Goal: Task Accomplishment & Management: Complete application form

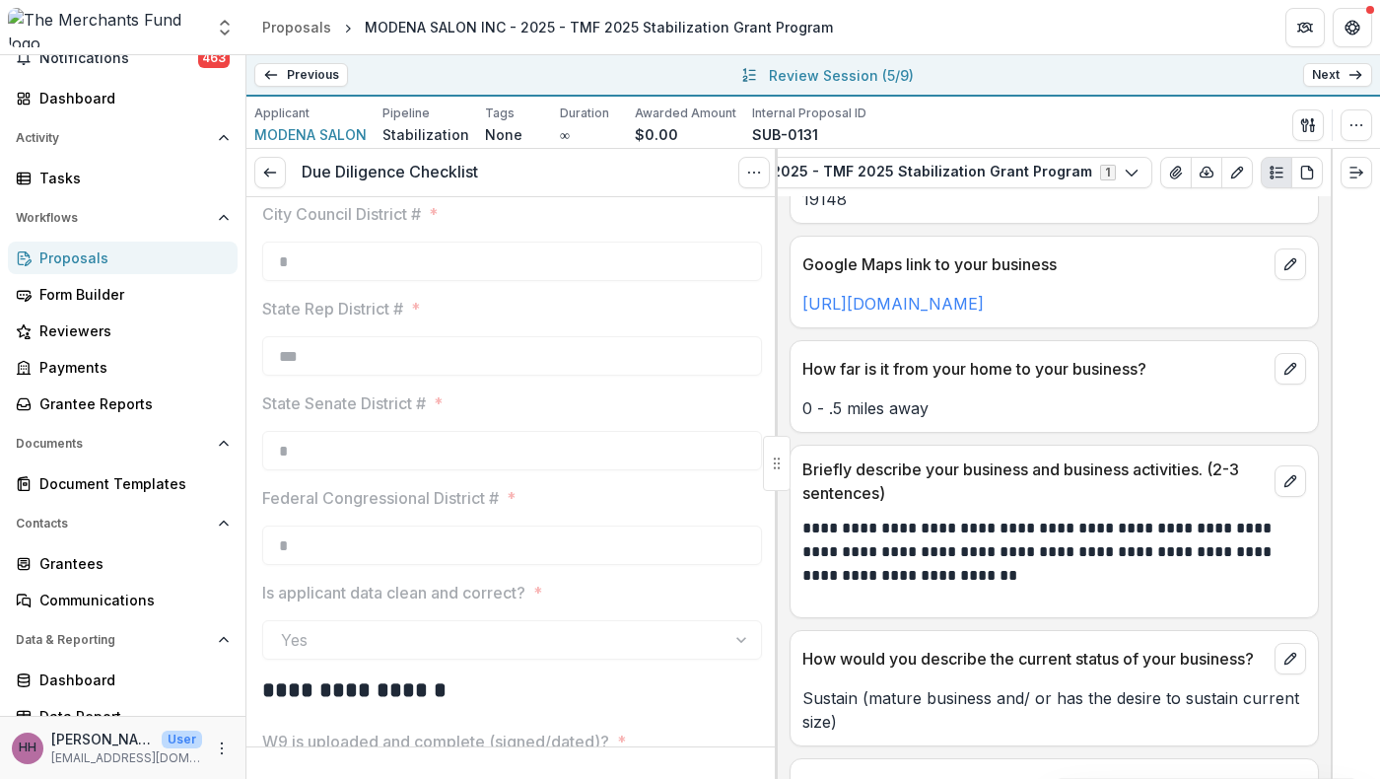
scroll to position [2352, 0]
click at [279, 83] on icon at bounding box center [271, 75] width 16 height 16
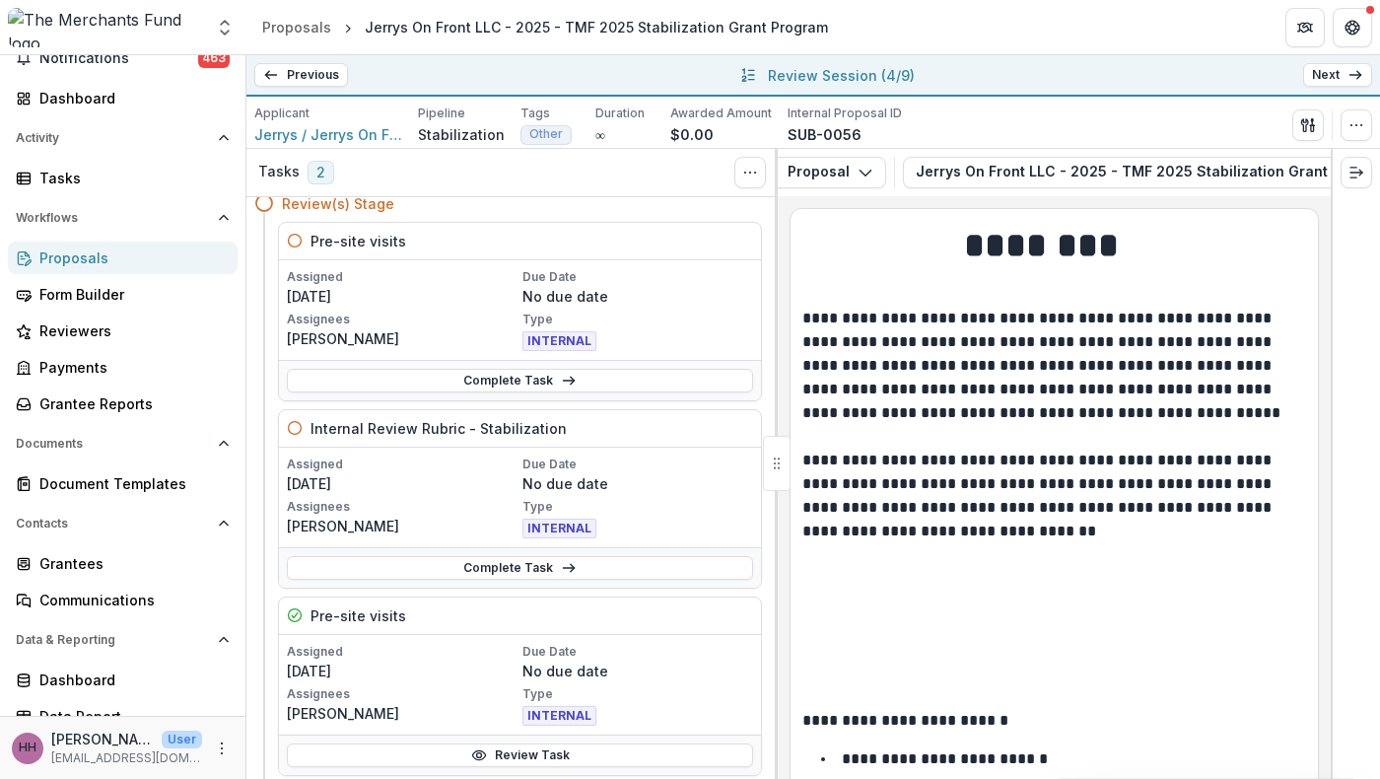
scroll to position [79, 0]
click at [526, 393] on link "Complete Task" at bounding box center [520, 382] width 466 height 24
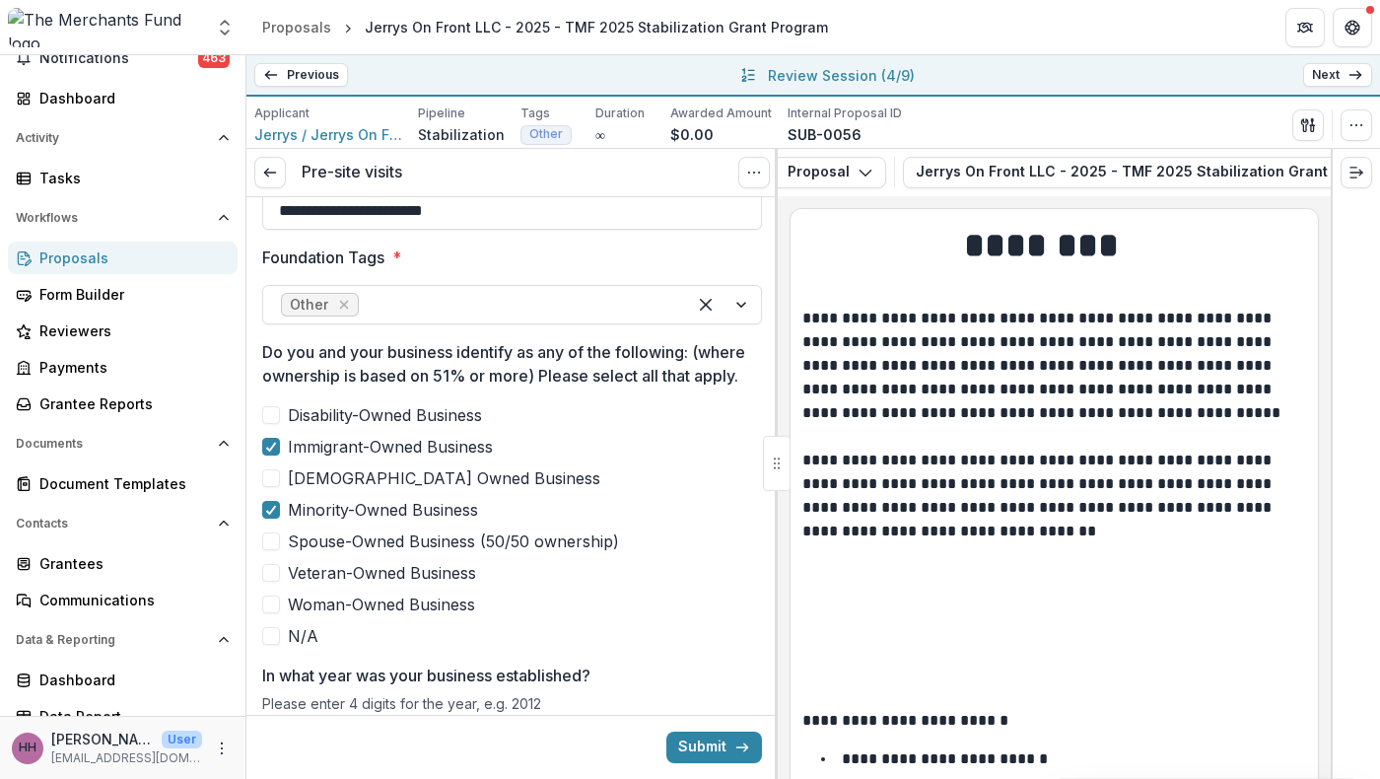
scroll to position [824, 0]
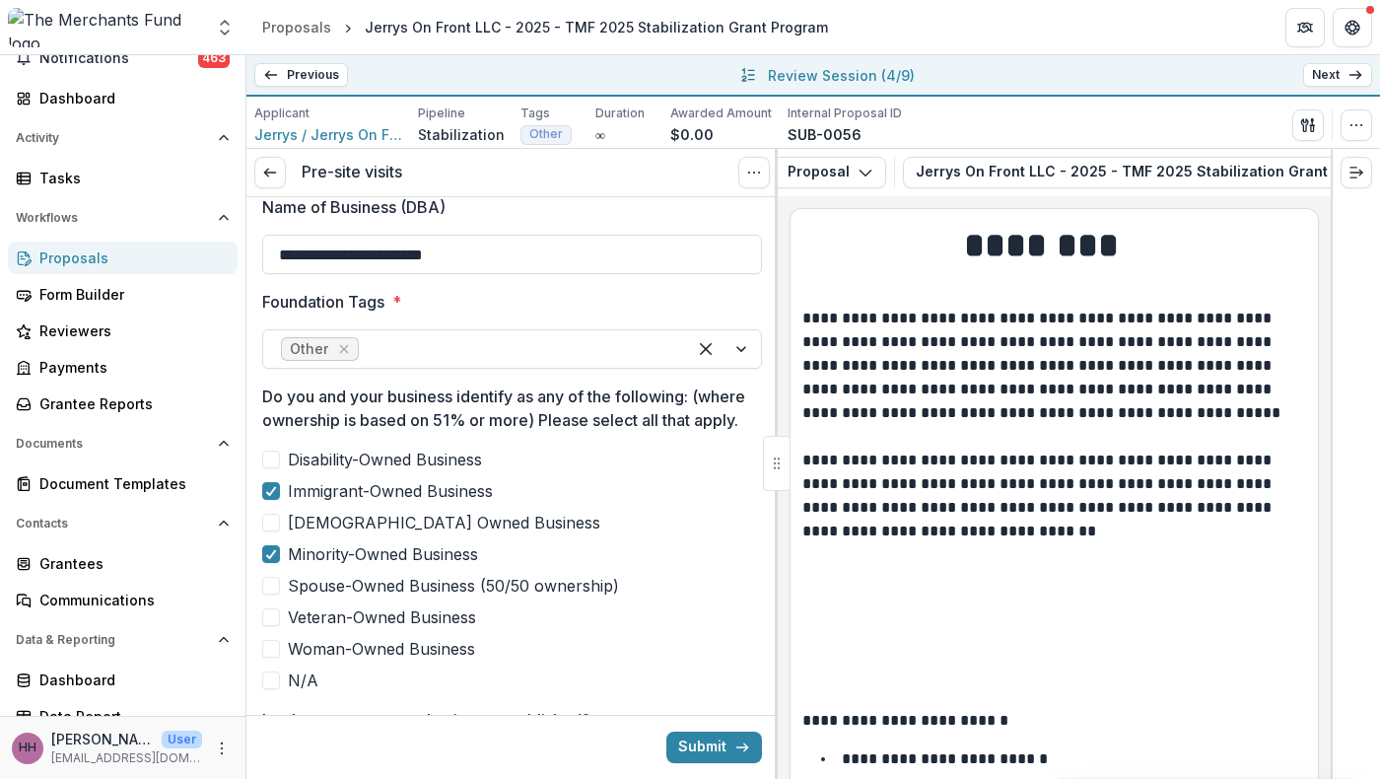
click at [1324, 87] on link "Next" at bounding box center [1338, 75] width 69 height 24
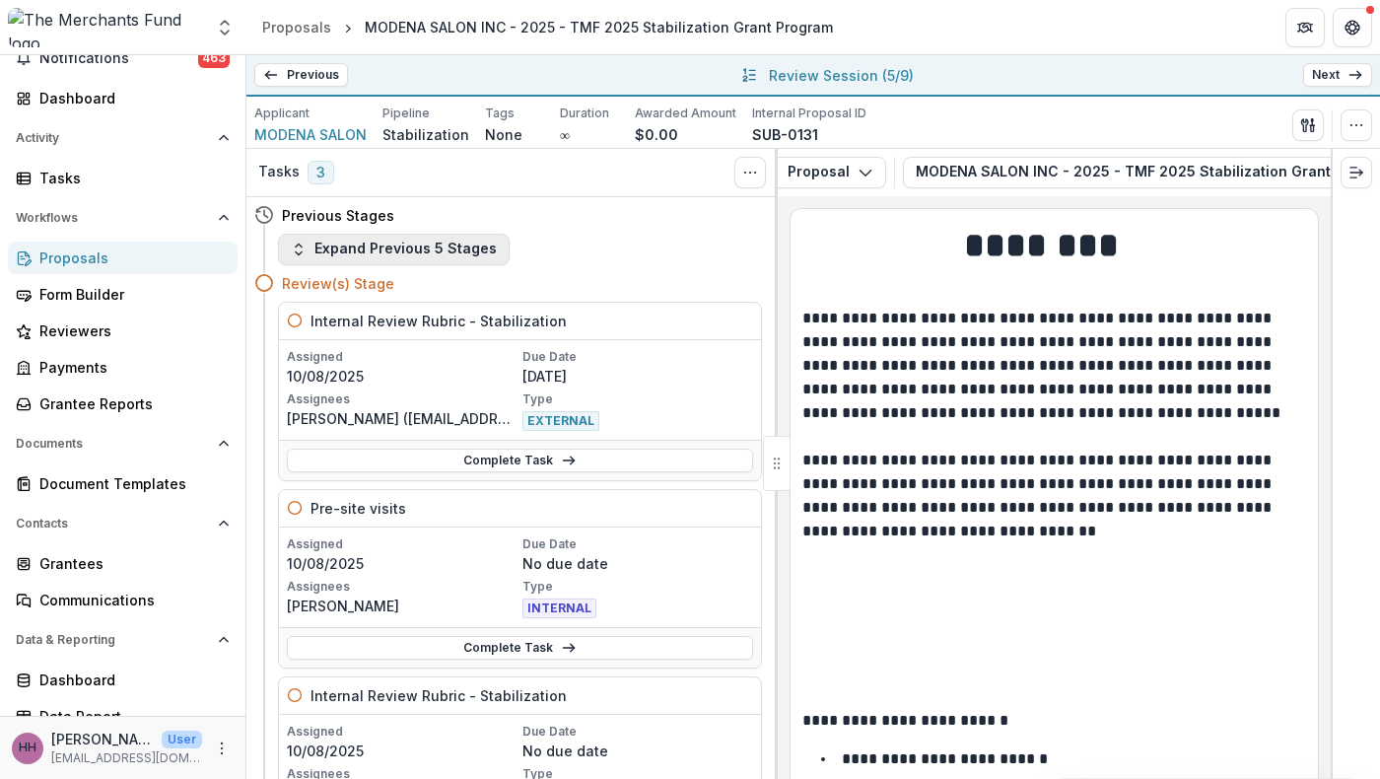
click at [458, 265] on button "Expand Previous 5 Stages" at bounding box center [394, 250] width 232 height 32
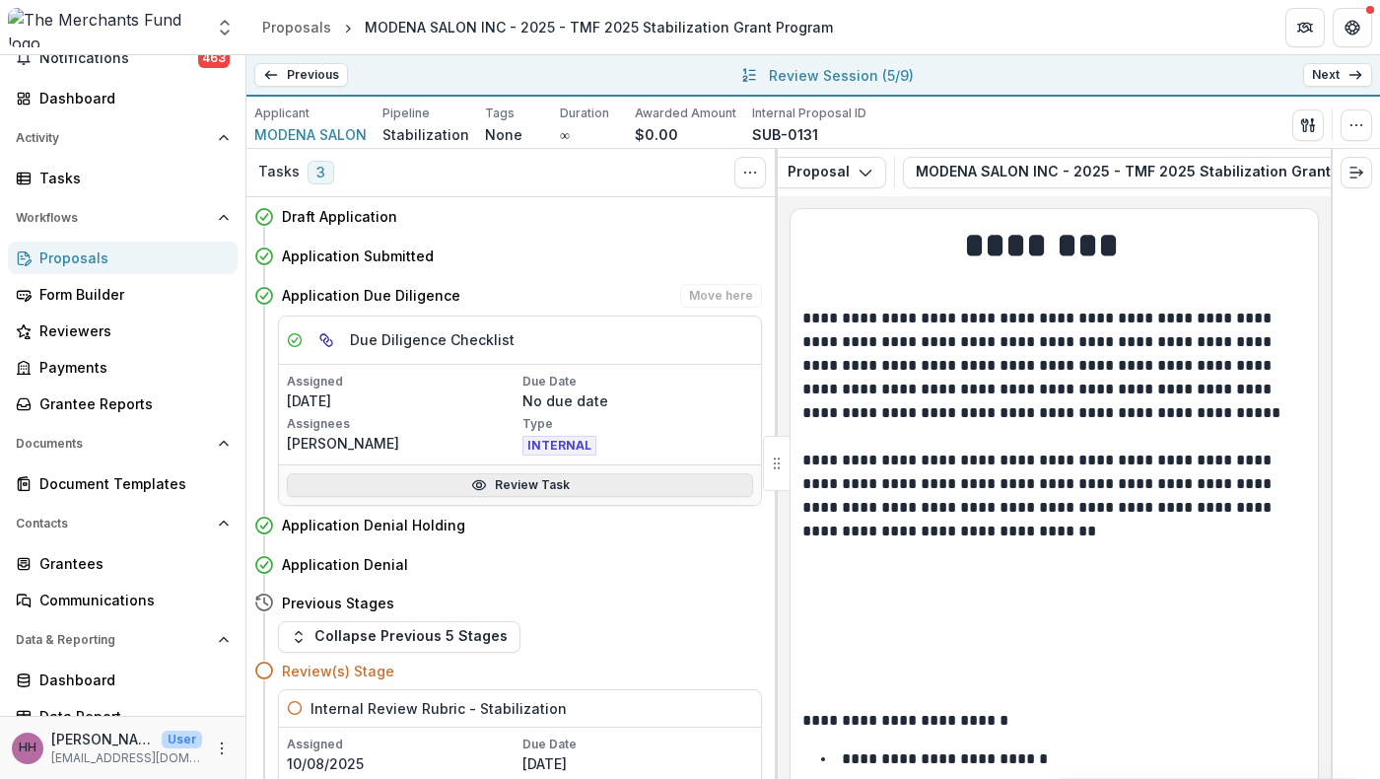
click at [524, 497] on link "Review Task" at bounding box center [520, 485] width 466 height 24
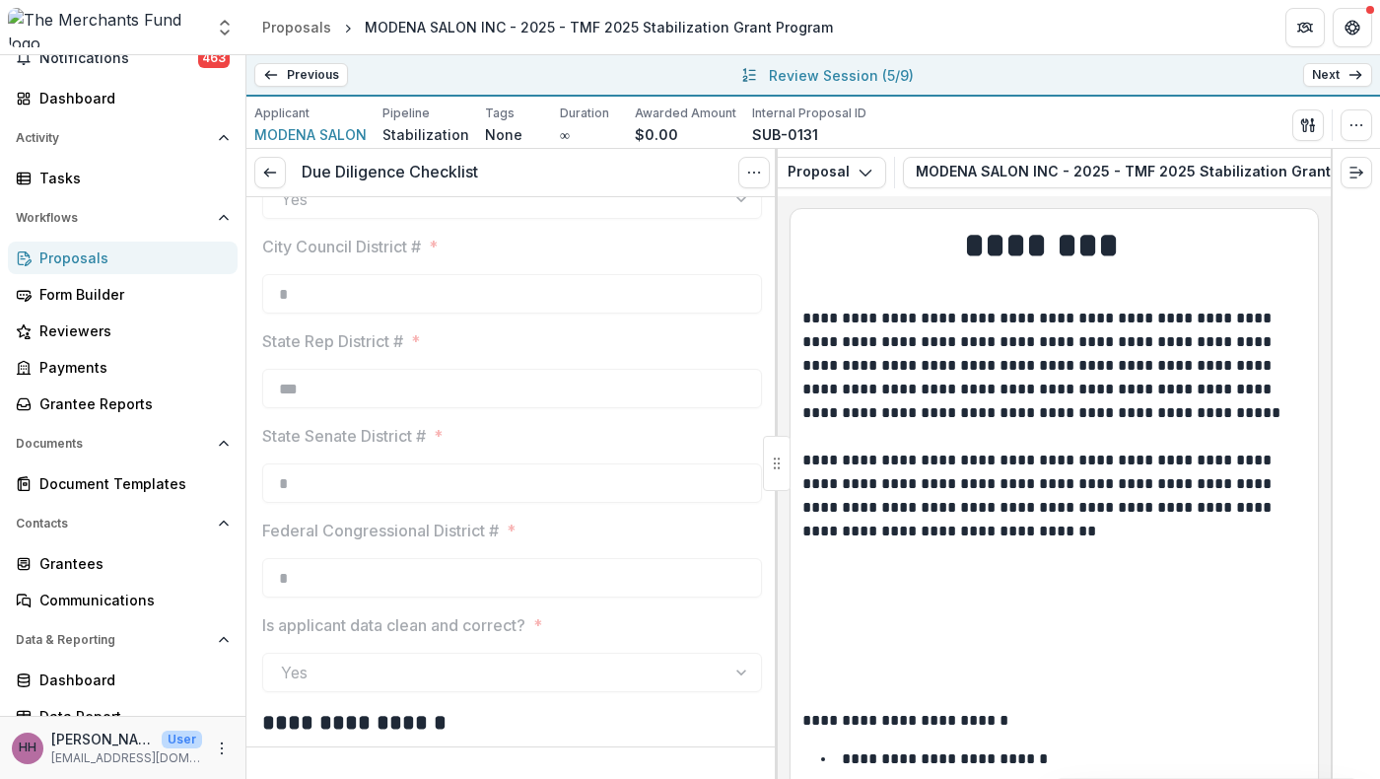
scroll to position [2409, 0]
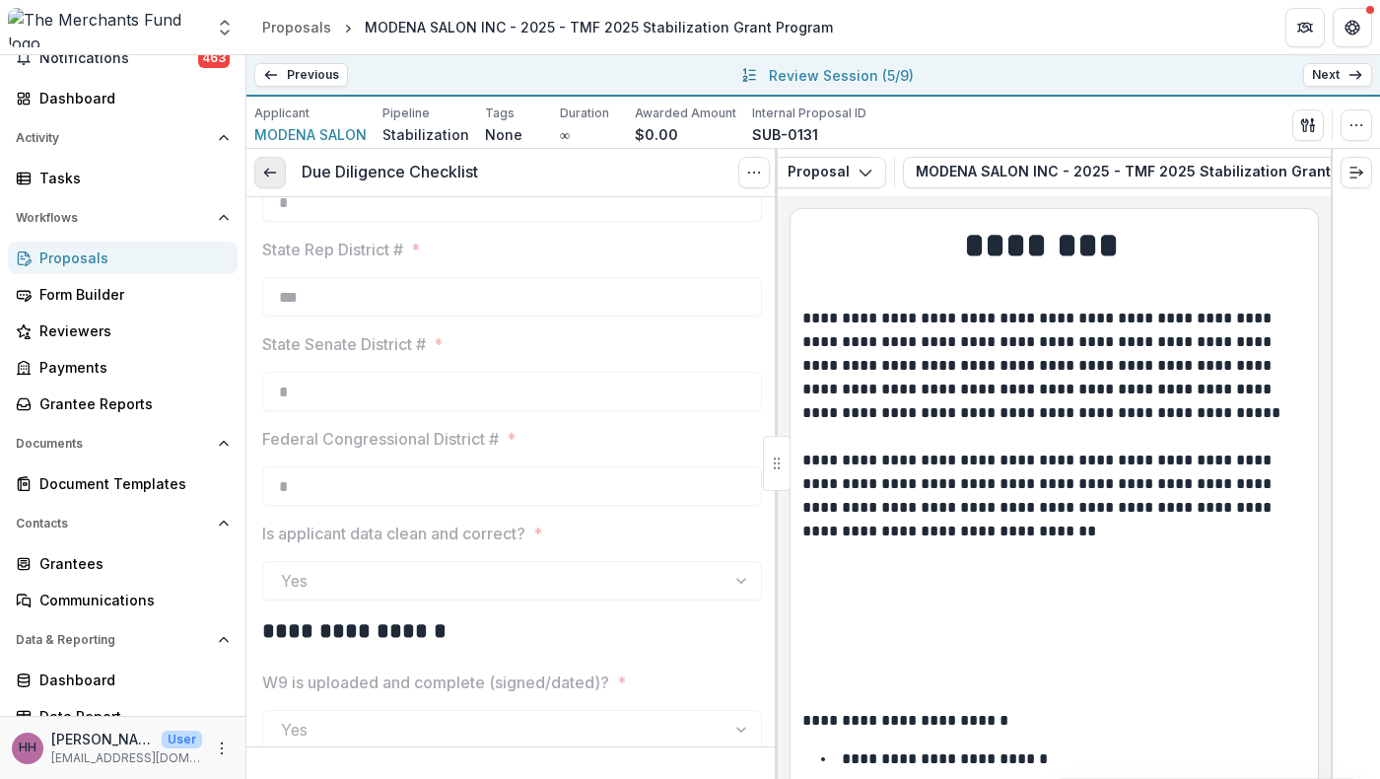
click at [273, 180] on icon at bounding box center [270, 173] width 16 height 16
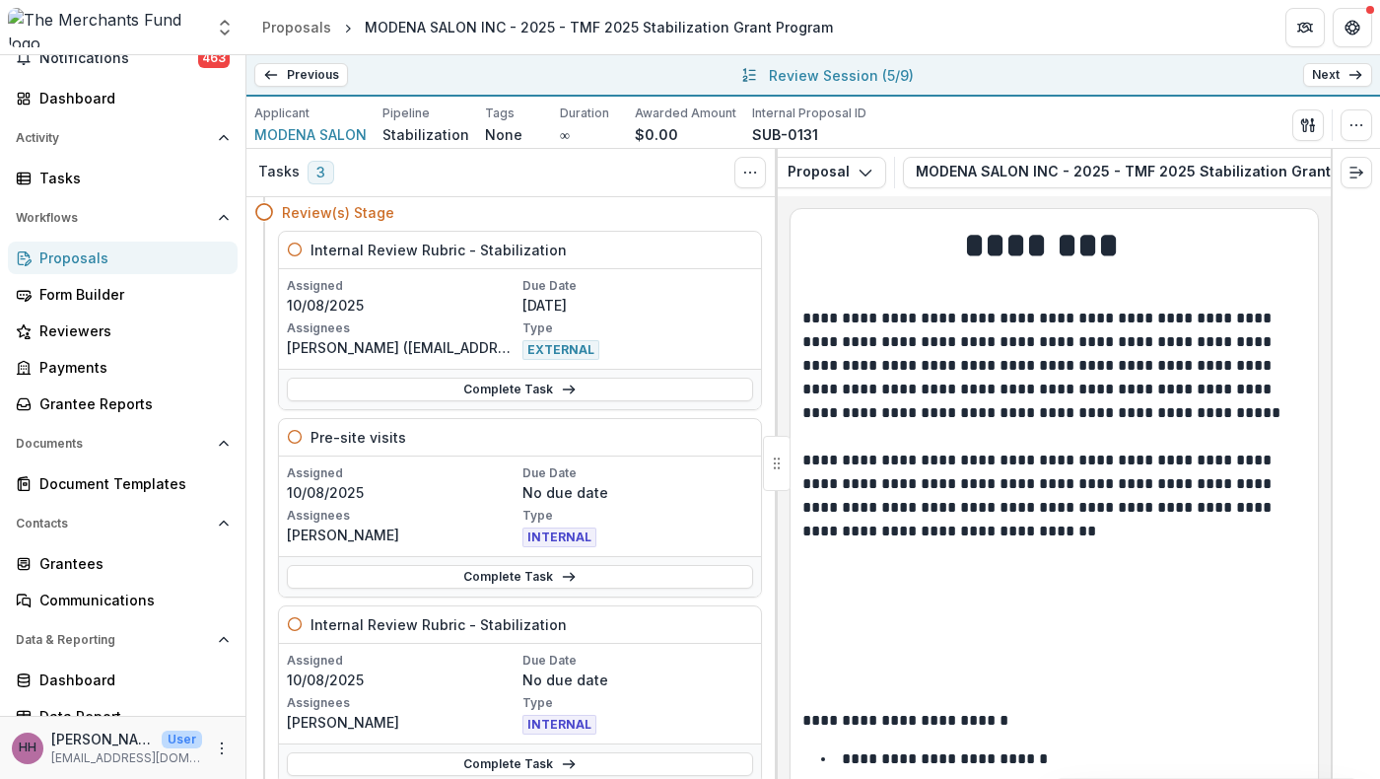
scroll to position [75, 0]
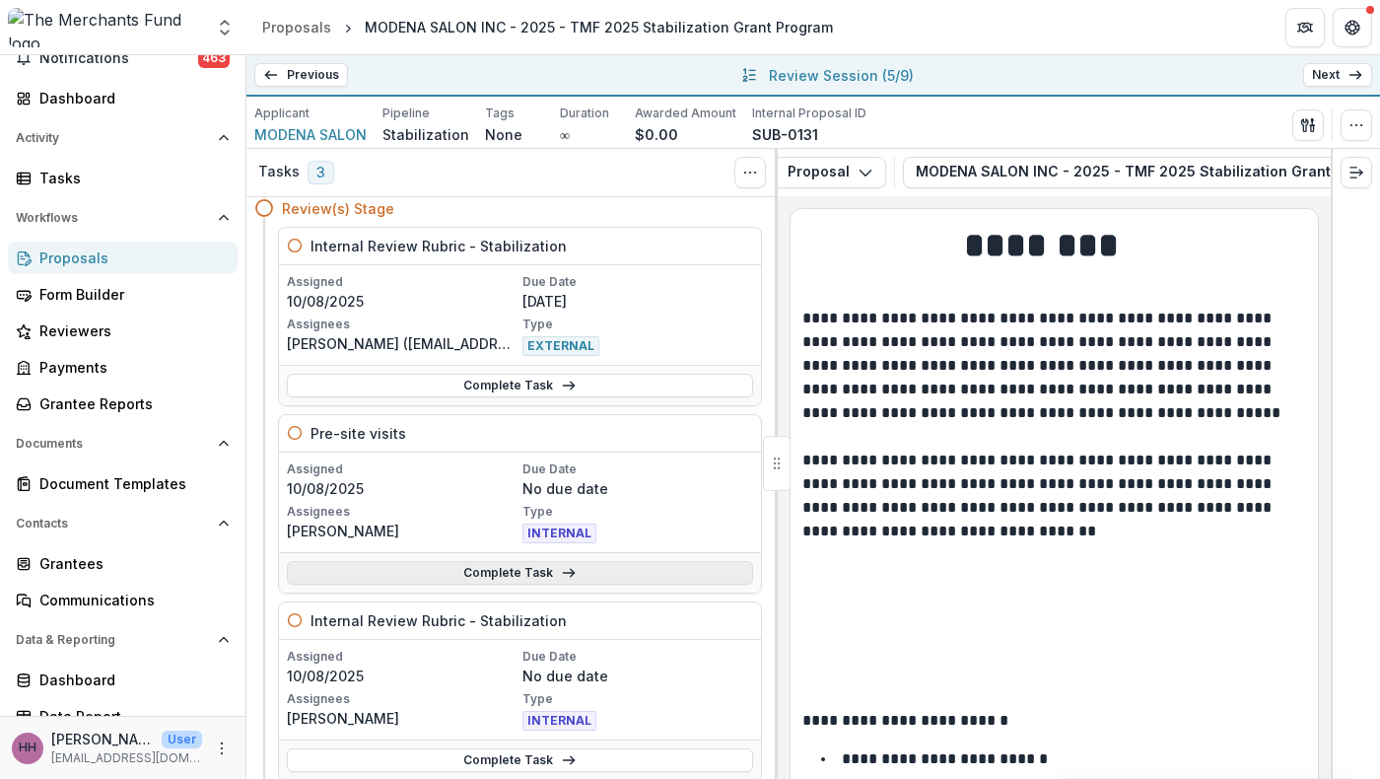
click at [573, 581] on icon at bounding box center [569, 573] width 16 height 16
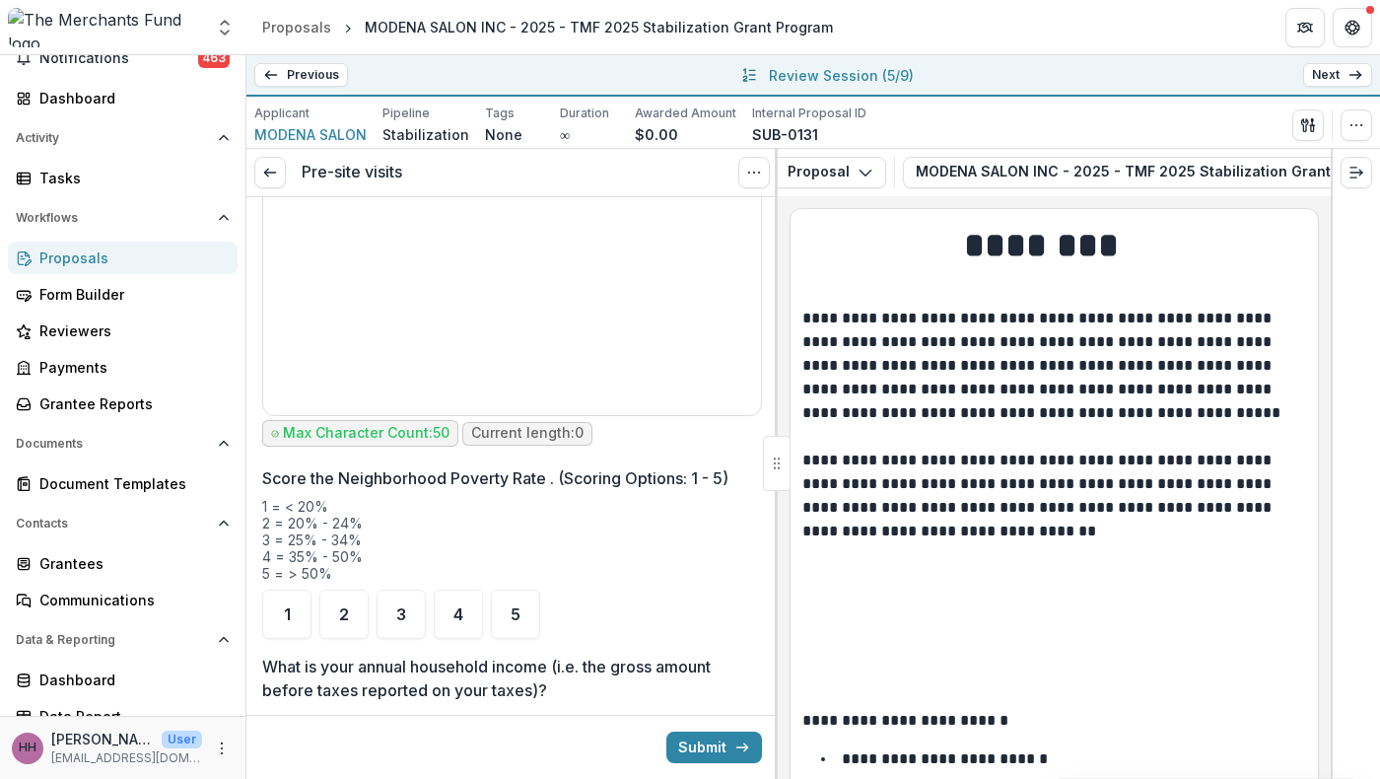
scroll to position [2177, 0]
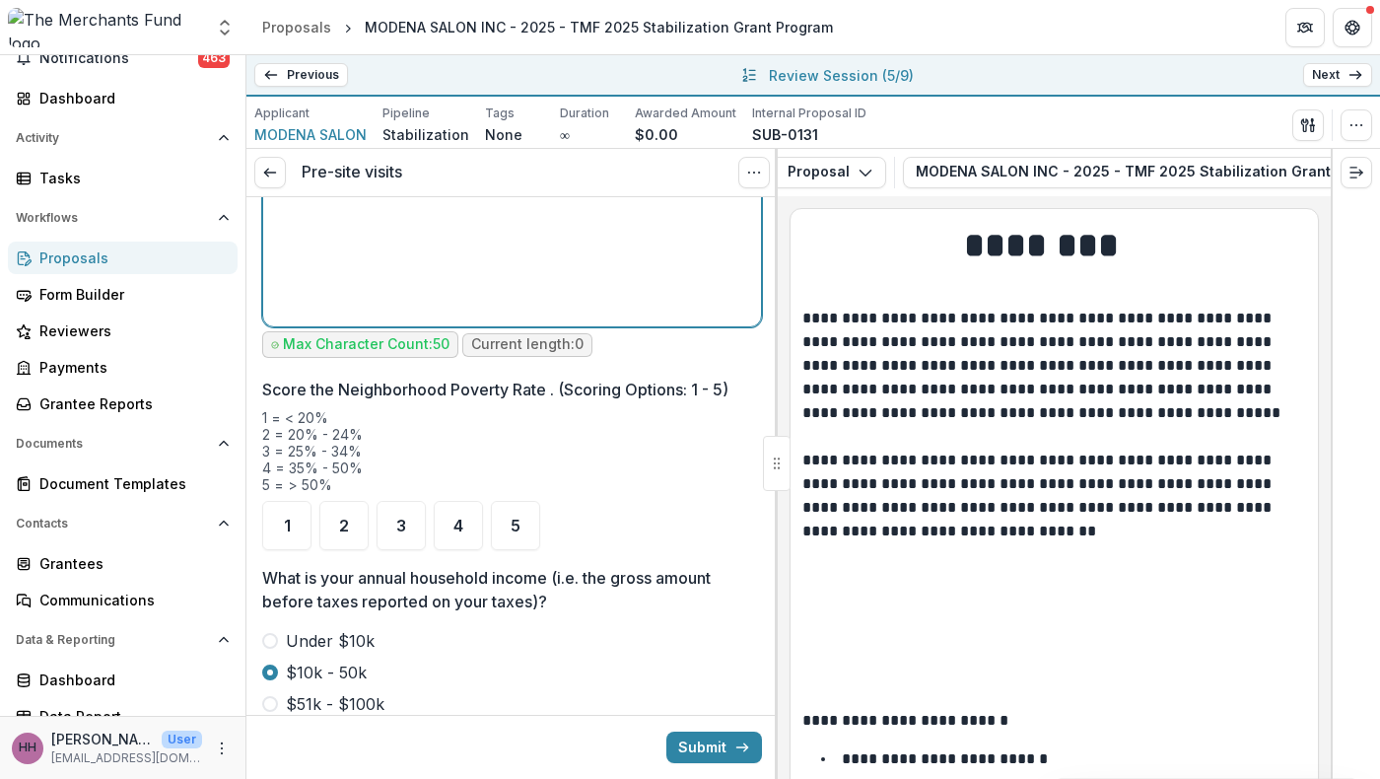
click at [367, 318] on div at bounding box center [512, 171] width 482 height 296
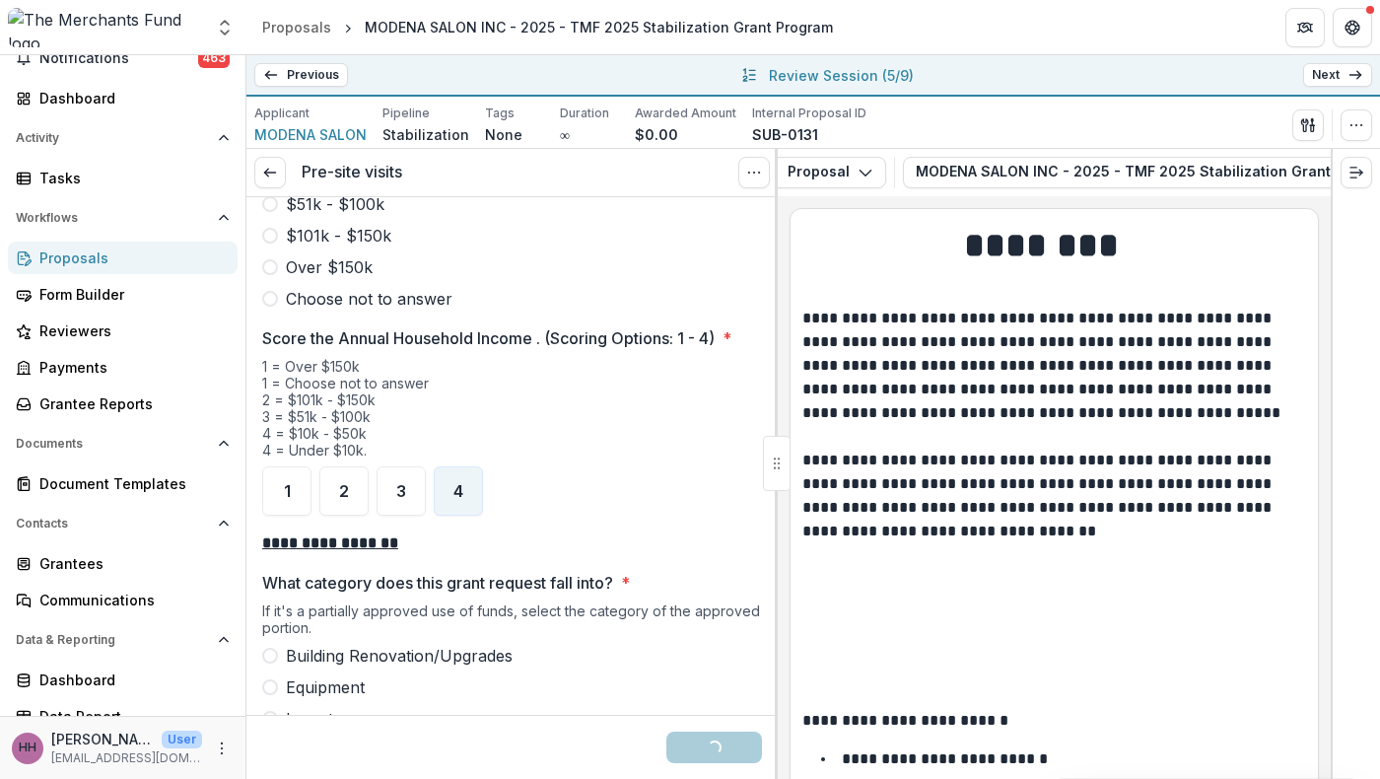
scroll to position [2709, 0]
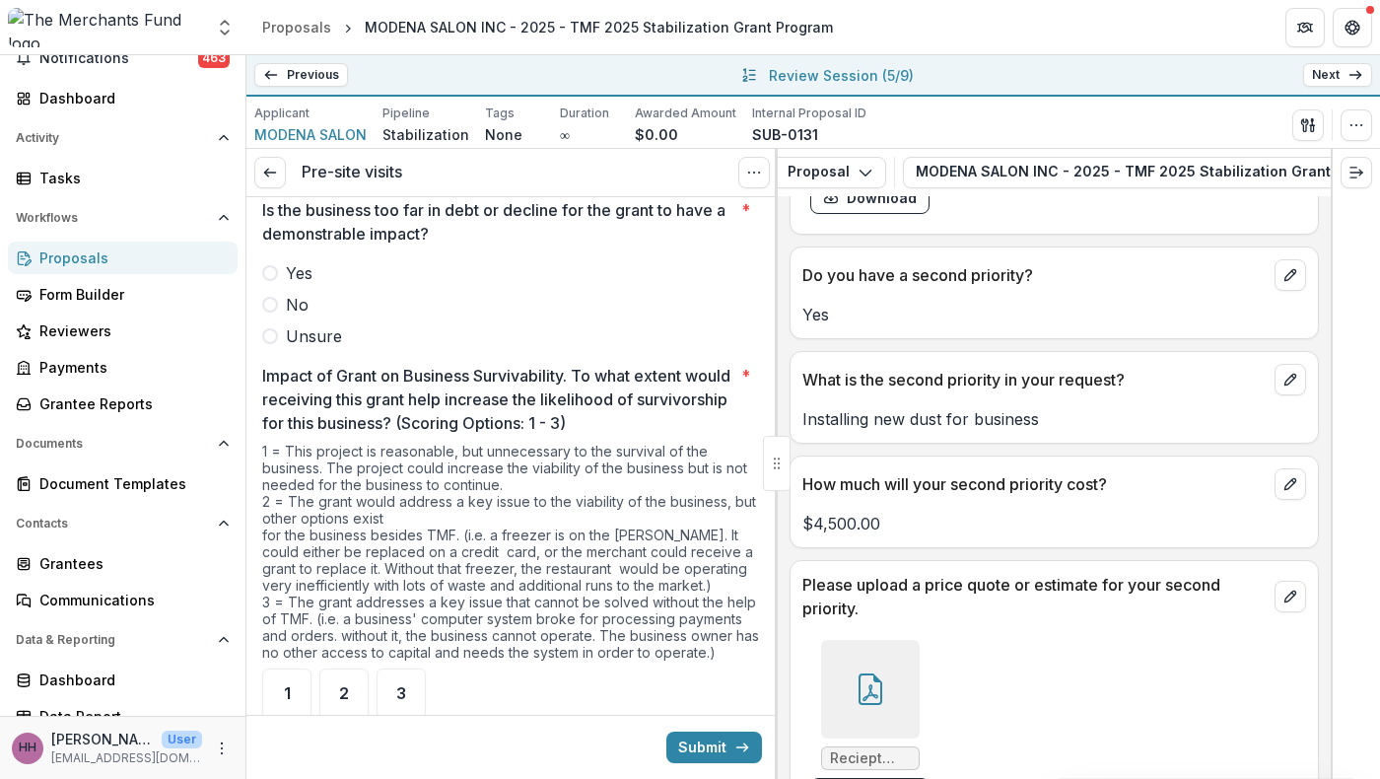
scroll to position [6297, 0]
drag, startPoint x: 1186, startPoint y: 512, endPoint x: 799, endPoint y: 408, distance: 401.1
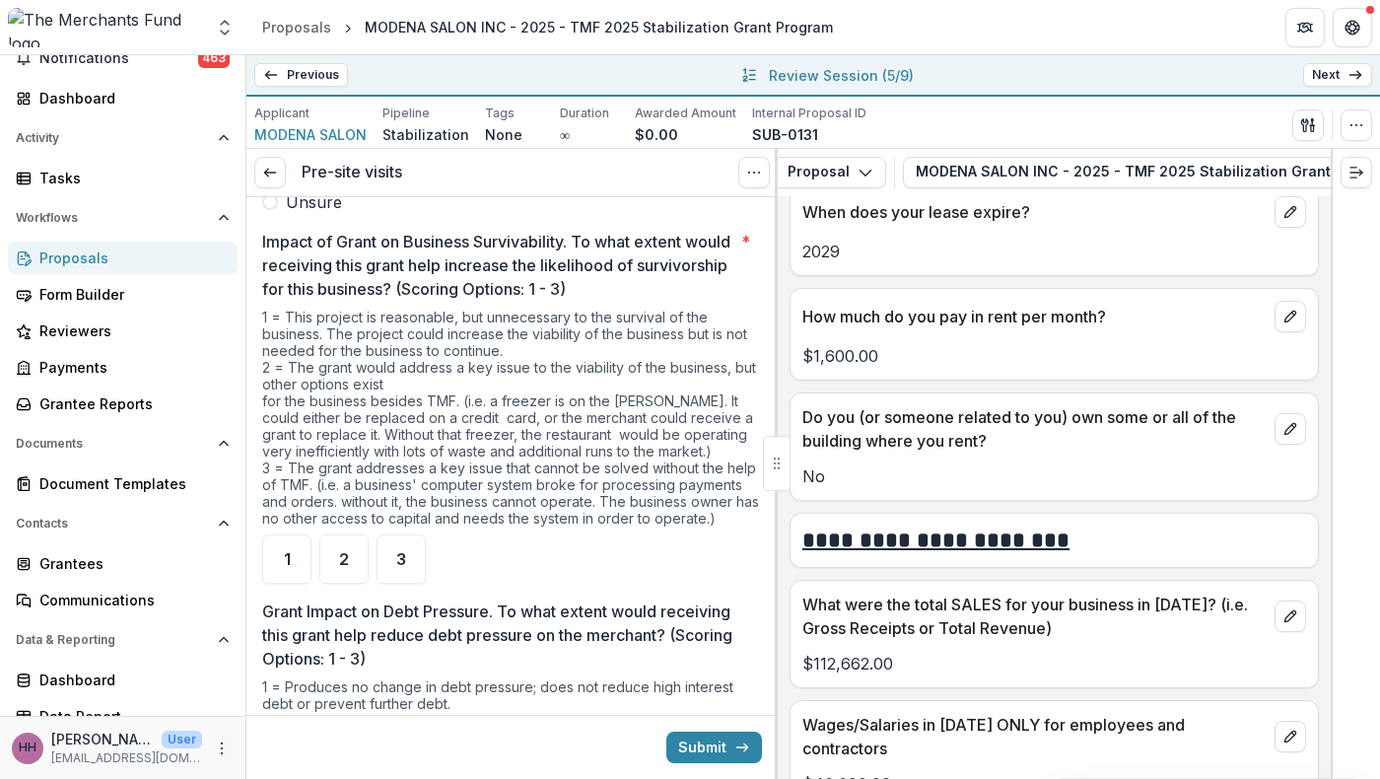
scroll to position [7767, 0]
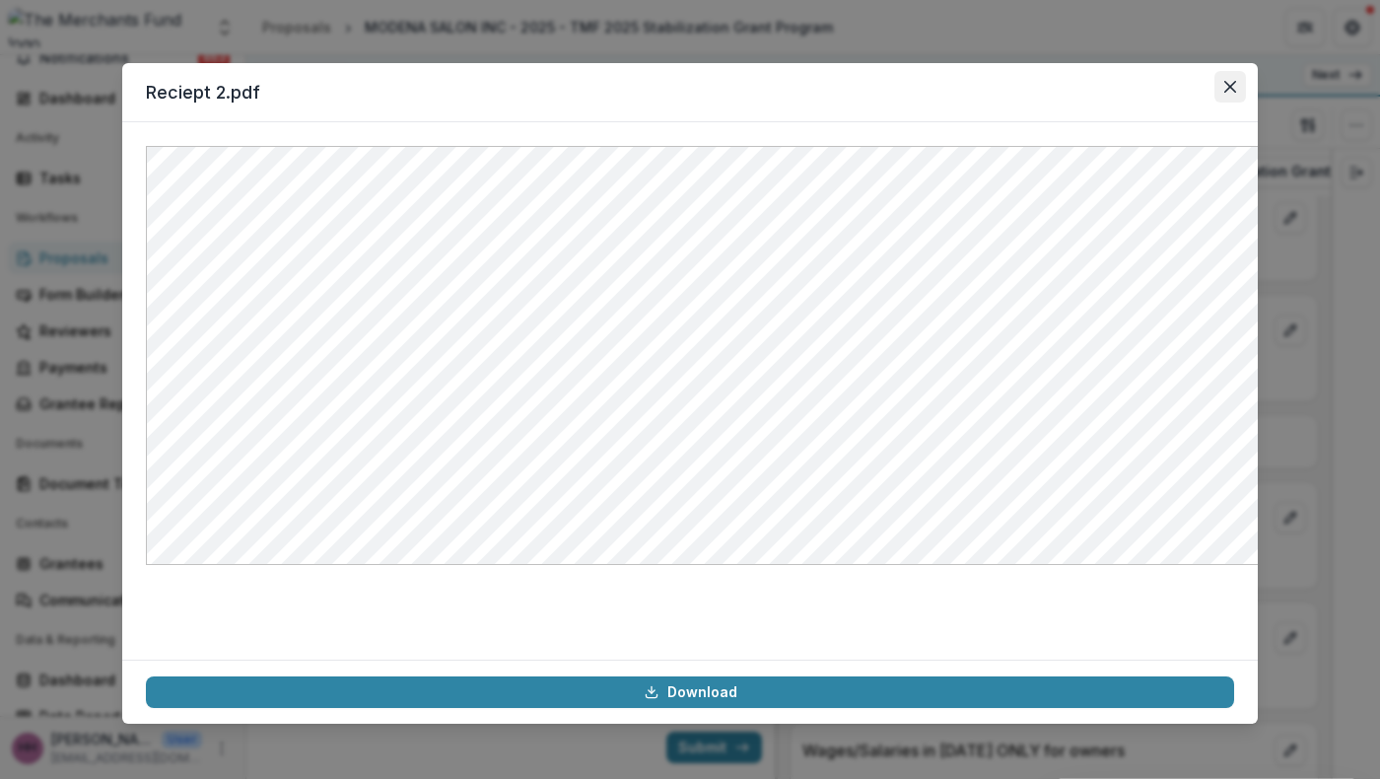
click at [1237, 93] on icon "Close" at bounding box center [1231, 87] width 12 height 12
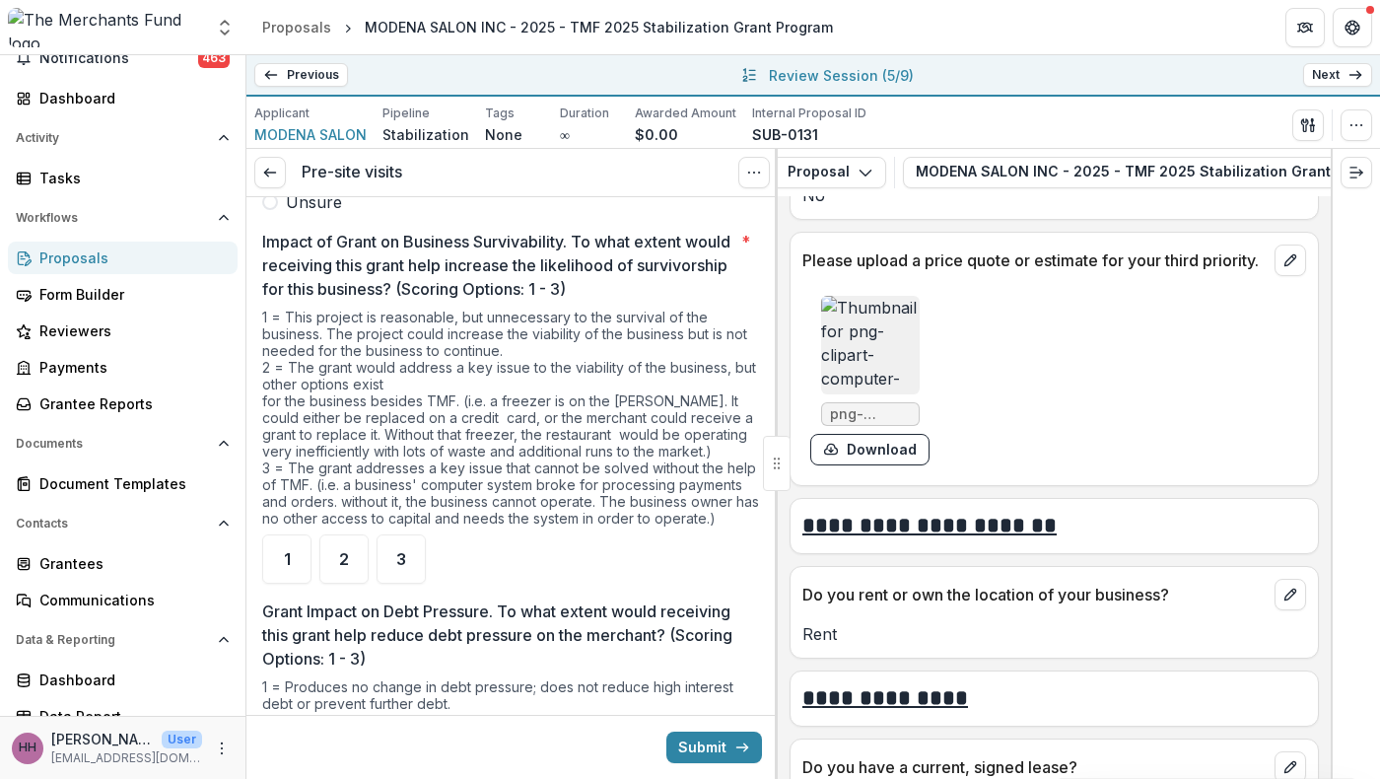
scroll to position [7023, 0]
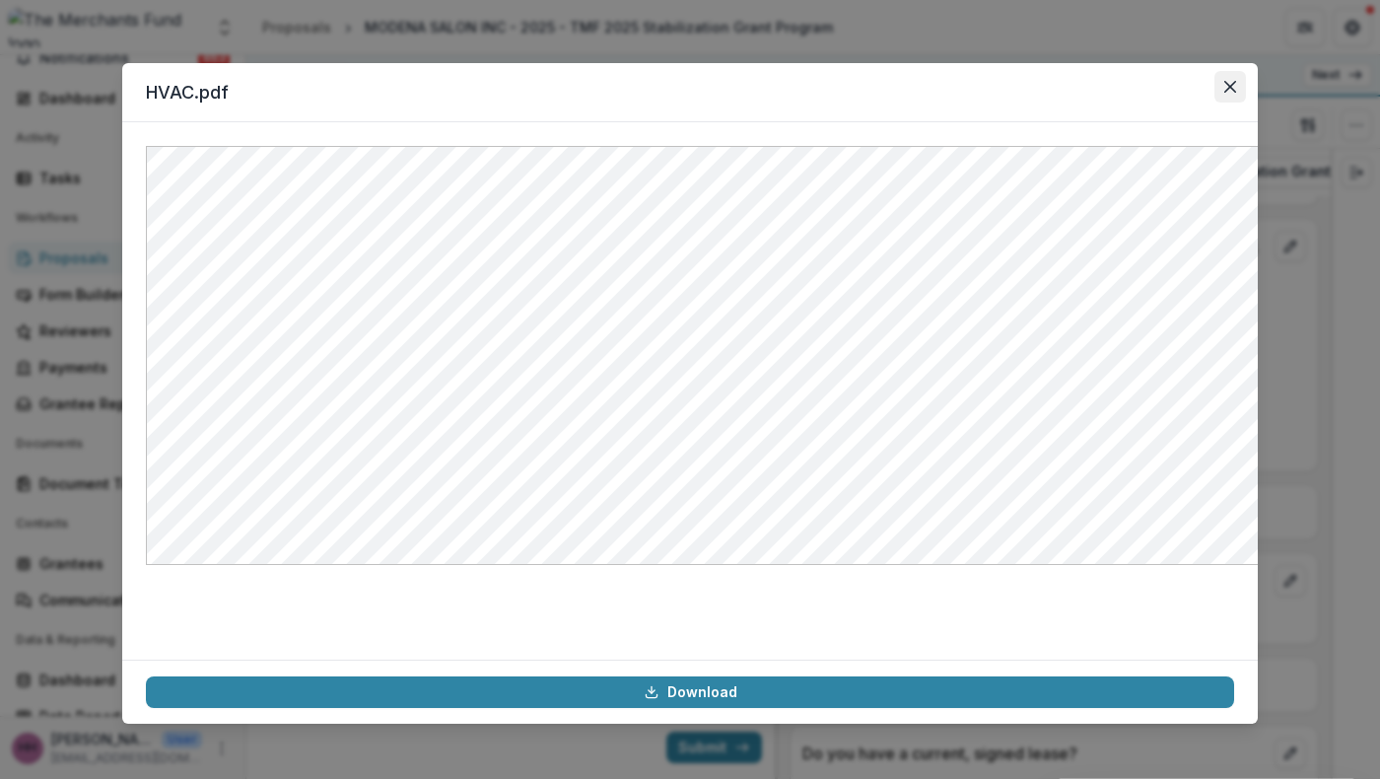
click at [1246, 101] on button "Close" at bounding box center [1231, 87] width 32 height 32
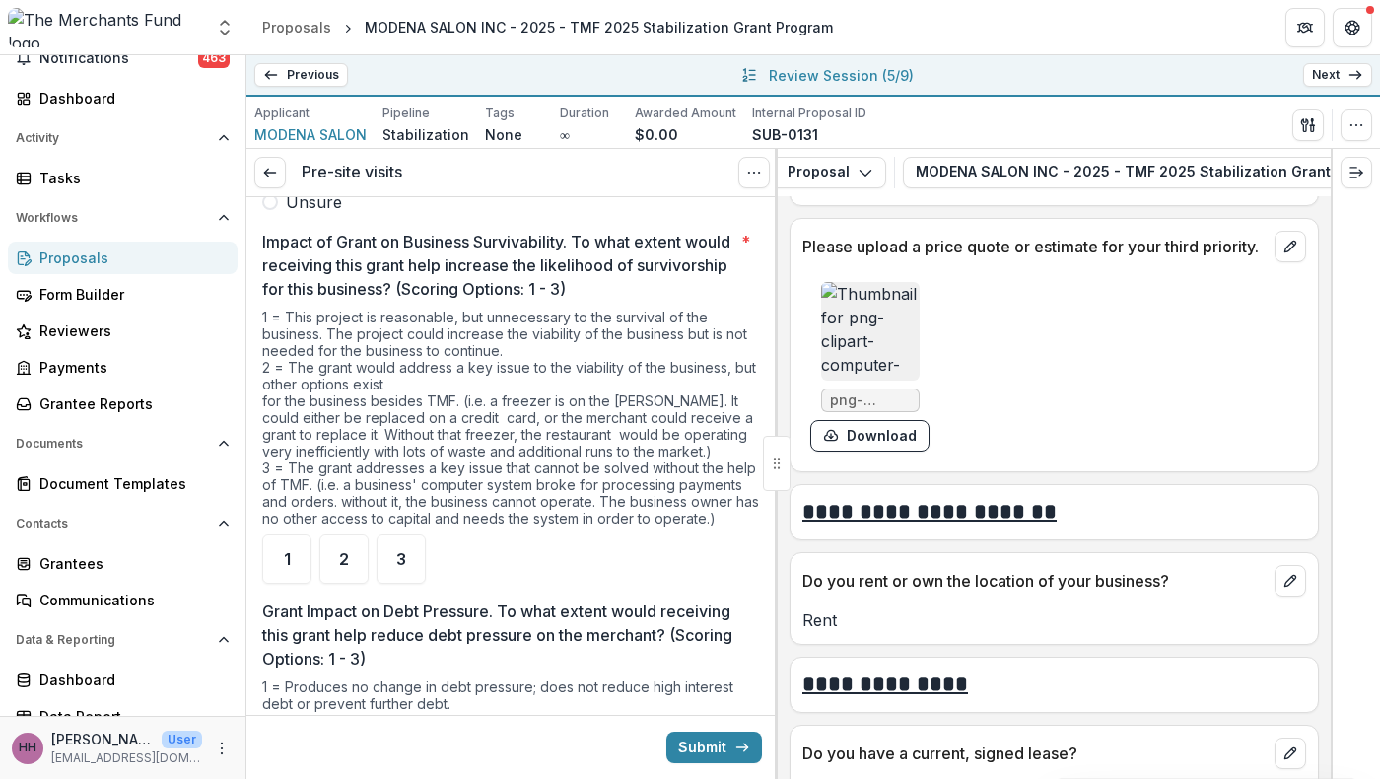
scroll to position [7107, 0]
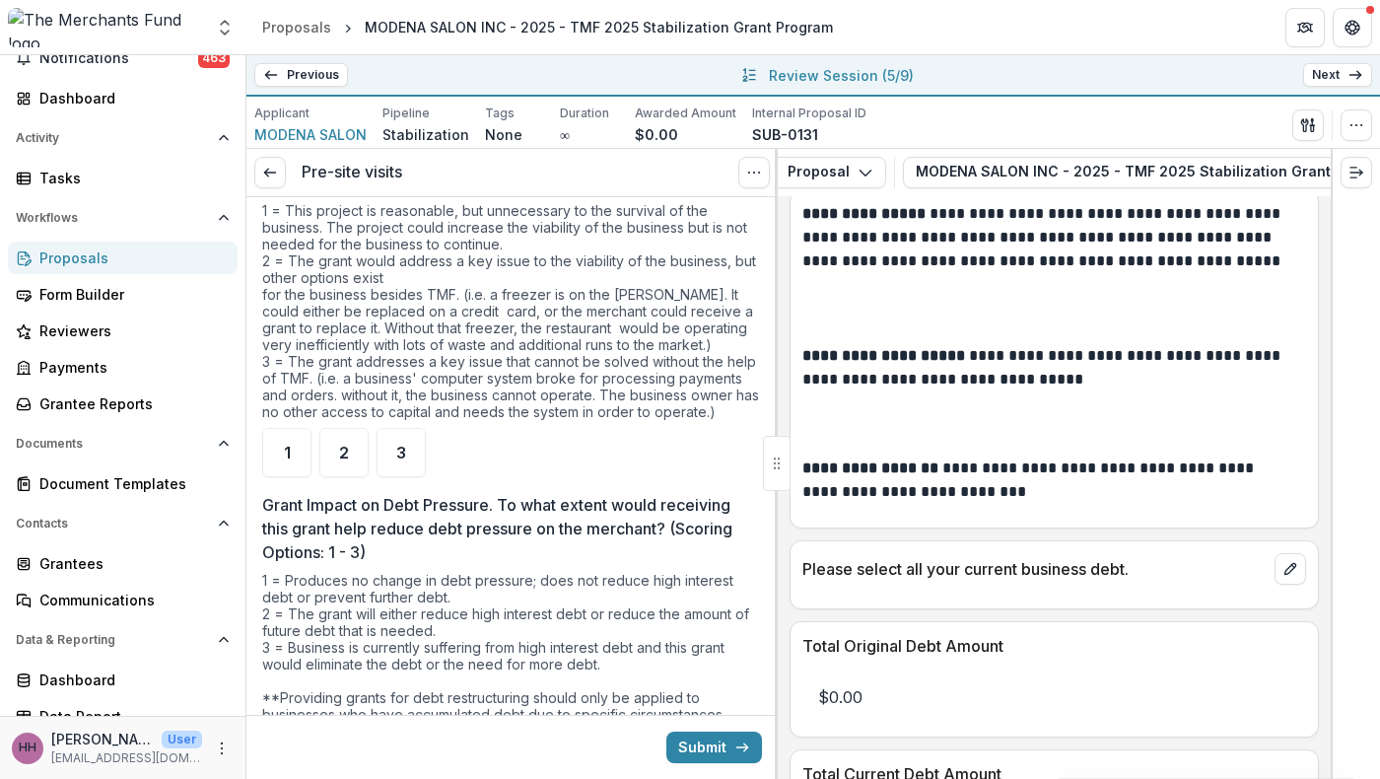
scroll to position [3996, 0]
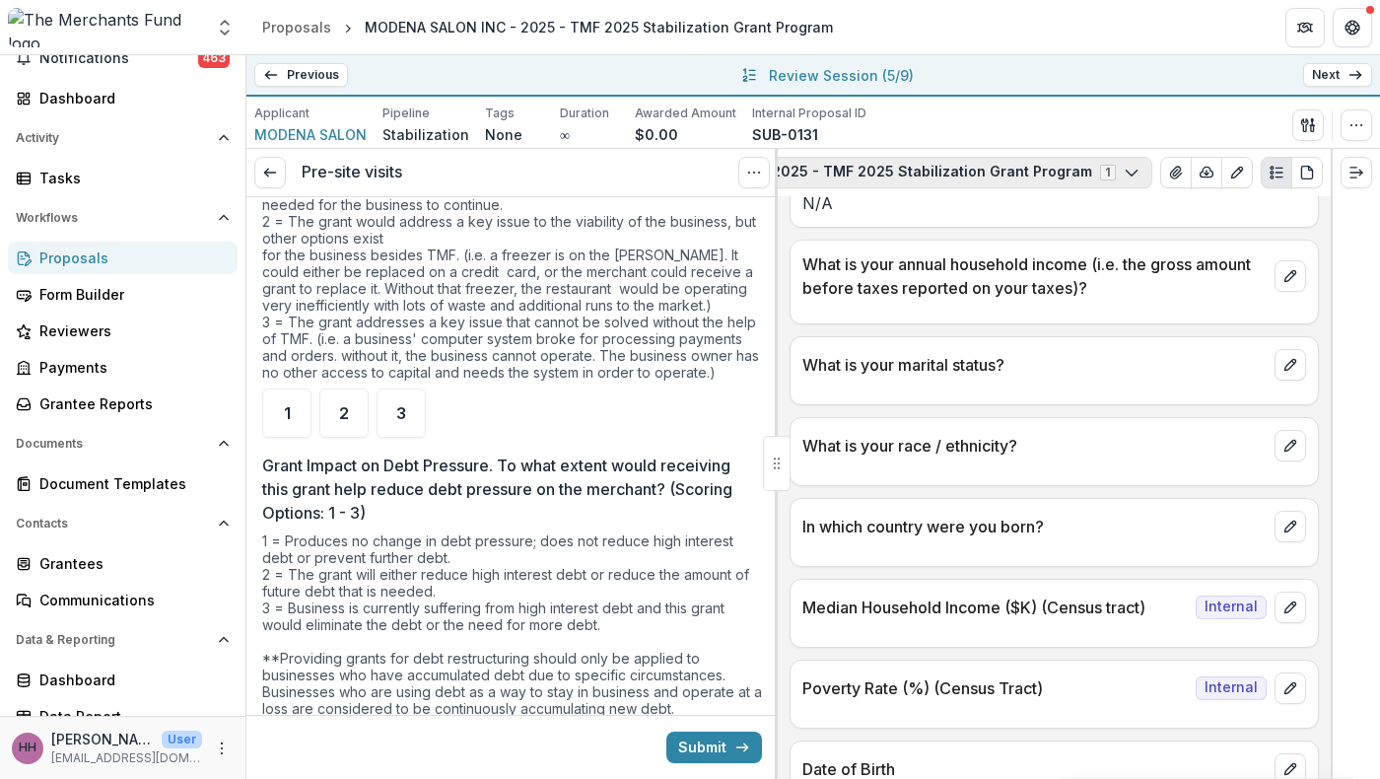
scroll to position [0, 523]
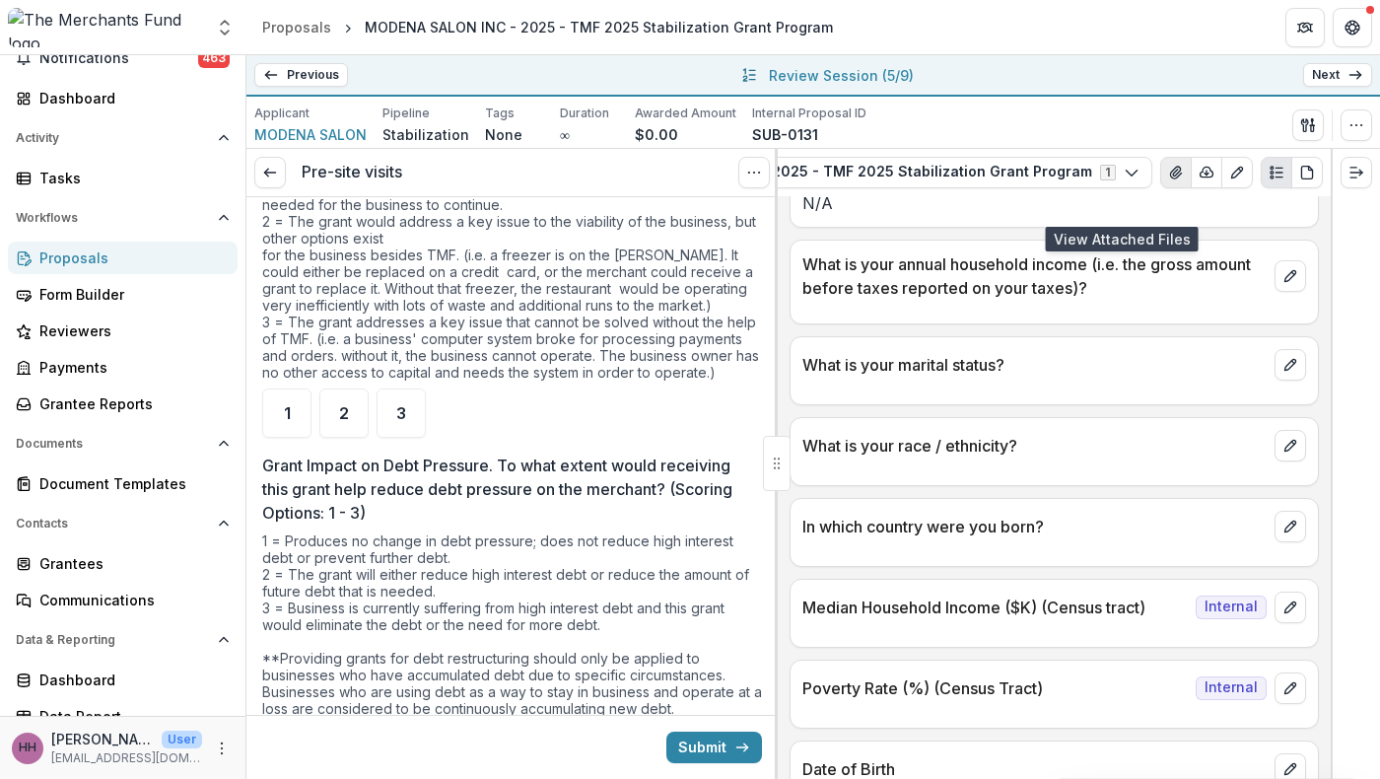
click at [1170, 178] on icon "View Attached Files" at bounding box center [1175, 173] width 11 height 12
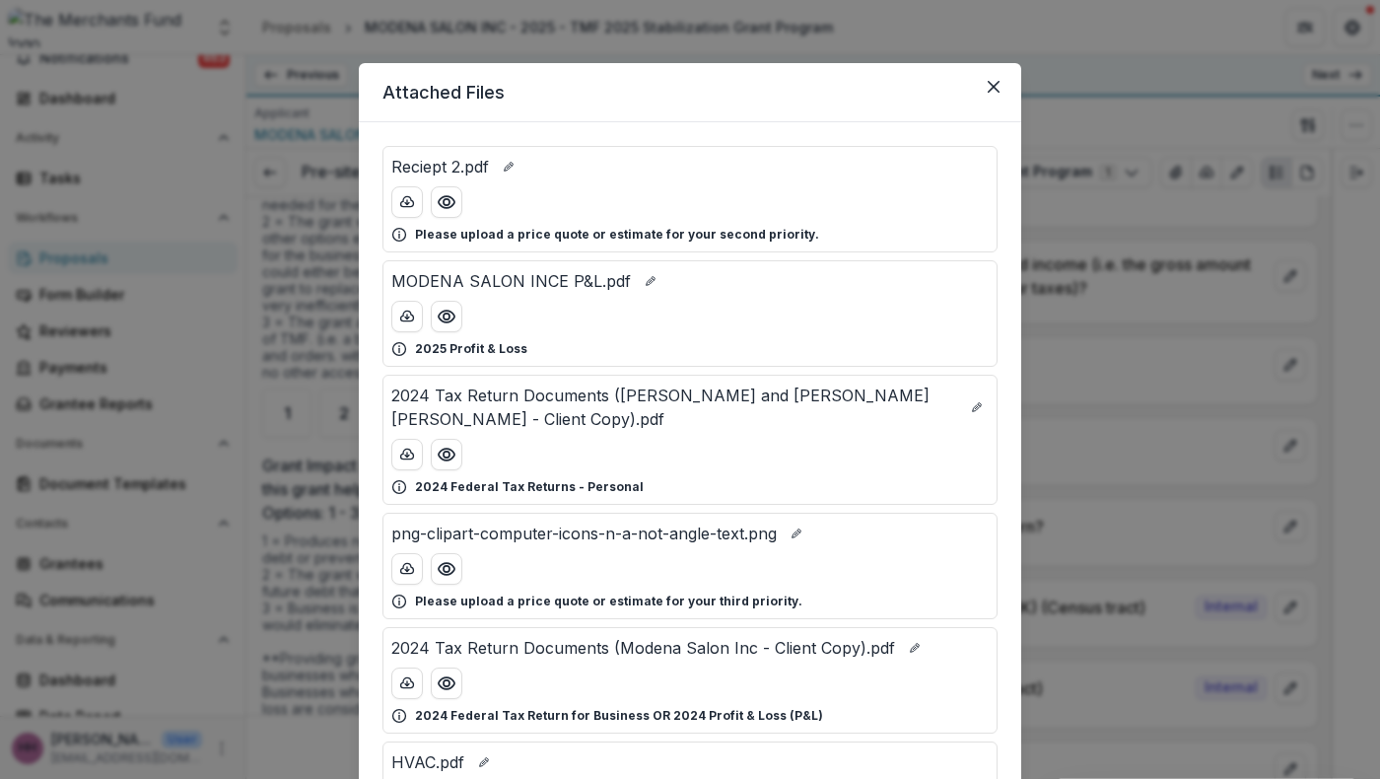
click at [1230, 136] on div "Attached Files Reciept 2.pdf Please upload a price quote or estimate for your s…" at bounding box center [690, 389] width 1380 height 779
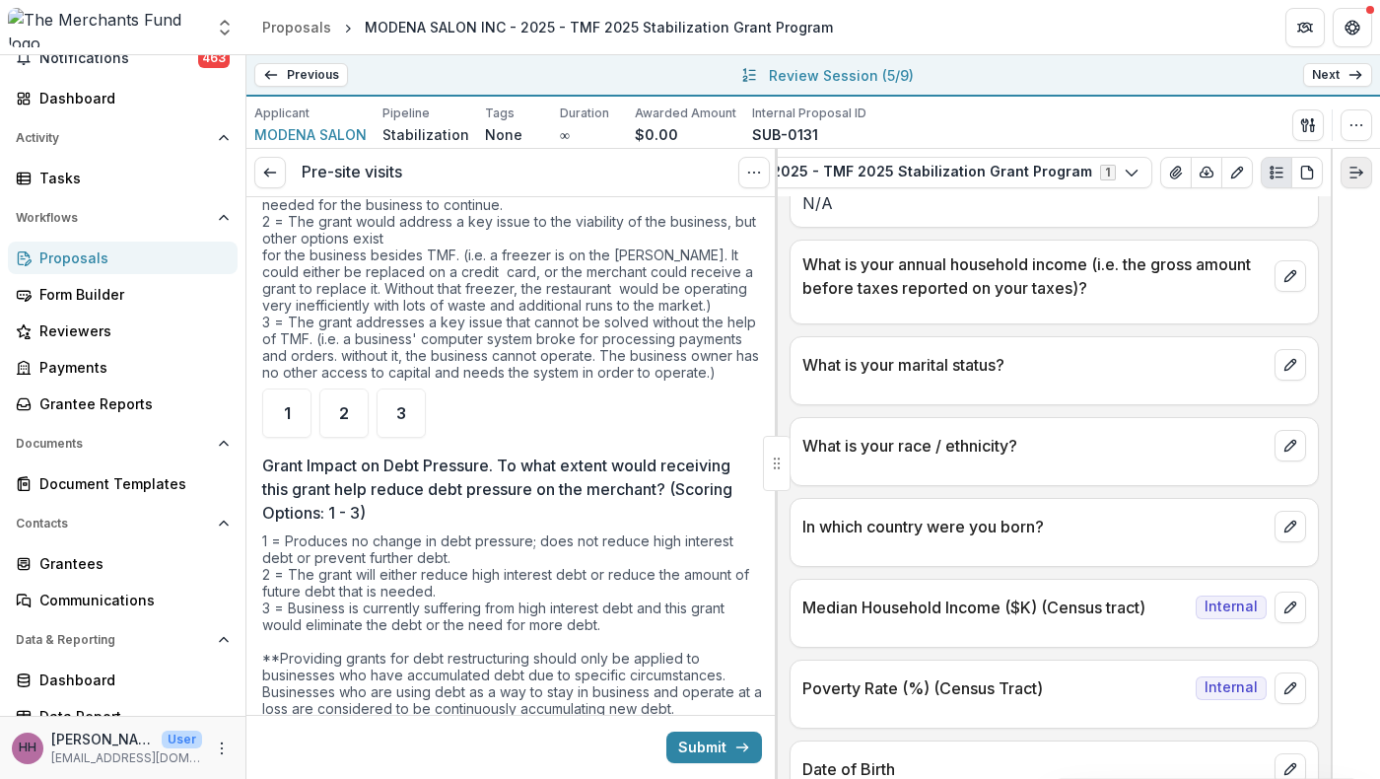
click at [1351, 168] on line "Expand right" at bounding box center [1354, 168] width 6 height 0
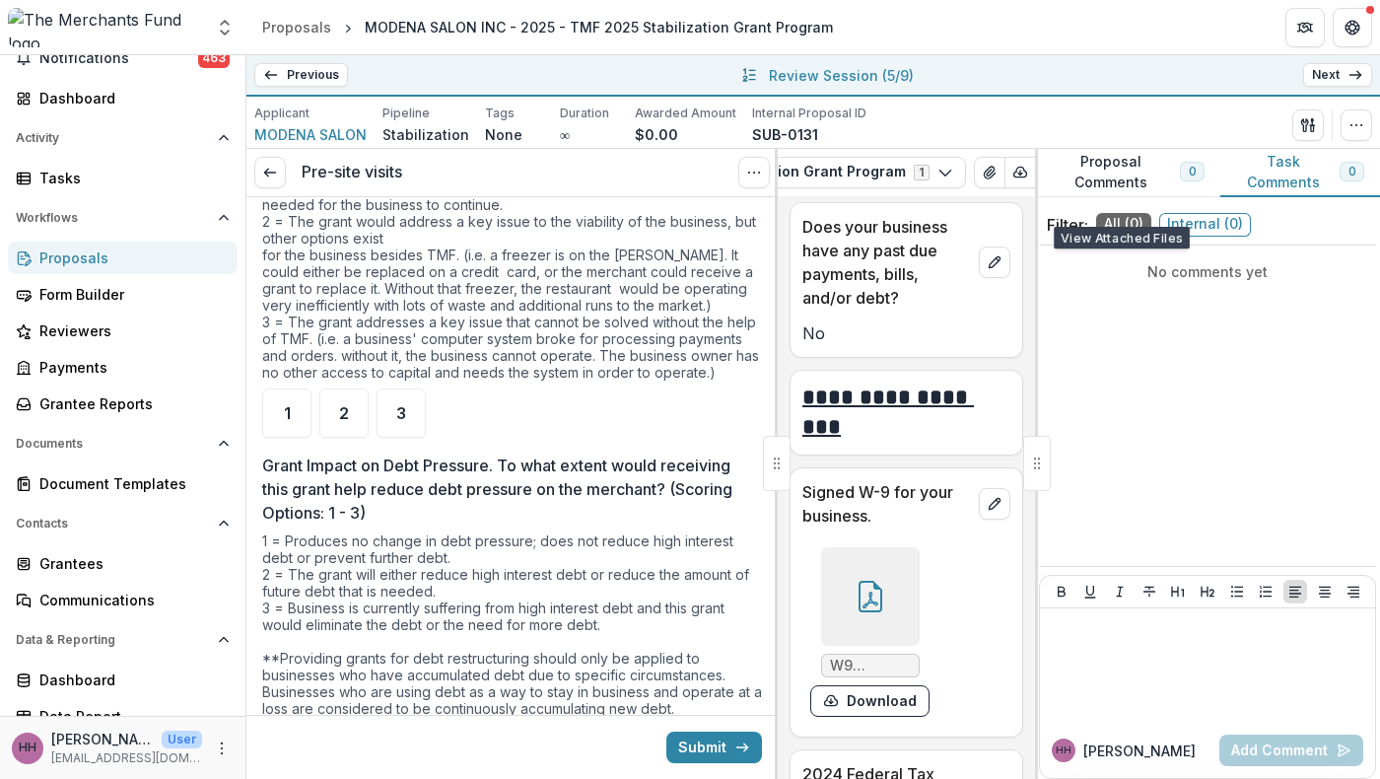
scroll to position [21043, 0]
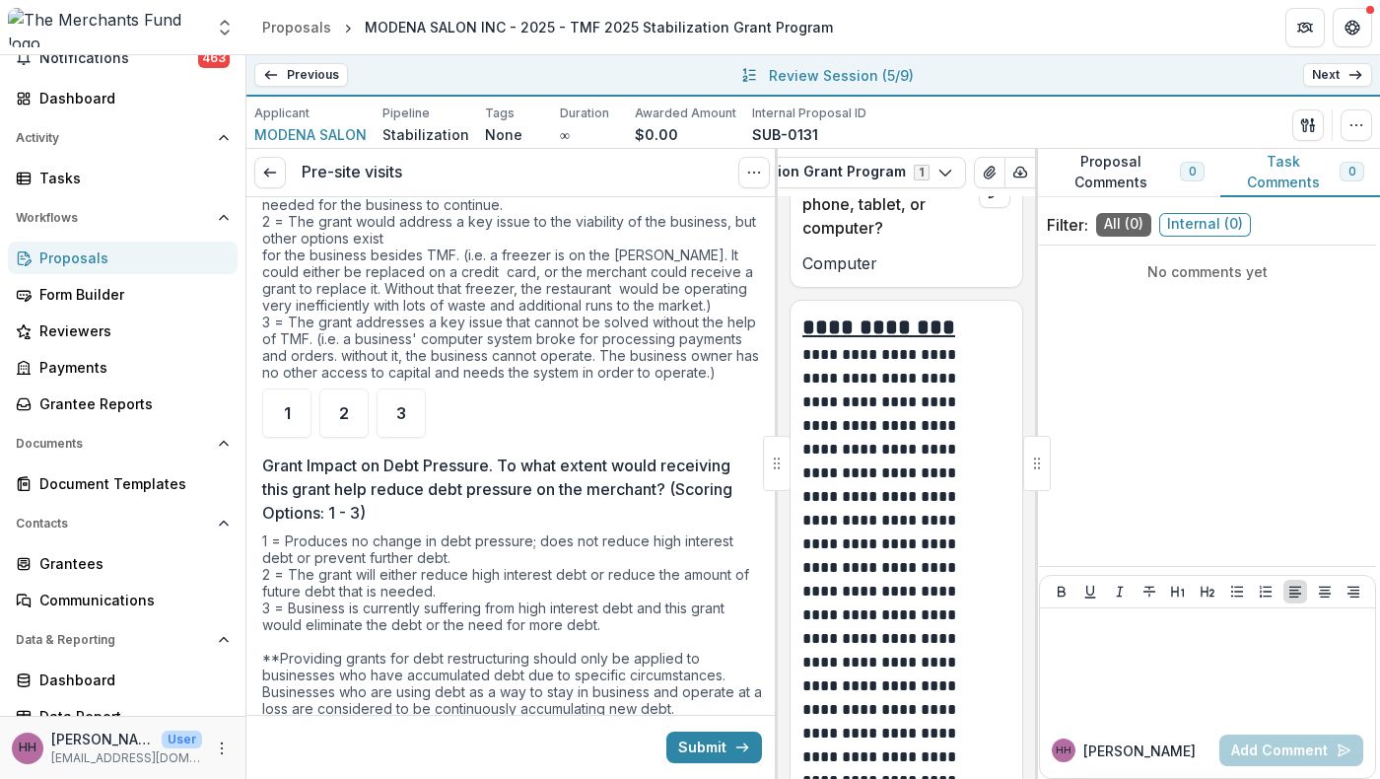
click at [1187, 132] on div "Applicant MODENA SALON Pipeline Stabilization Tags None All tags Duration ∞ Awa…" at bounding box center [813, 125] width 1118 height 40
click at [1041, 462] on div at bounding box center [1038, 463] width 28 height 55
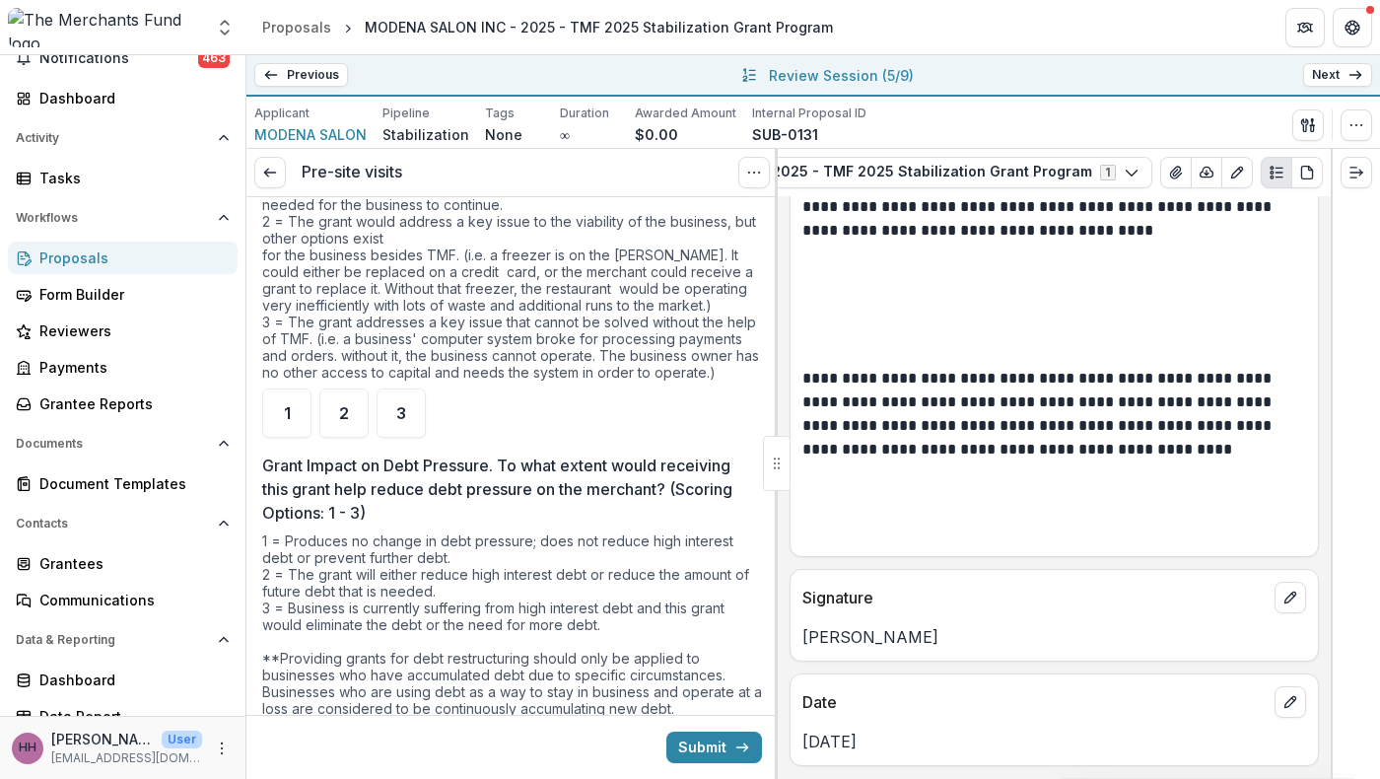
scroll to position [12074, 0]
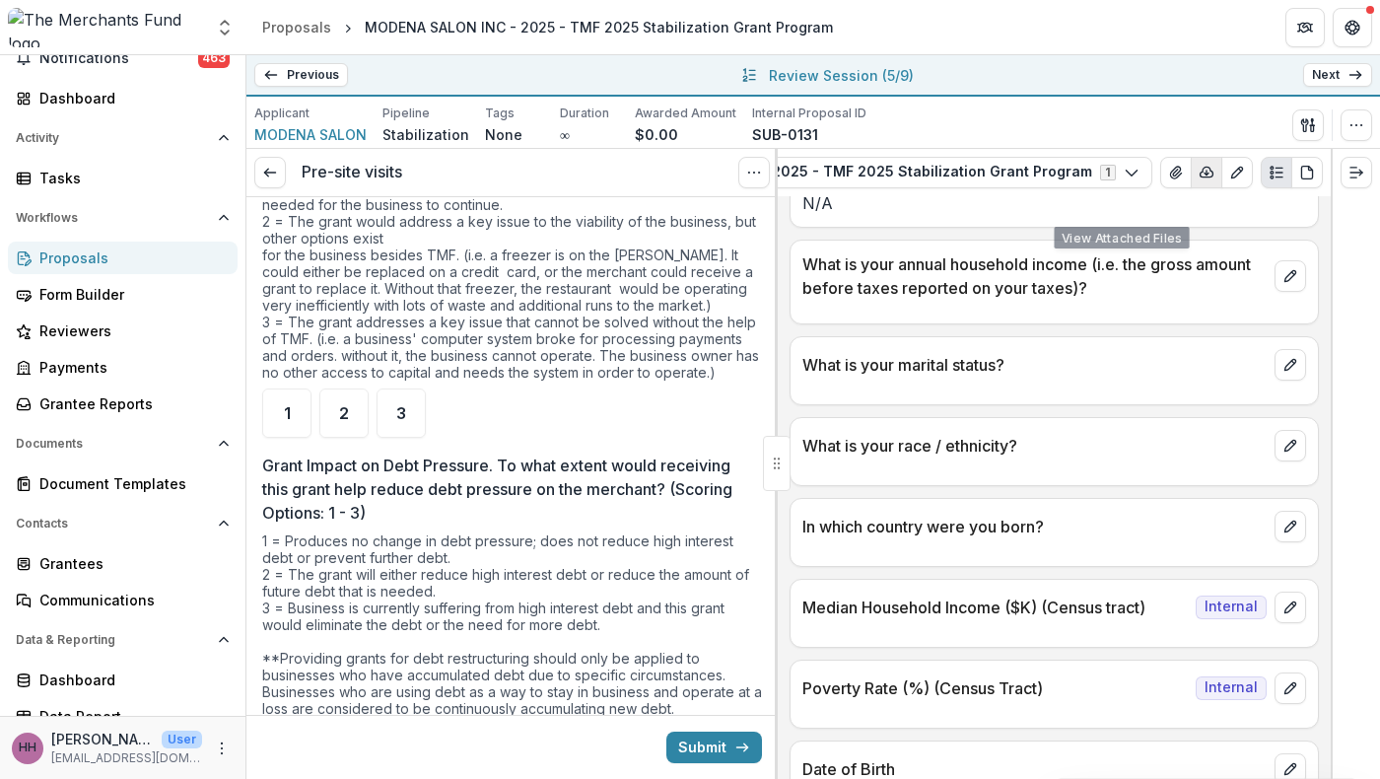
click at [1191, 188] on button "button" at bounding box center [1207, 173] width 32 height 32
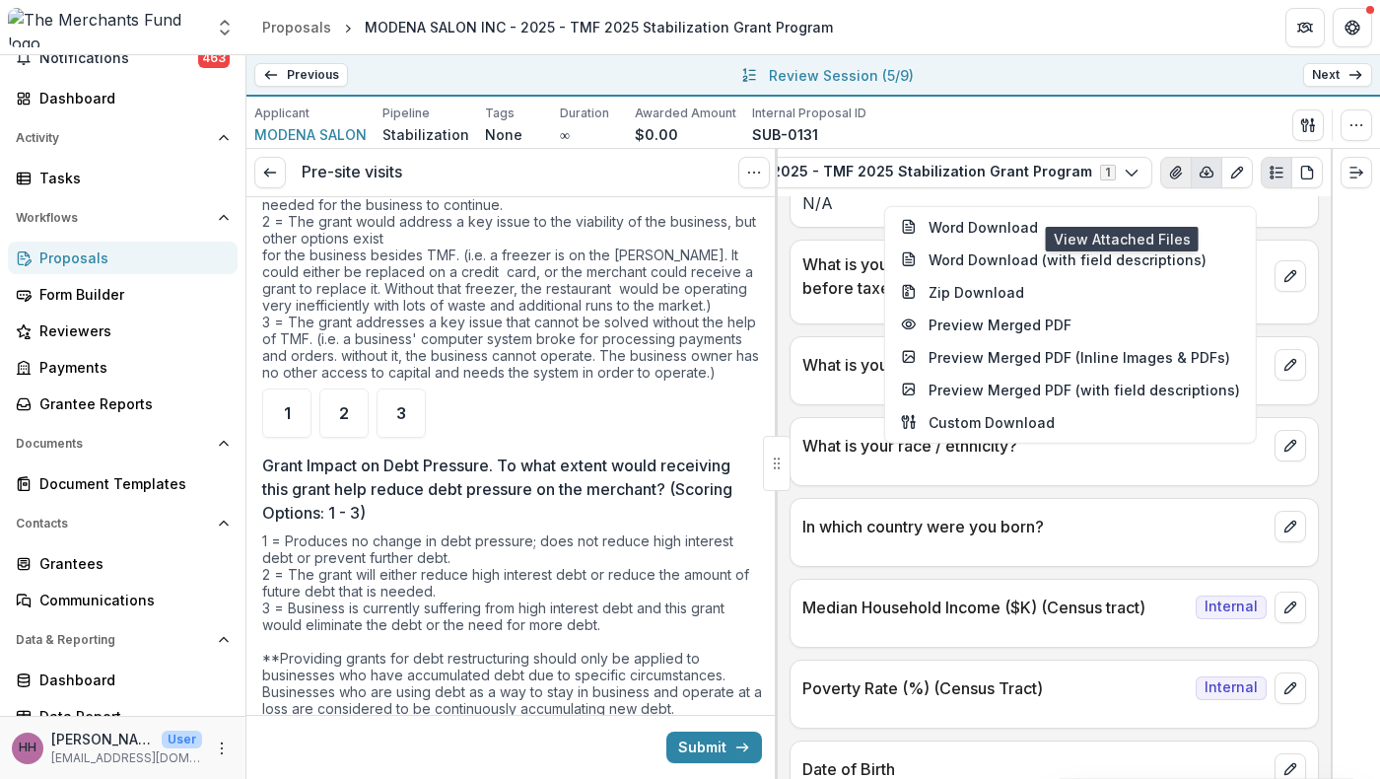
click at [1168, 180] on icon "View Attached Files" at bounding box center [1176, 173] width 16 height 16
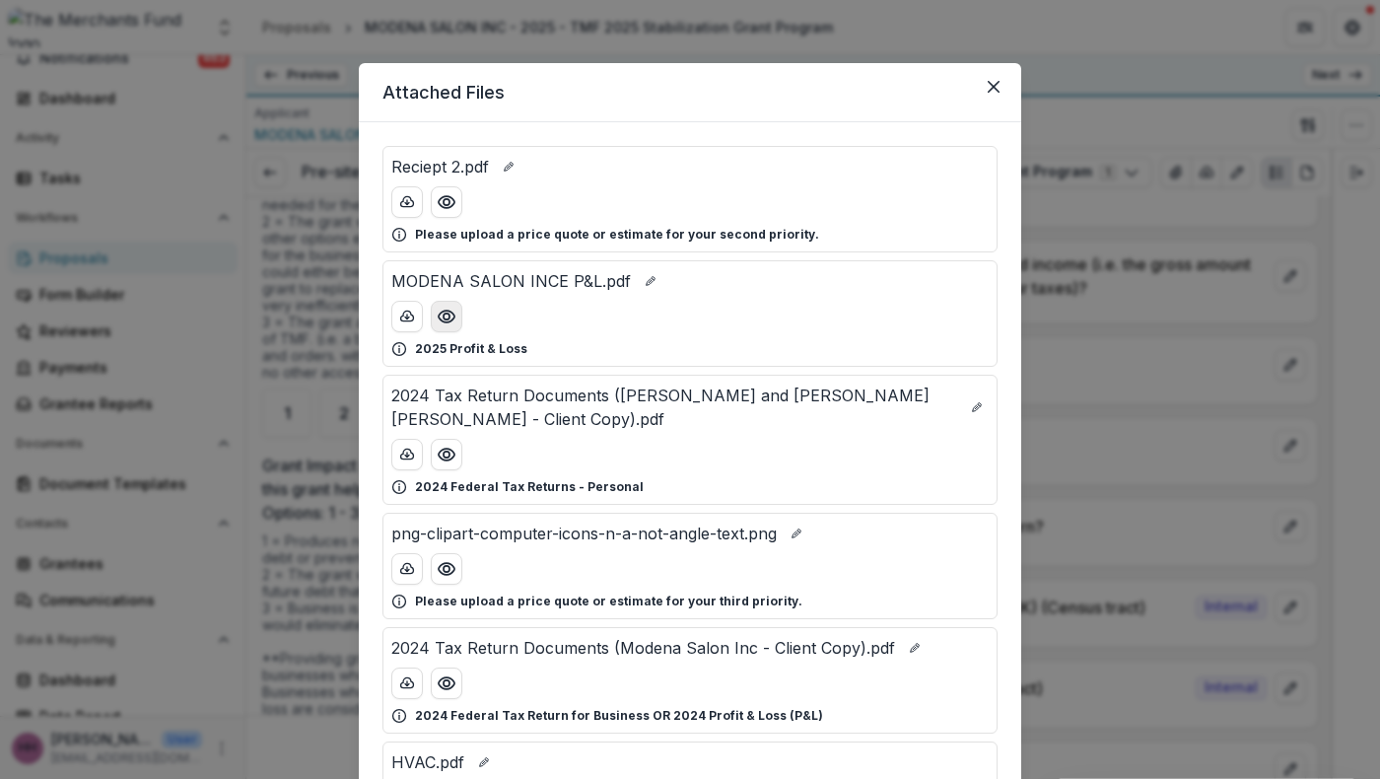
click at [437, 326] on icon "Preview MODENA SALON INCE P&L.pdf" at bounding box center [447, 317] width 20 height 20
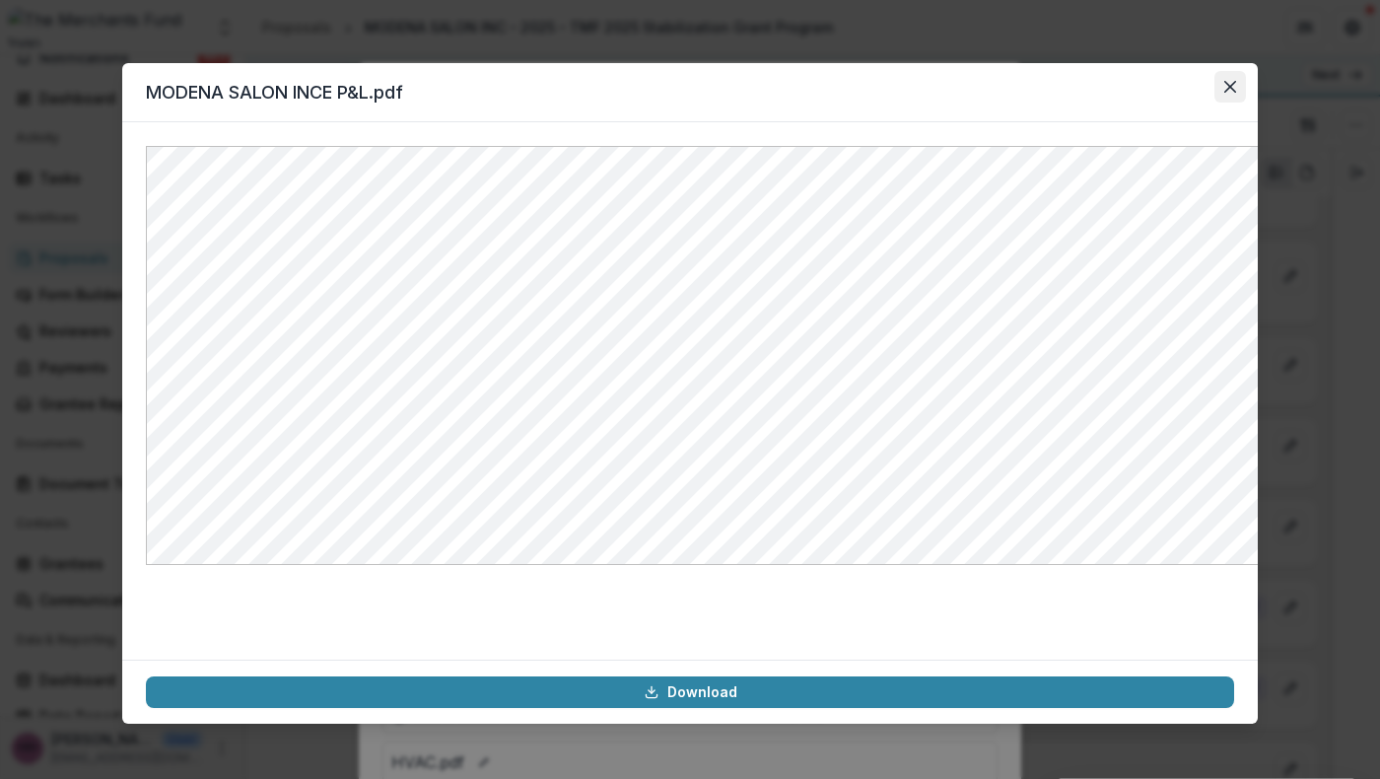
click at [1237, 93] on icon "Close" at bounding box center [1231, 87] width 12 height 12
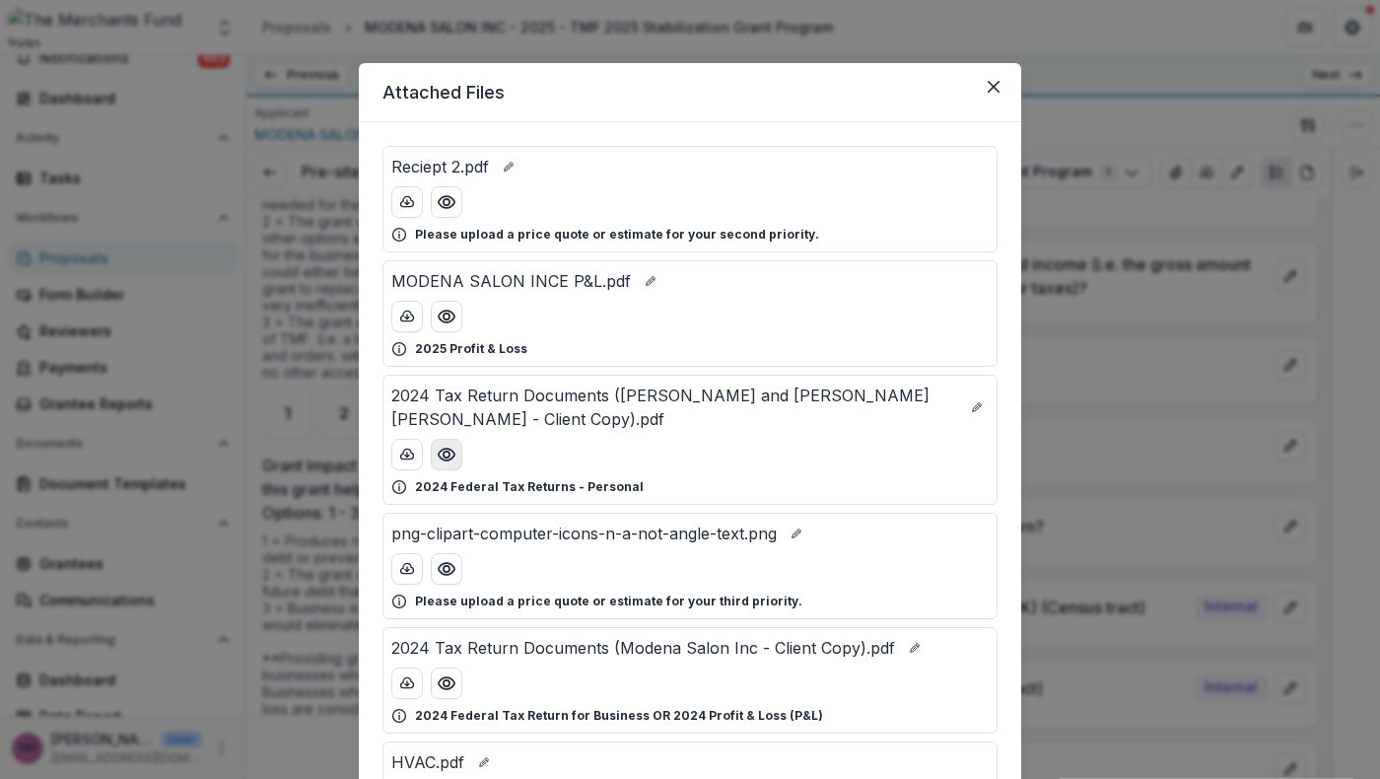
click at [437, 464] on icon "Preview 2024 Tax Return Documents (Xu Li Guang and Mei Xia Chen - Client Copy).…" at bounding box center [447, 455] width 20 height 20
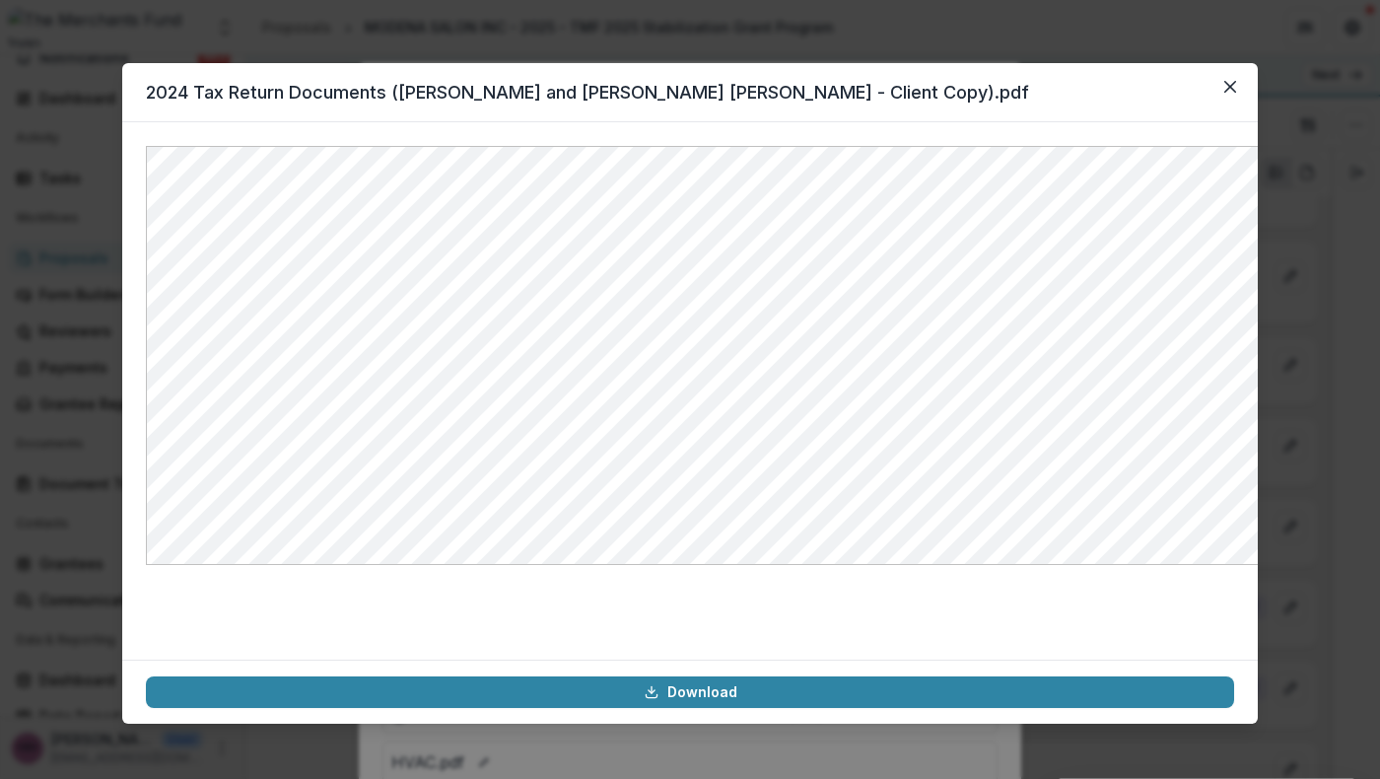
click at [1083, 47] on div "2024 Tax Return Documents ([PERSON_NAME] and [PERSON_NAME] [PERSON_NAME] - Clie…" at bounding box center [690, 389] width 1380 height 779
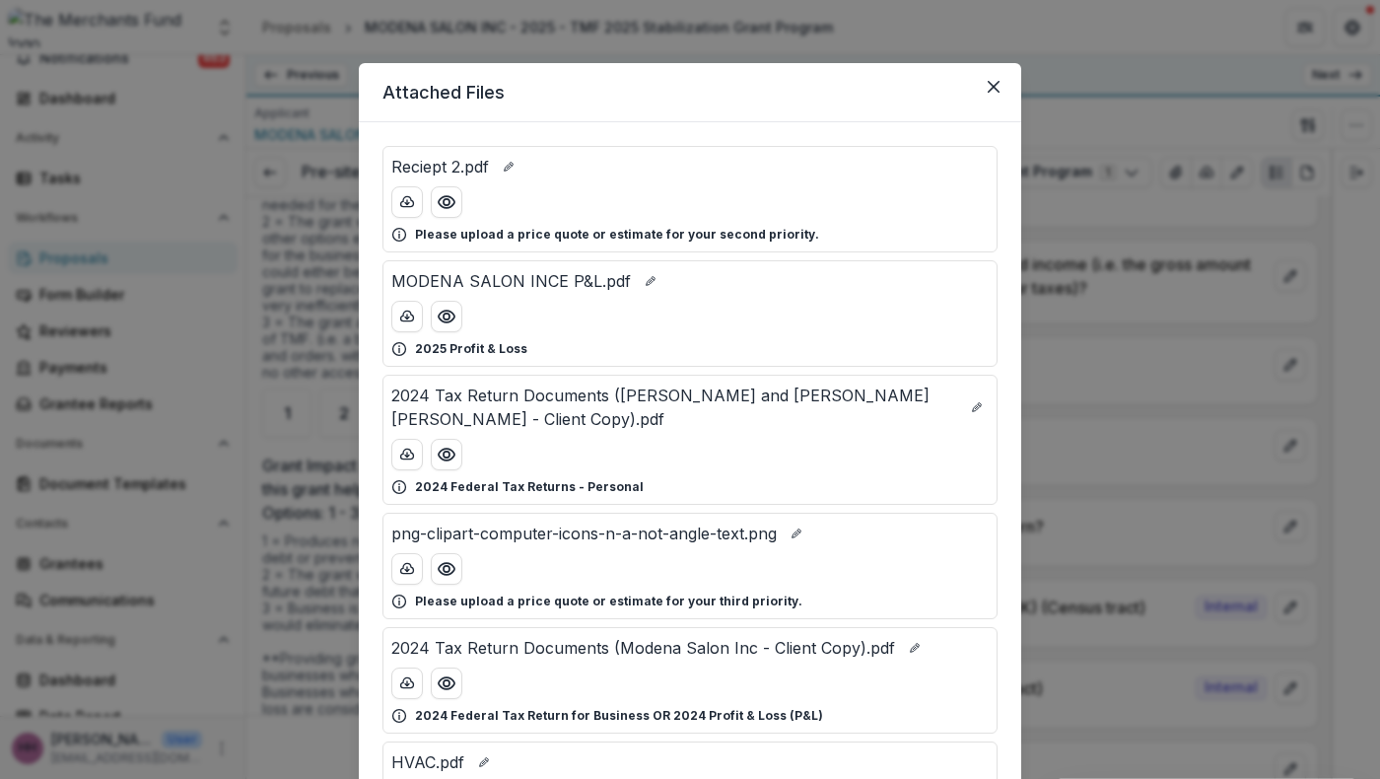
click at [503, 293] on p "MODENA SALON INCE P&L.pdf" at bounding box center [511, 281] width 240 height 24
click at [439, 322] on icon "Preview MODENA SALON INCE P&L.pdf" at bounding box center [447, 317] width 16 height 12
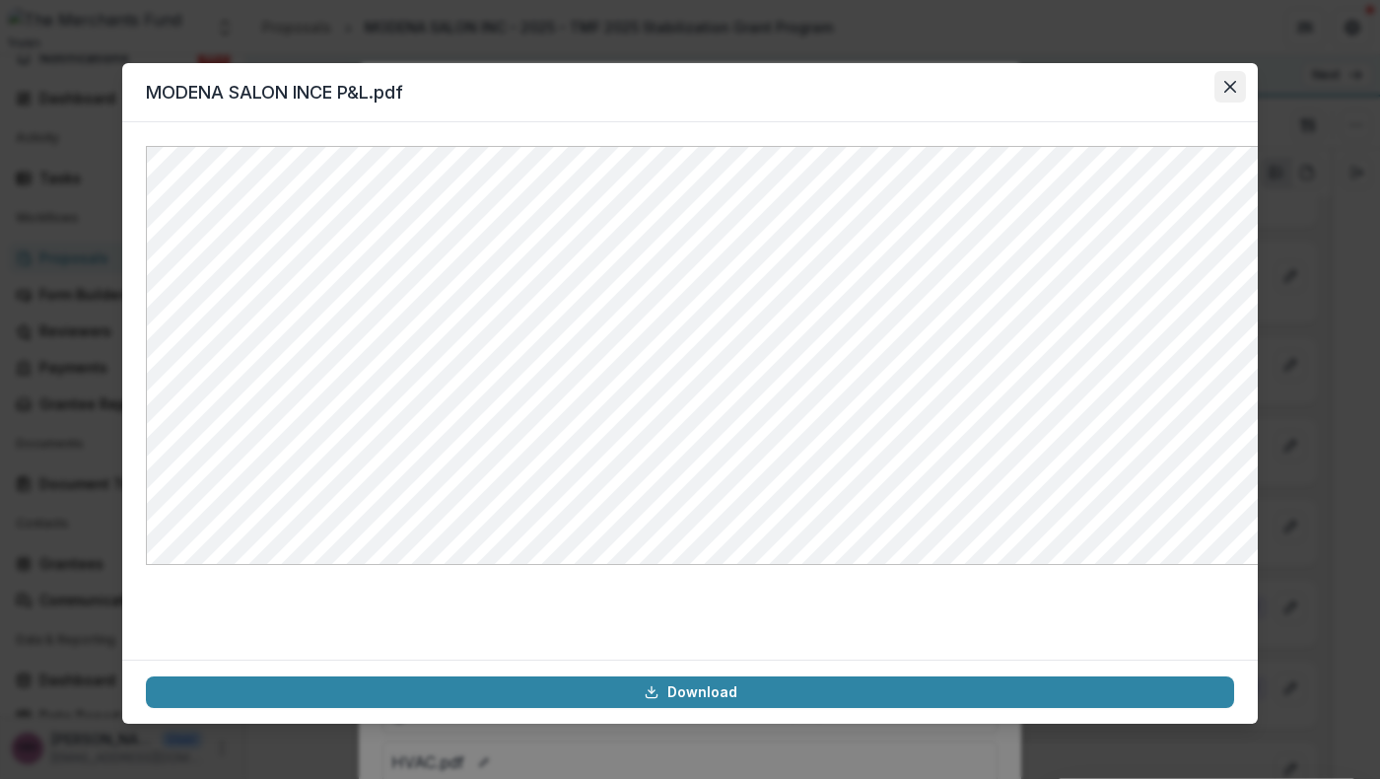
click at [1237, 93] on icon "Close" at bounding box center [1231, 87] width 12 height 12
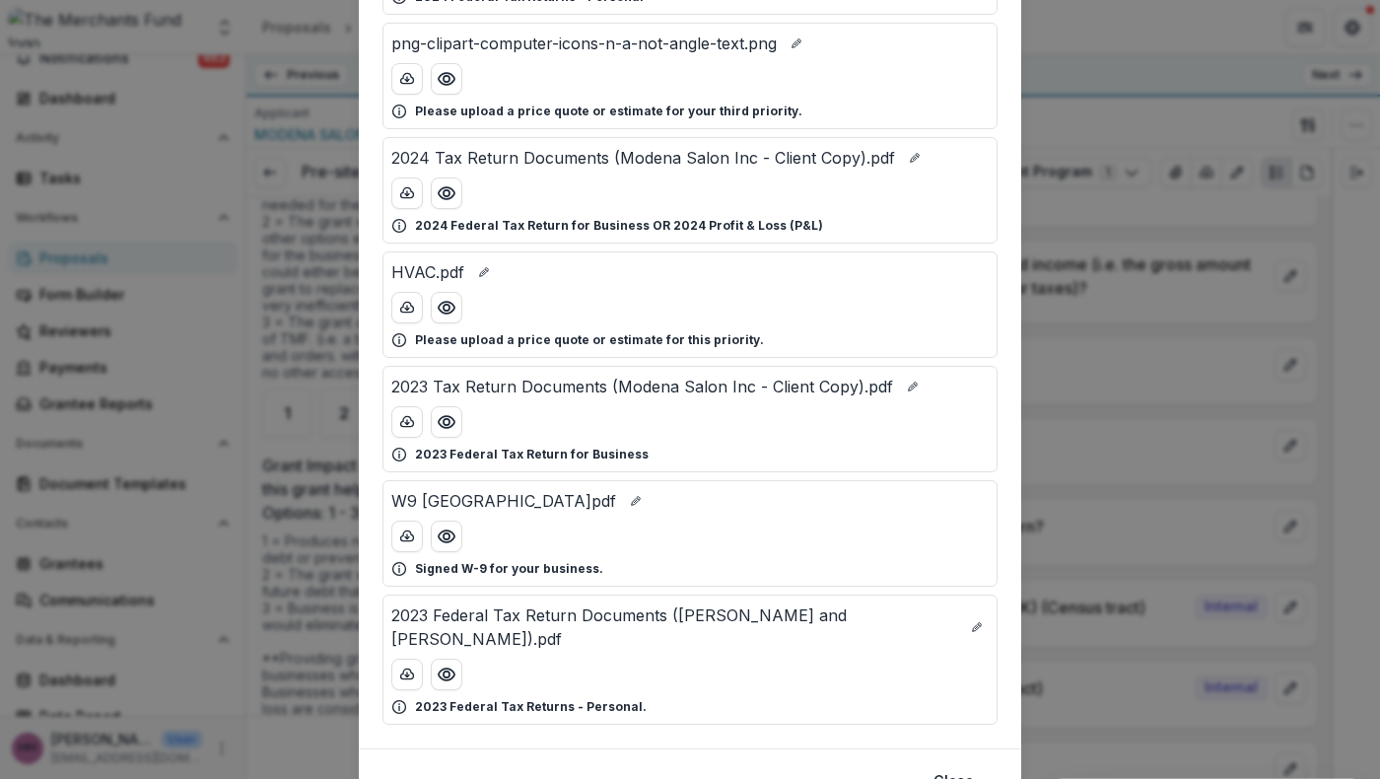
scroll to position [493, 0]
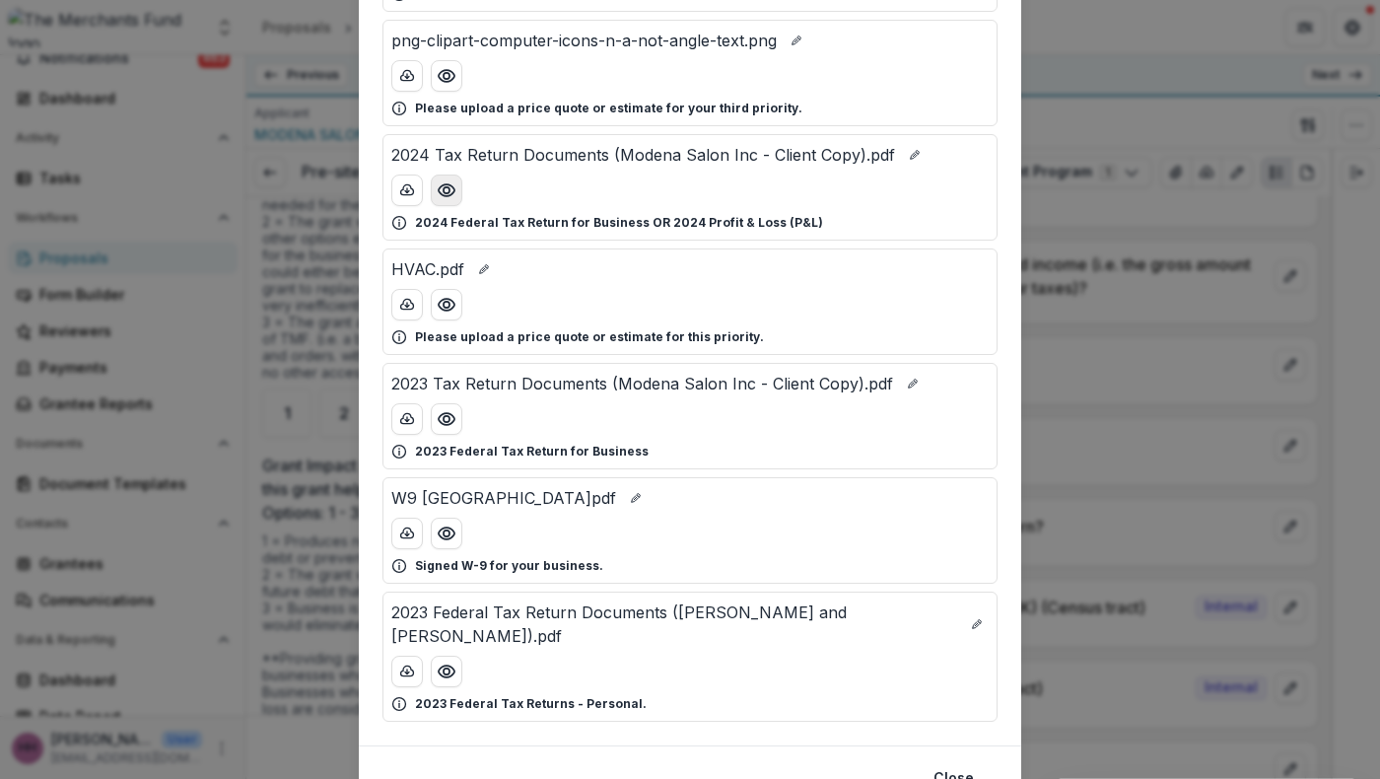
click at [437, 200] on icon "Preview 2024 Tax Return Documents (Modena Salon Inc - Client Copy).pdf" at bounding box center [447, 190] width 20 height 20
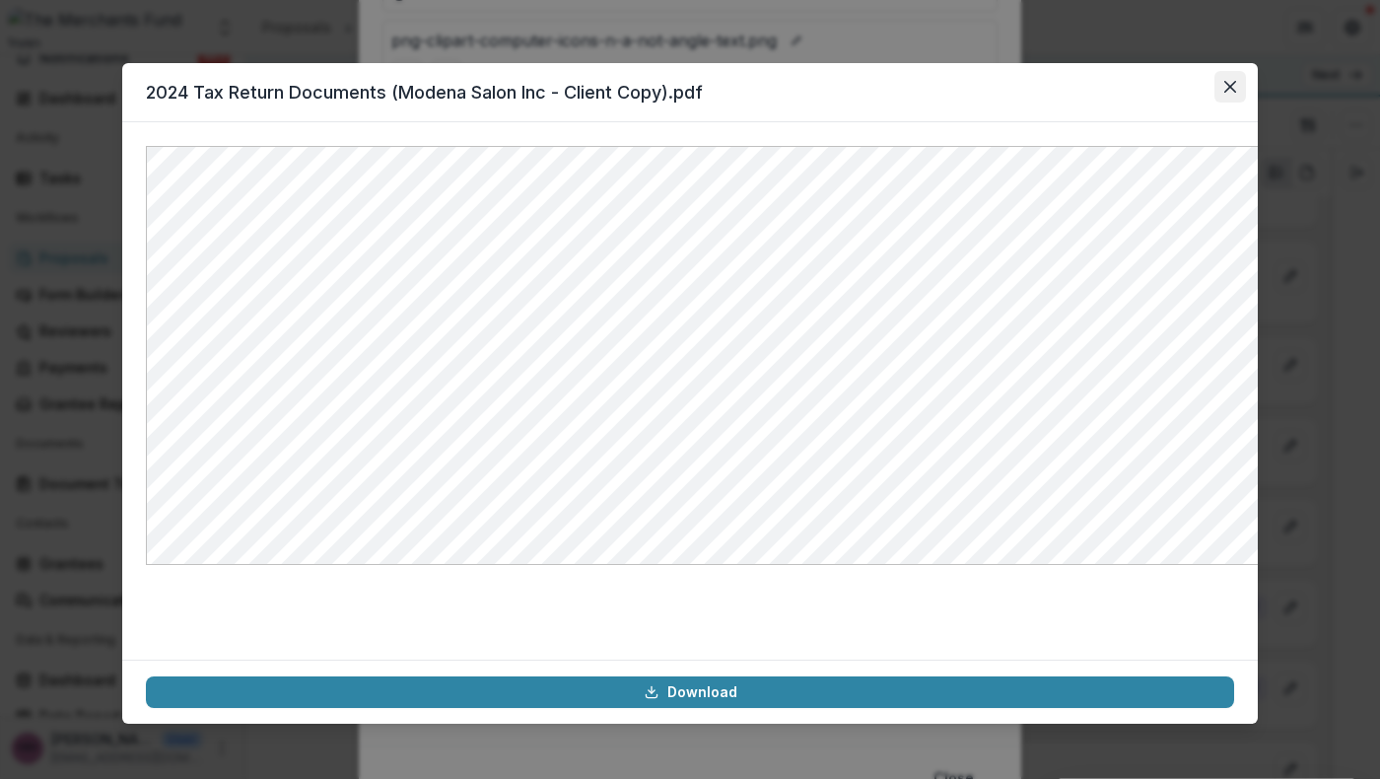
click at [1237, 93] on icon "Close" at bounding box center [1231, 87] width 12 height 12
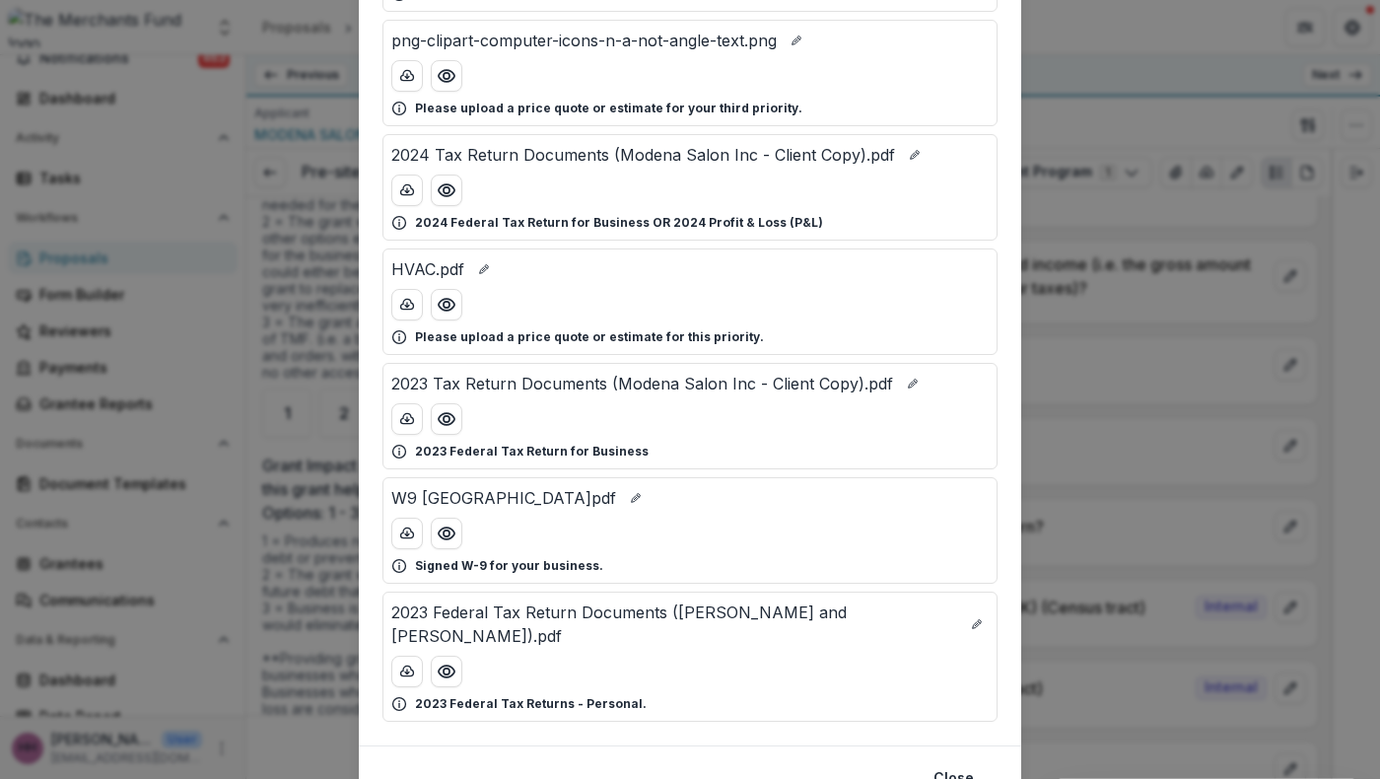
click at [1108, 654] on div "Attached Files Reciept 2.pdf Please upload a price quote or estimate for your s…" at bounding box center [690, 389] width 1380 height 779
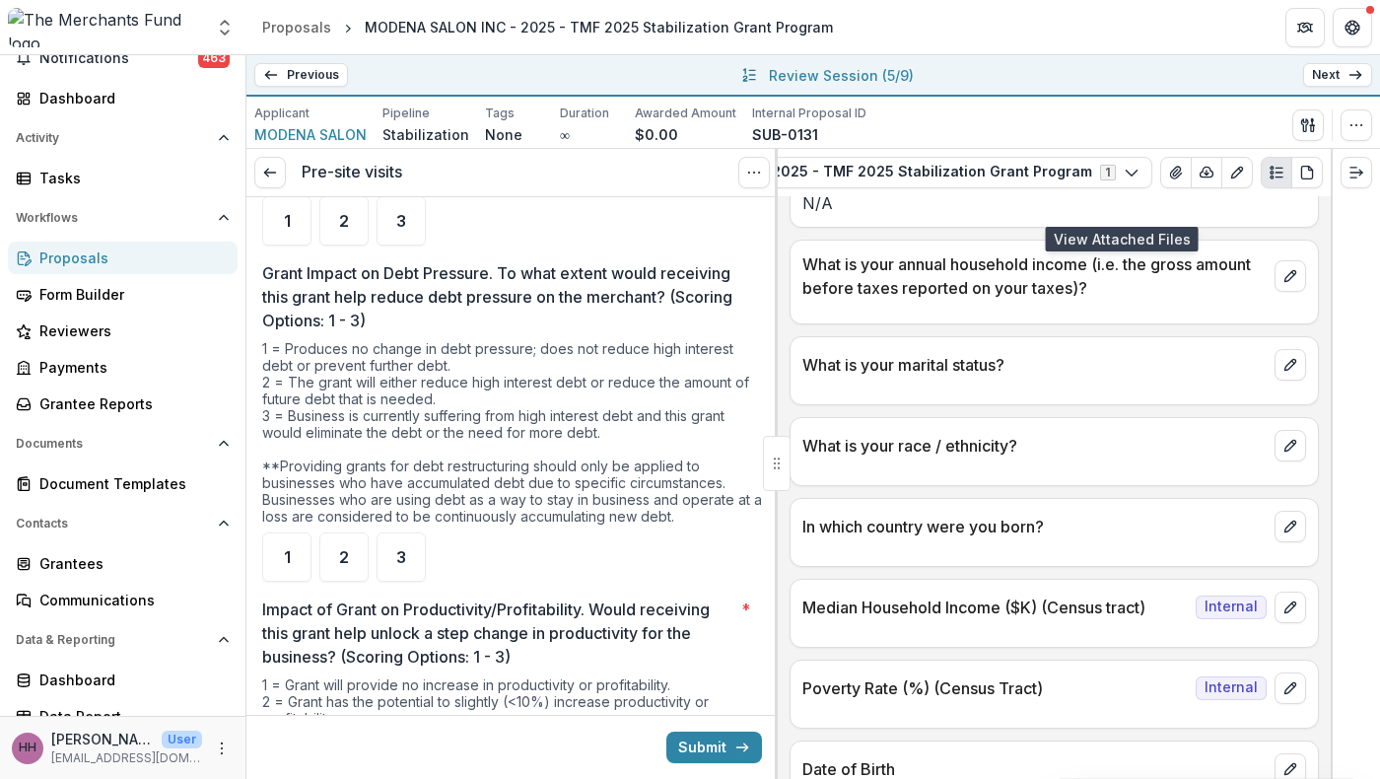
scroll to position [4199, 0]
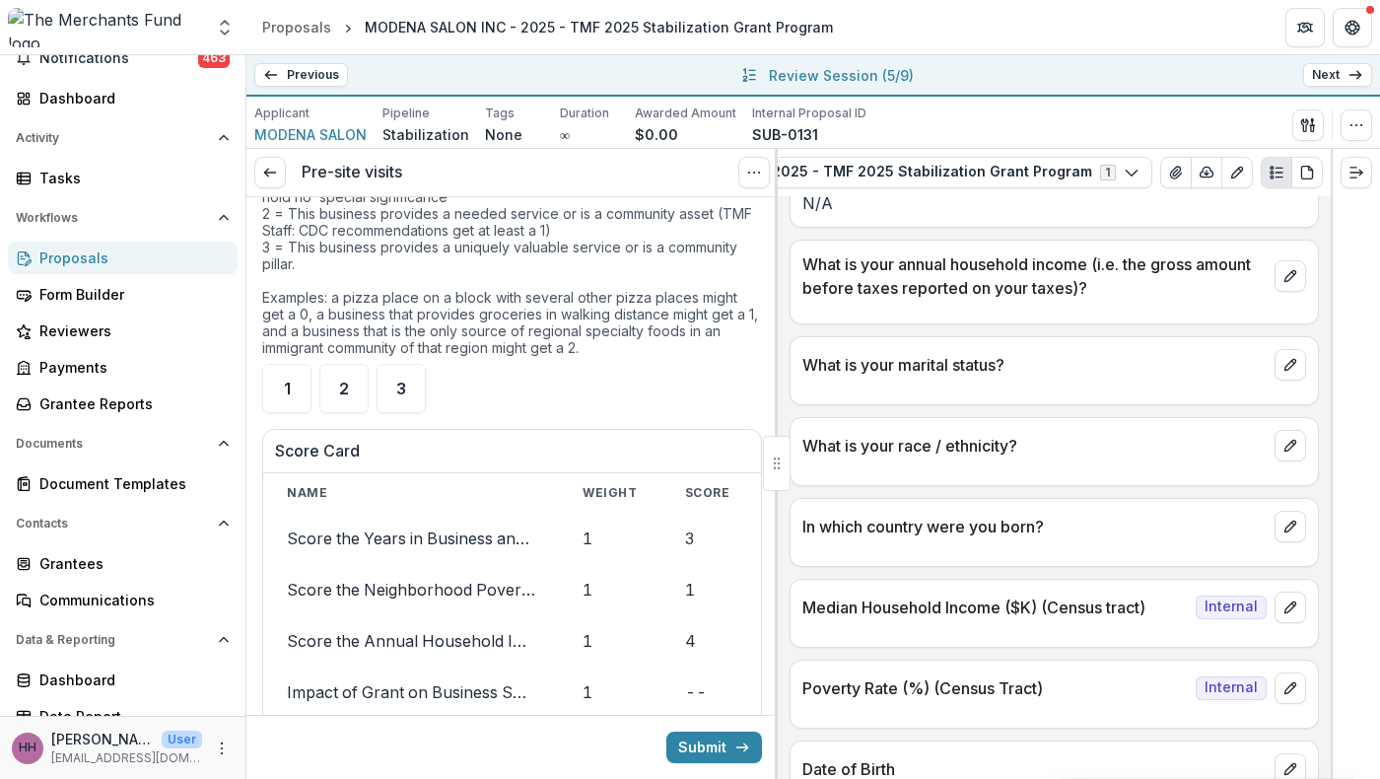
scroll to position [5105, 0]
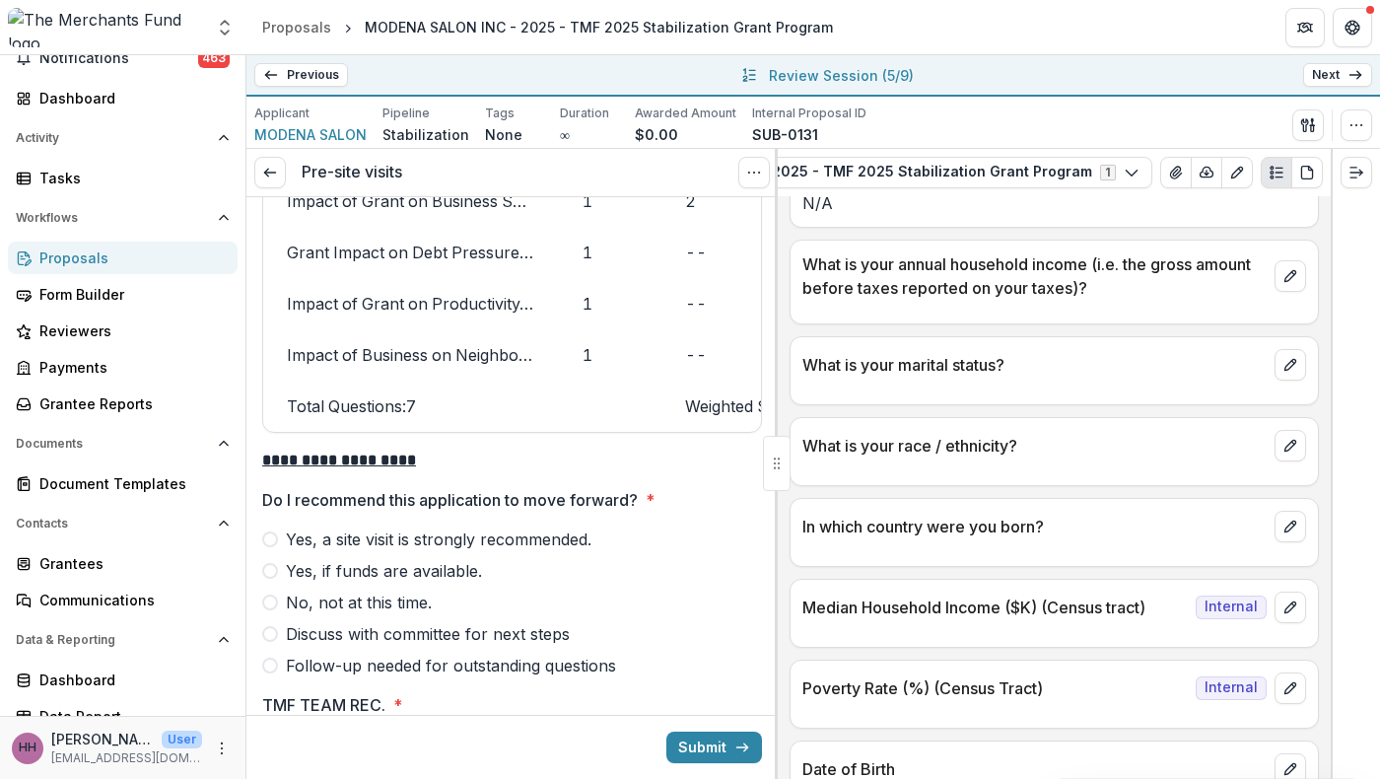
scroll to position [5705, 0]
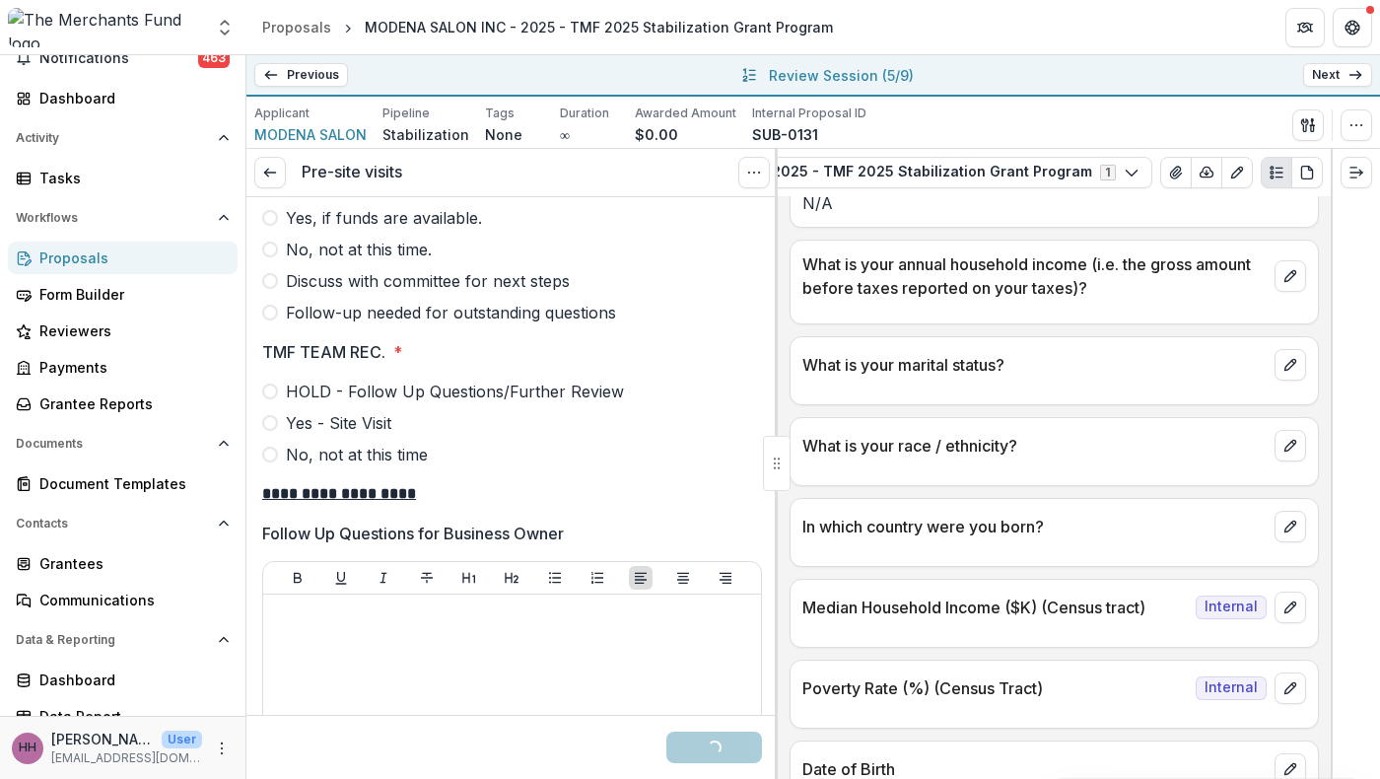
scroll to position [5997, 0]
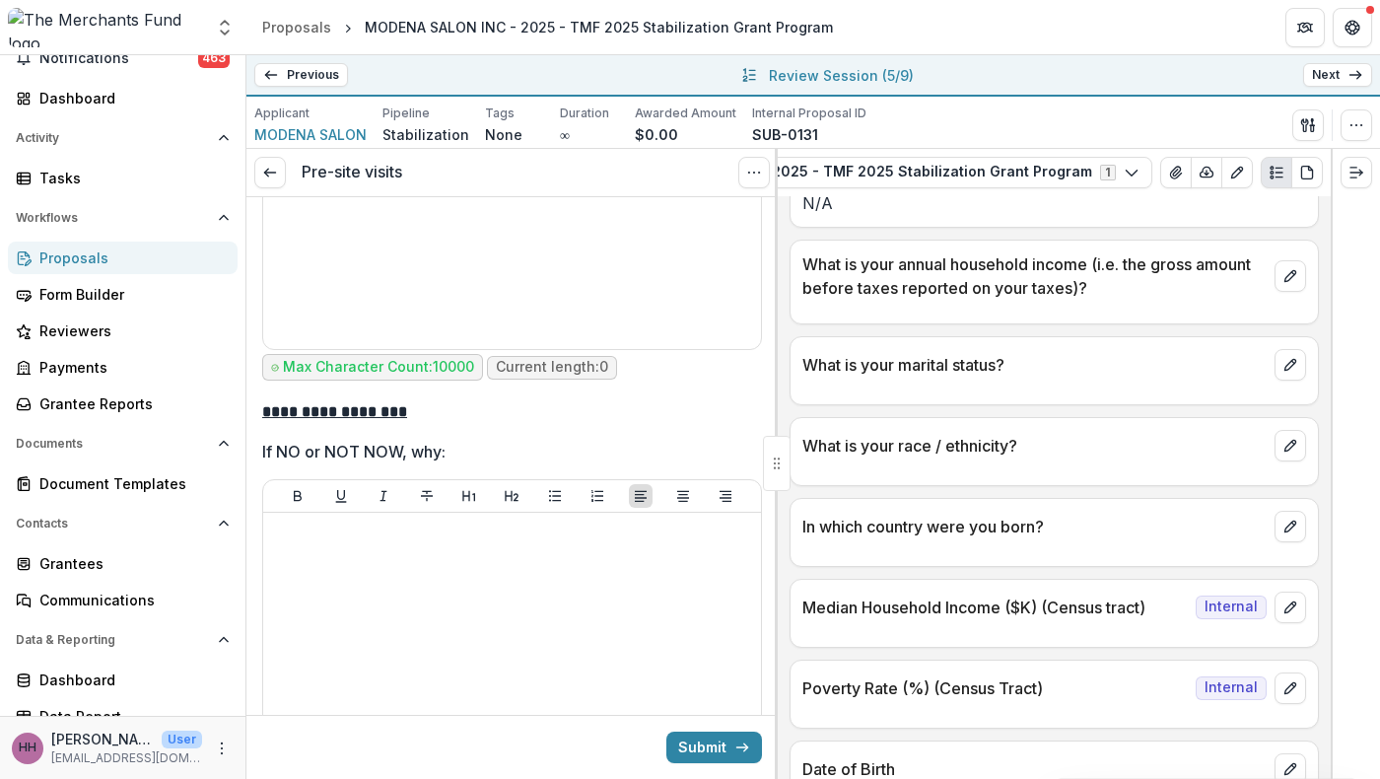
scroll to position [6512, 0]
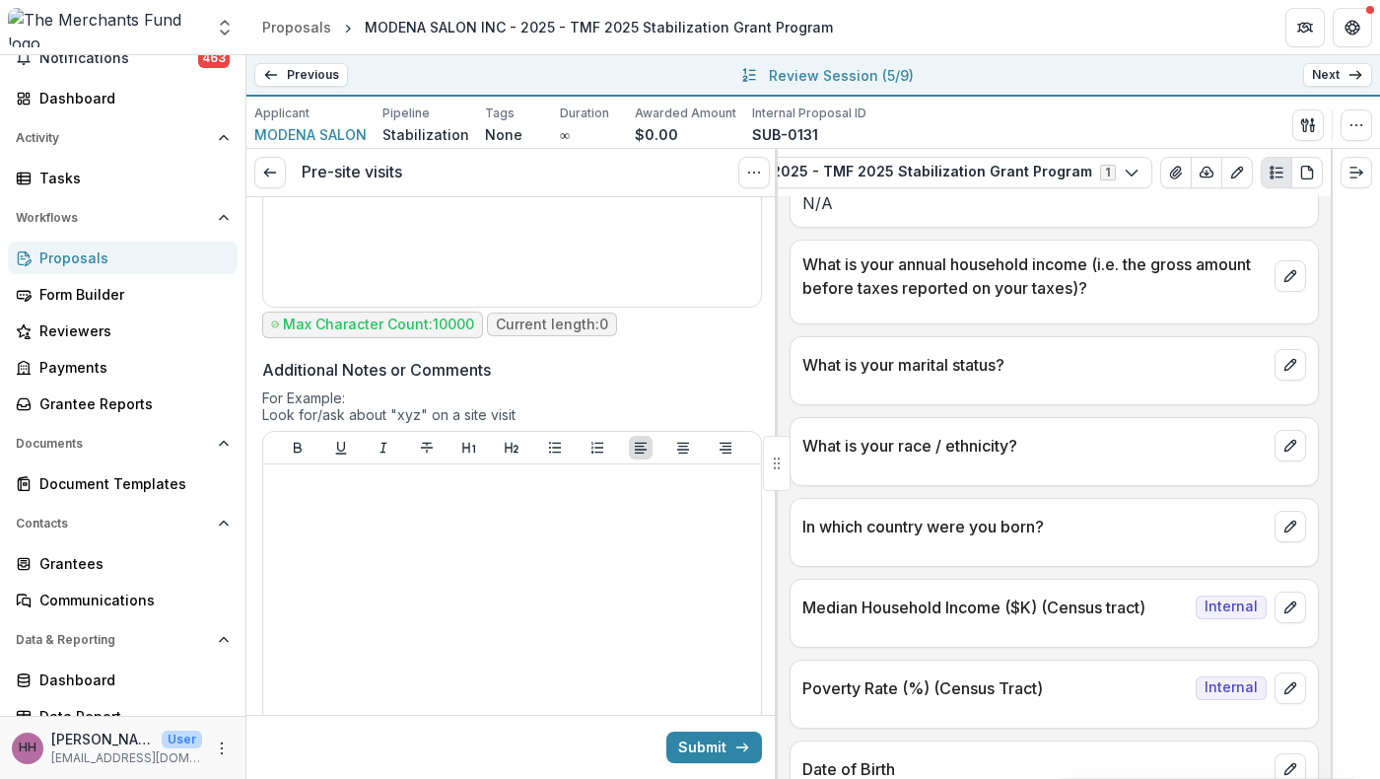
scroll to position [7504, 0]
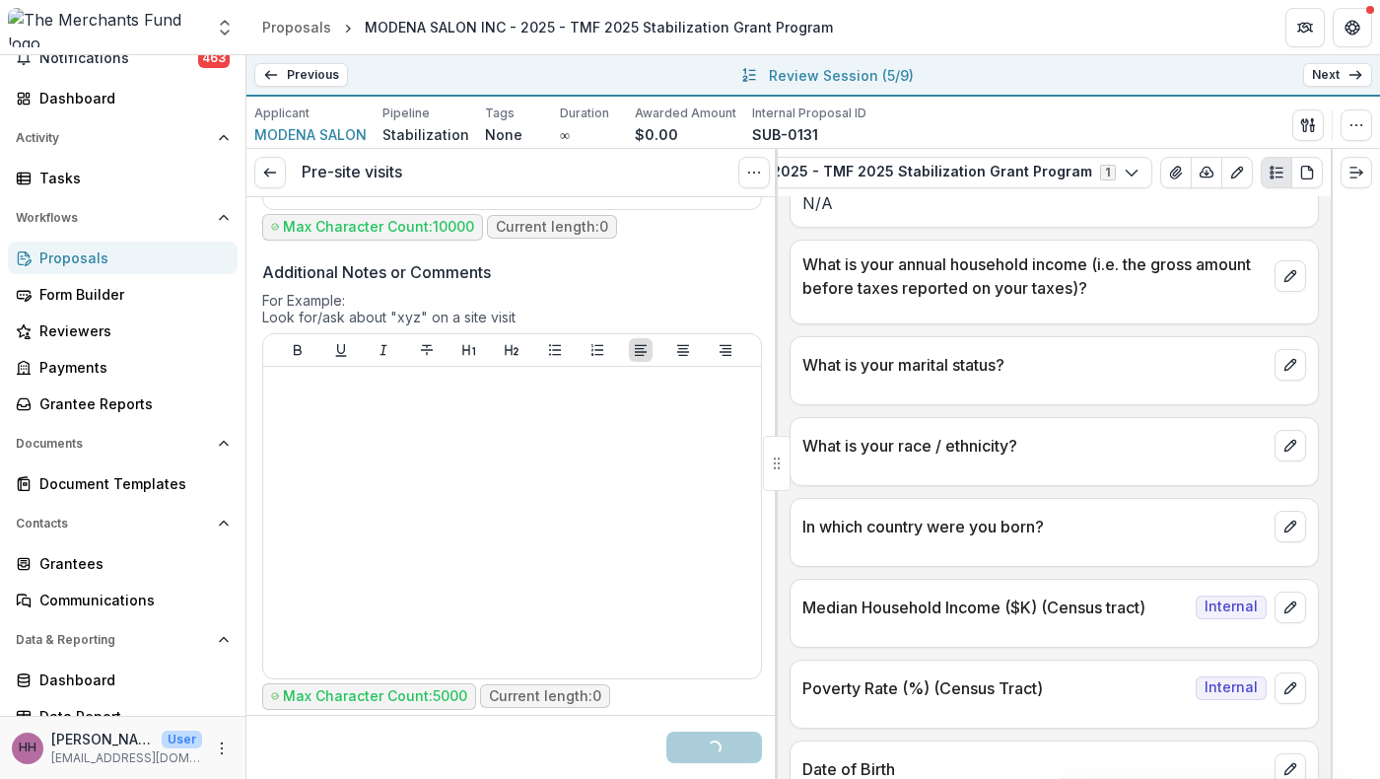
scroll to position [7599, 0]
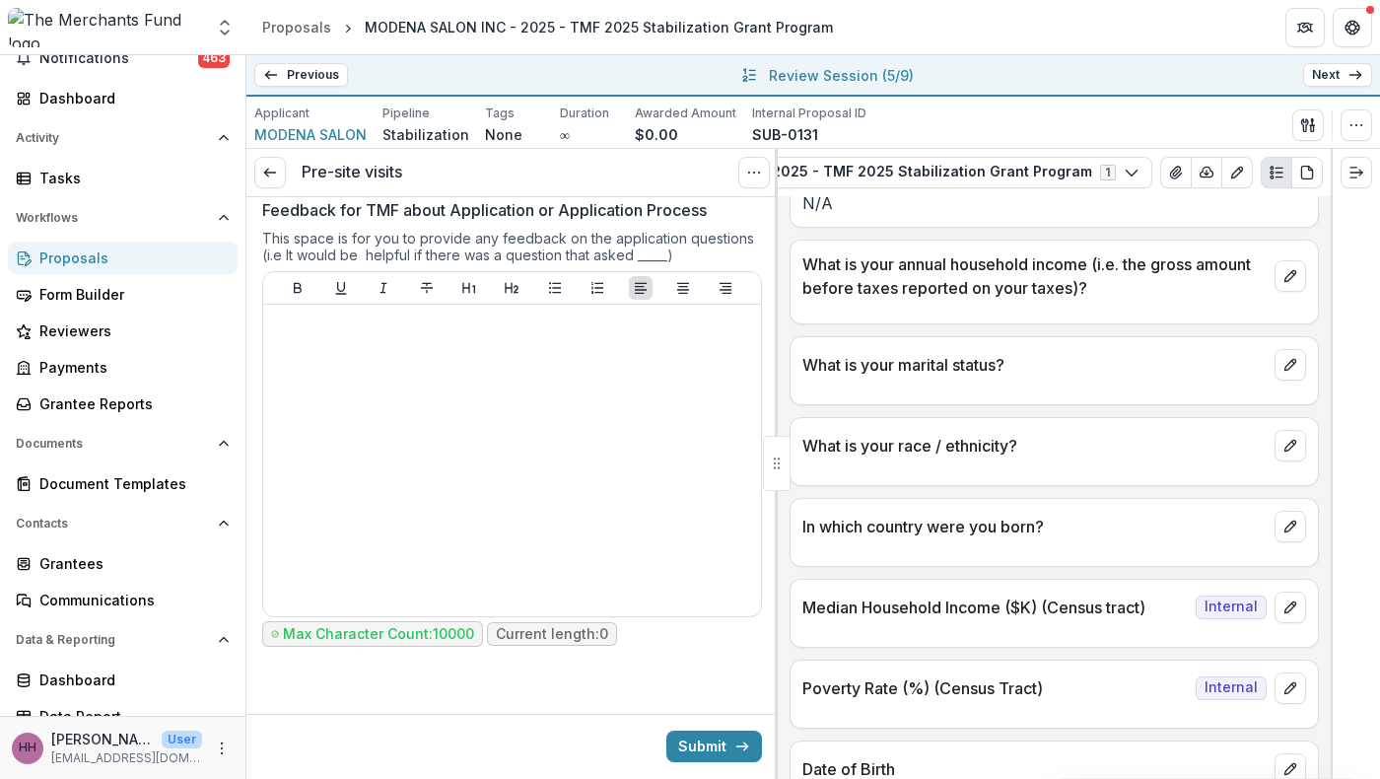
scroll to position [9655, 0]
click at [691, 731] on button "Submit" at bounding box center [715, 747] width 96 height 32
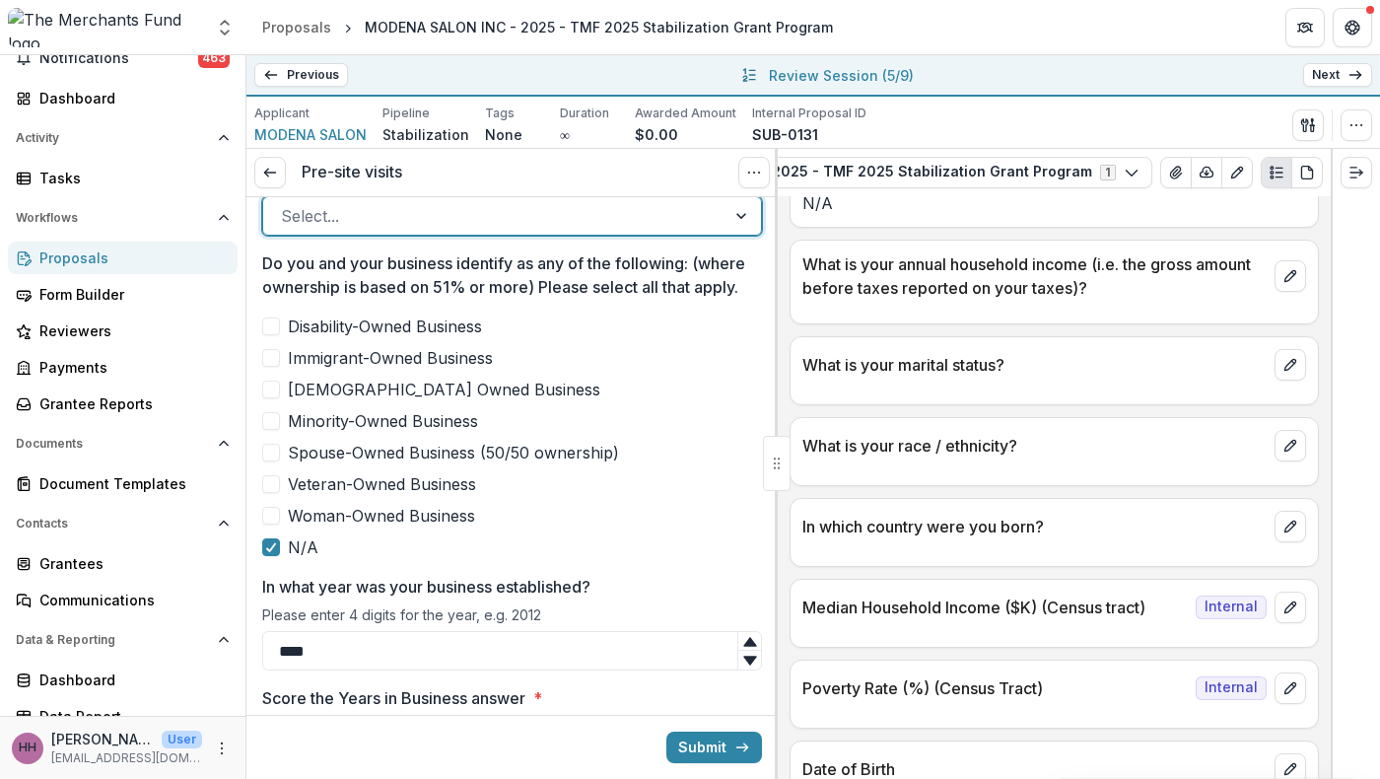
scroll to position [943, 0]
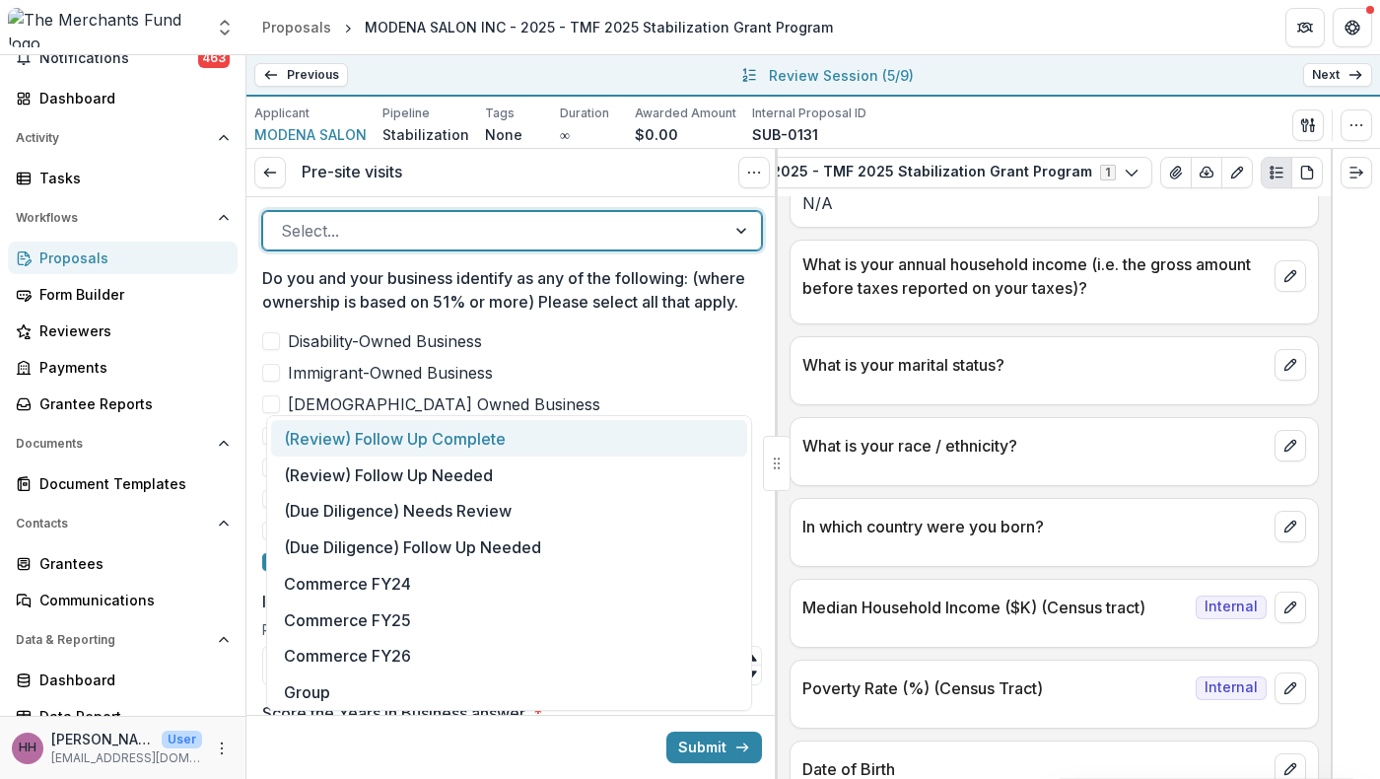
click at [568, 245] on div at bounding box center [494, 231] width 427 height 28
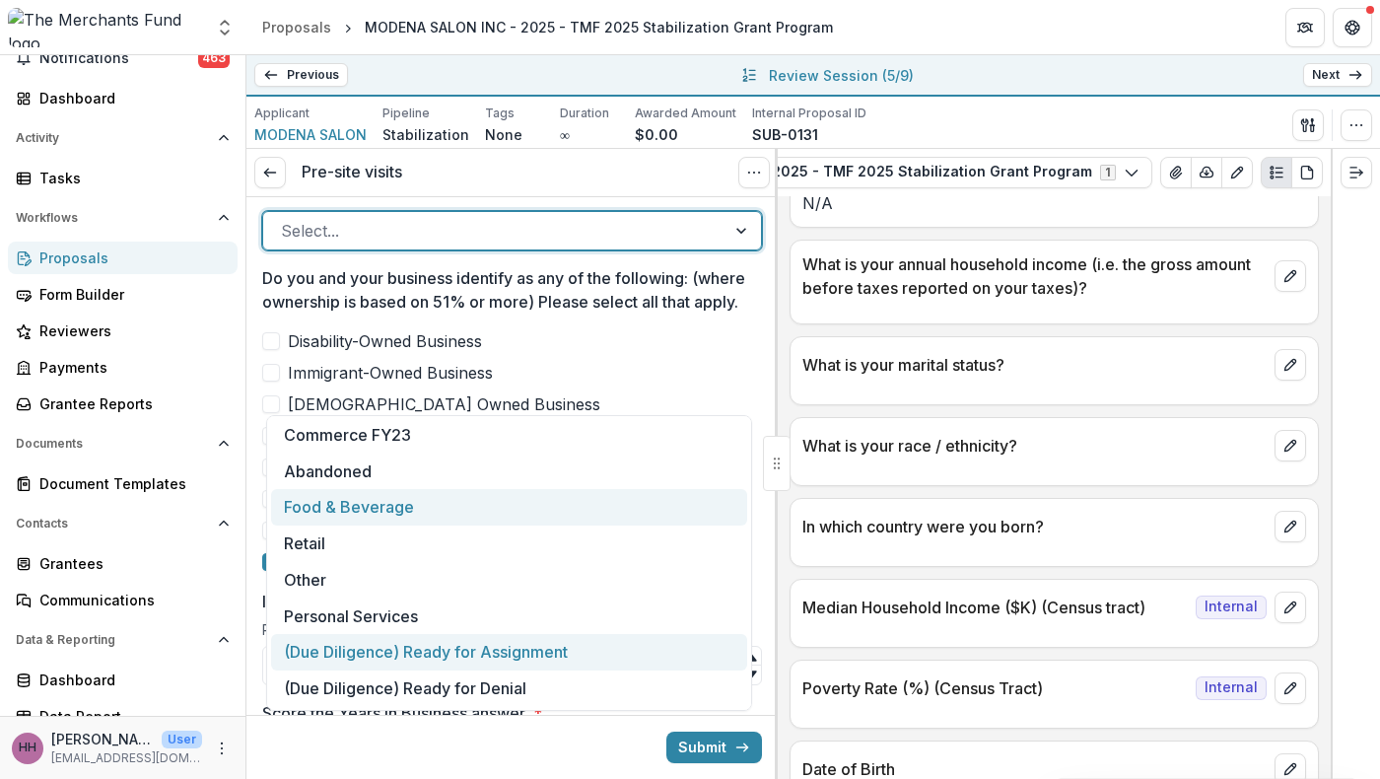
scroll to position [485, 0]
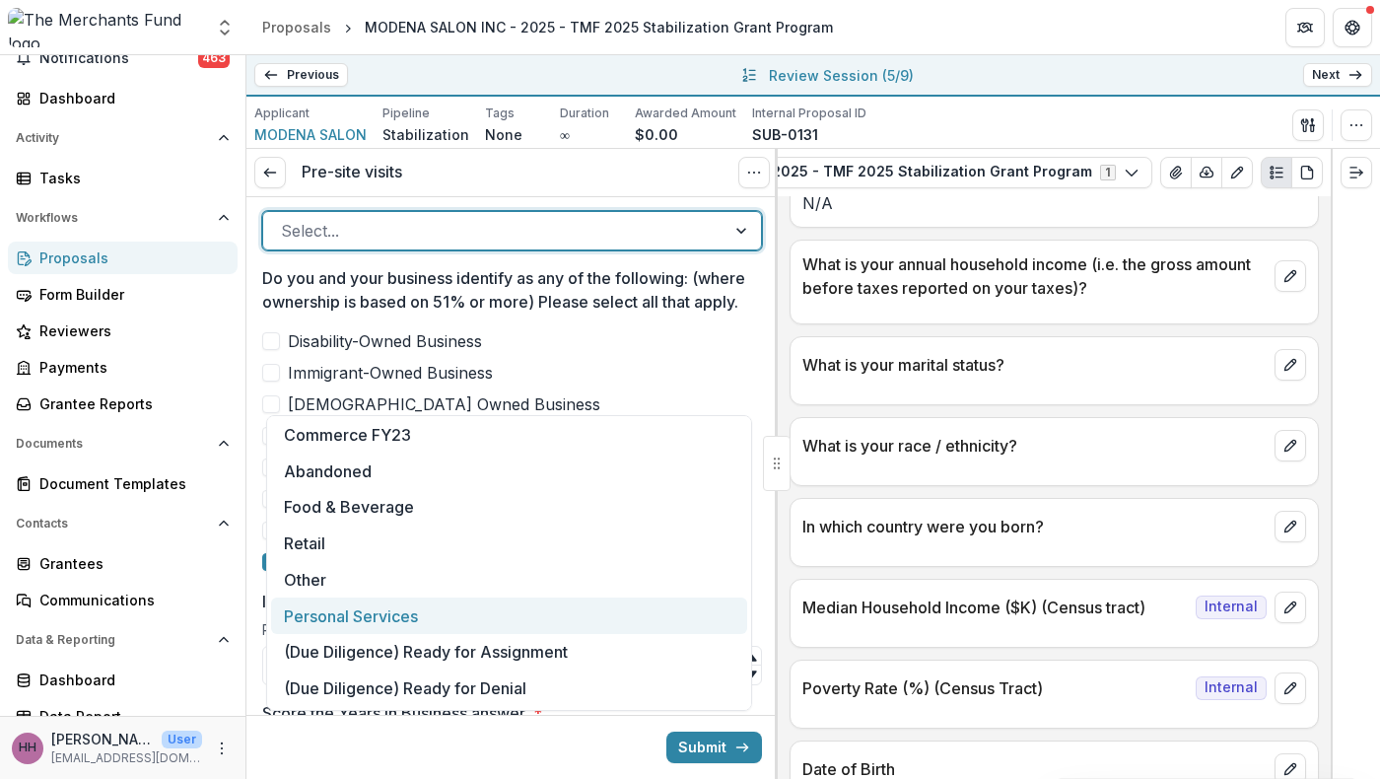
click at [474, 598] on div "Personal Services" at bounding box center [509, 616] width 476 height 36
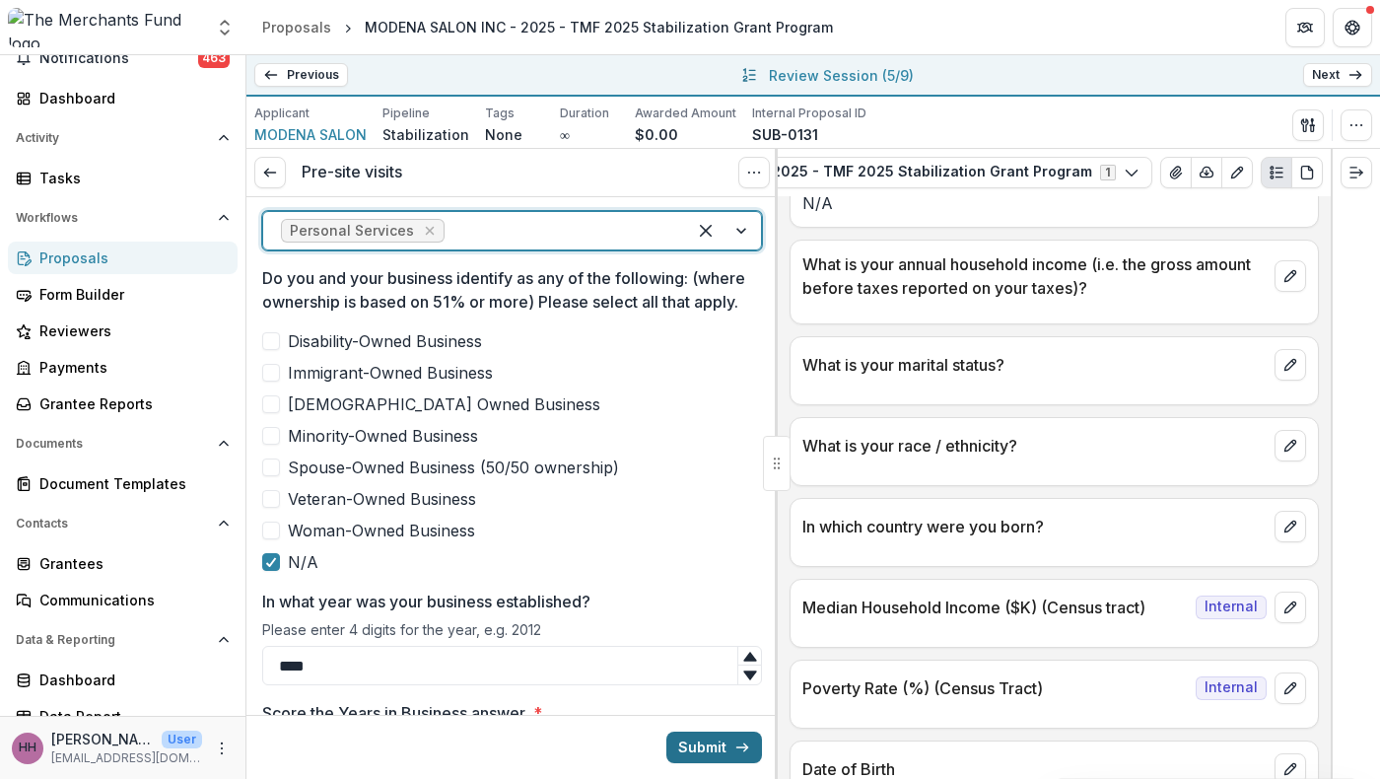
click at [696, 749] on button "Submit" at bounding box center [715, 748] width 96 height 32
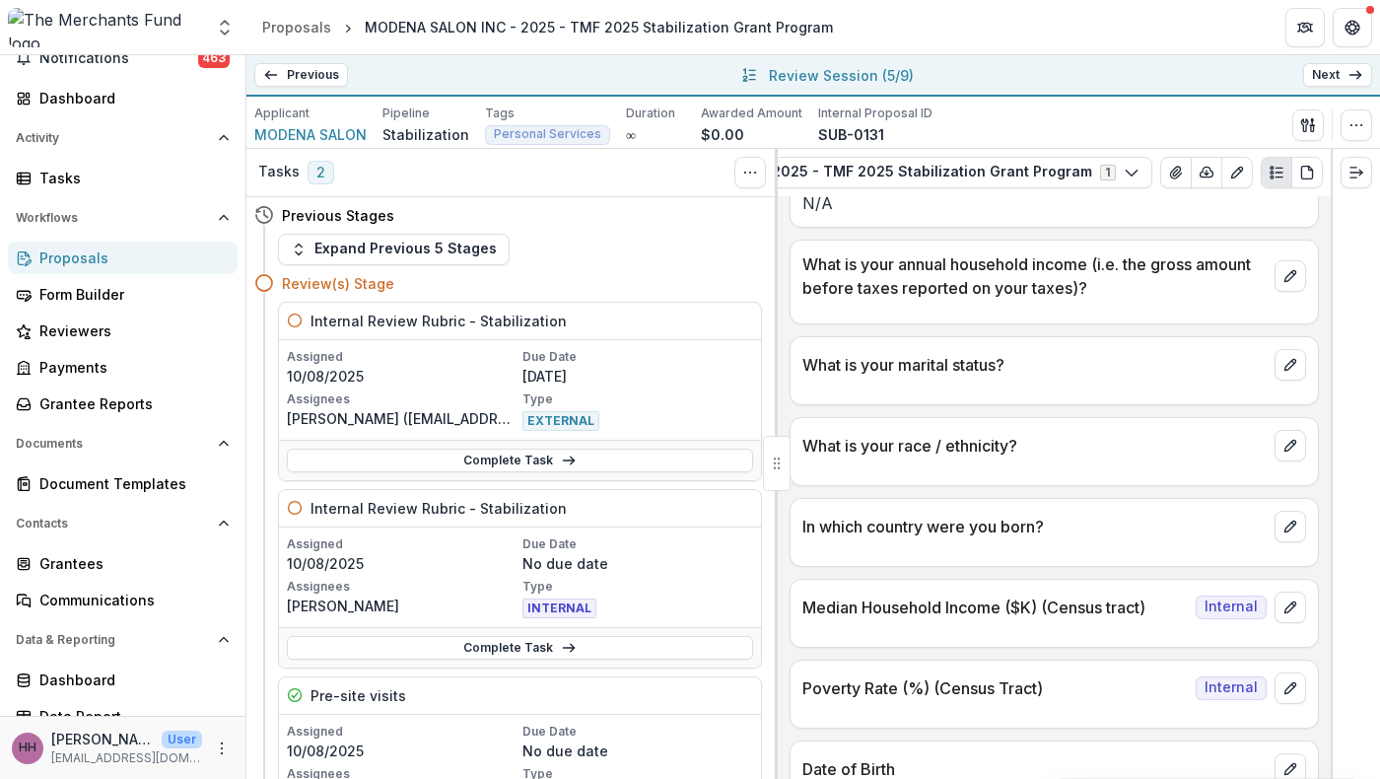
click at [1315, 87] on link "Next" at bounding box center [1338, 75] width 69 height 24
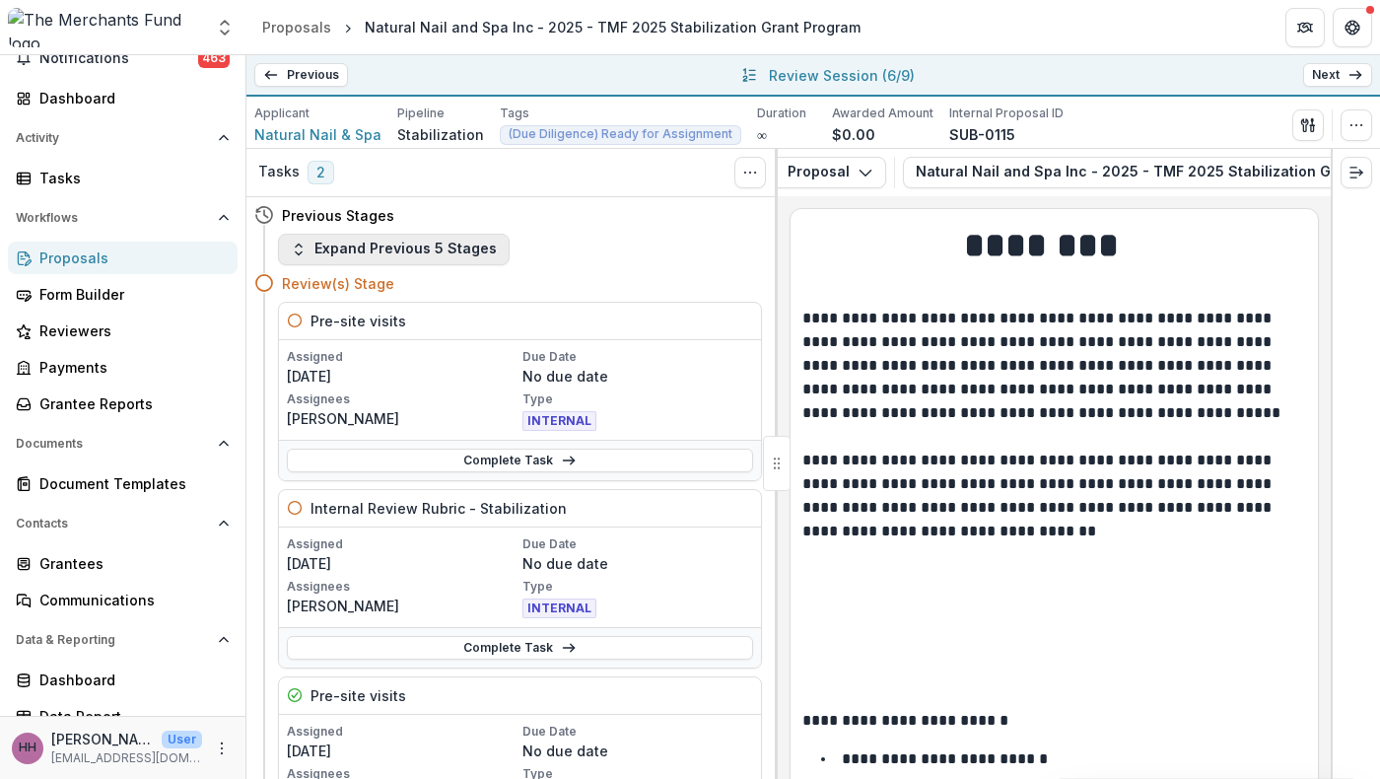
click at [504, 265] on button "Expand Previous 5 Stages" at bounding box center [394, 250] width 232 height 32
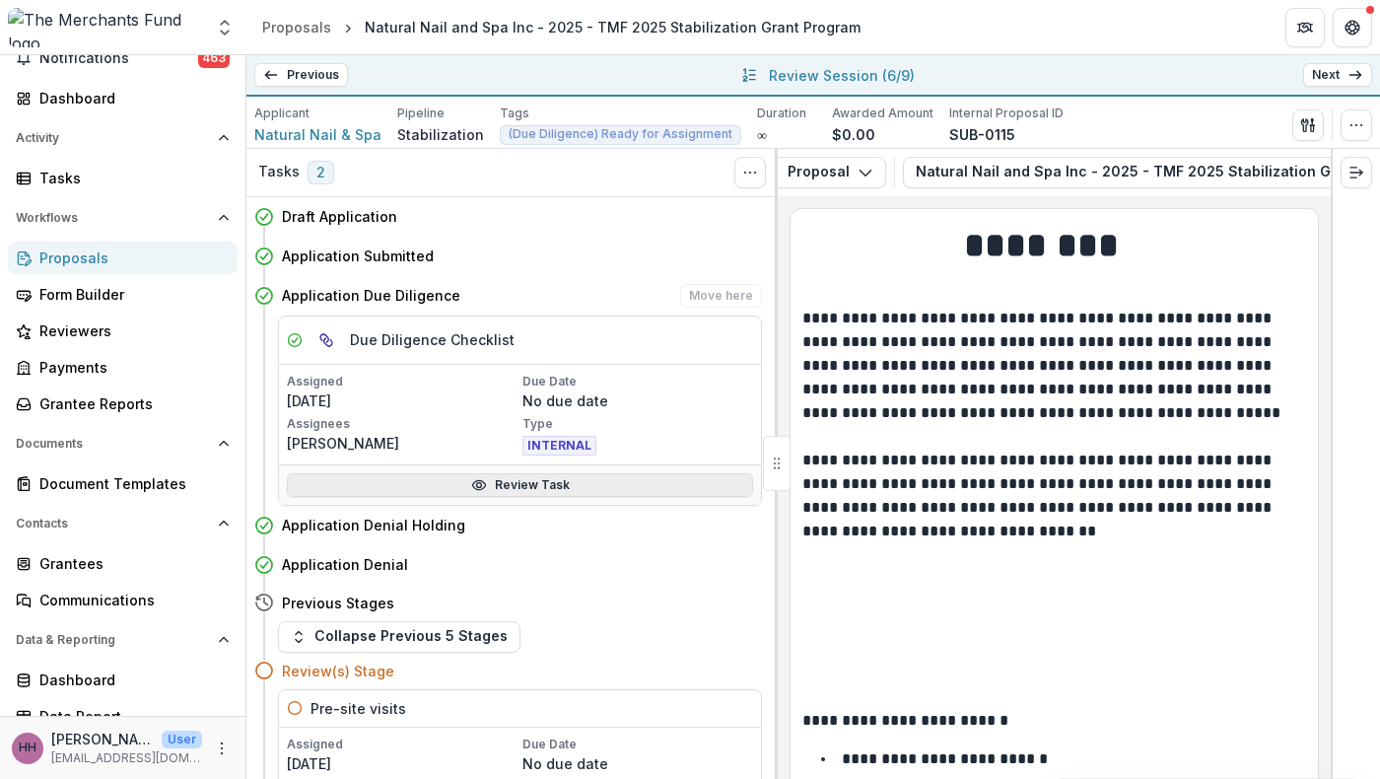
click at [472, 489] on icon at bounding box center [478, 484] width 13 height 9
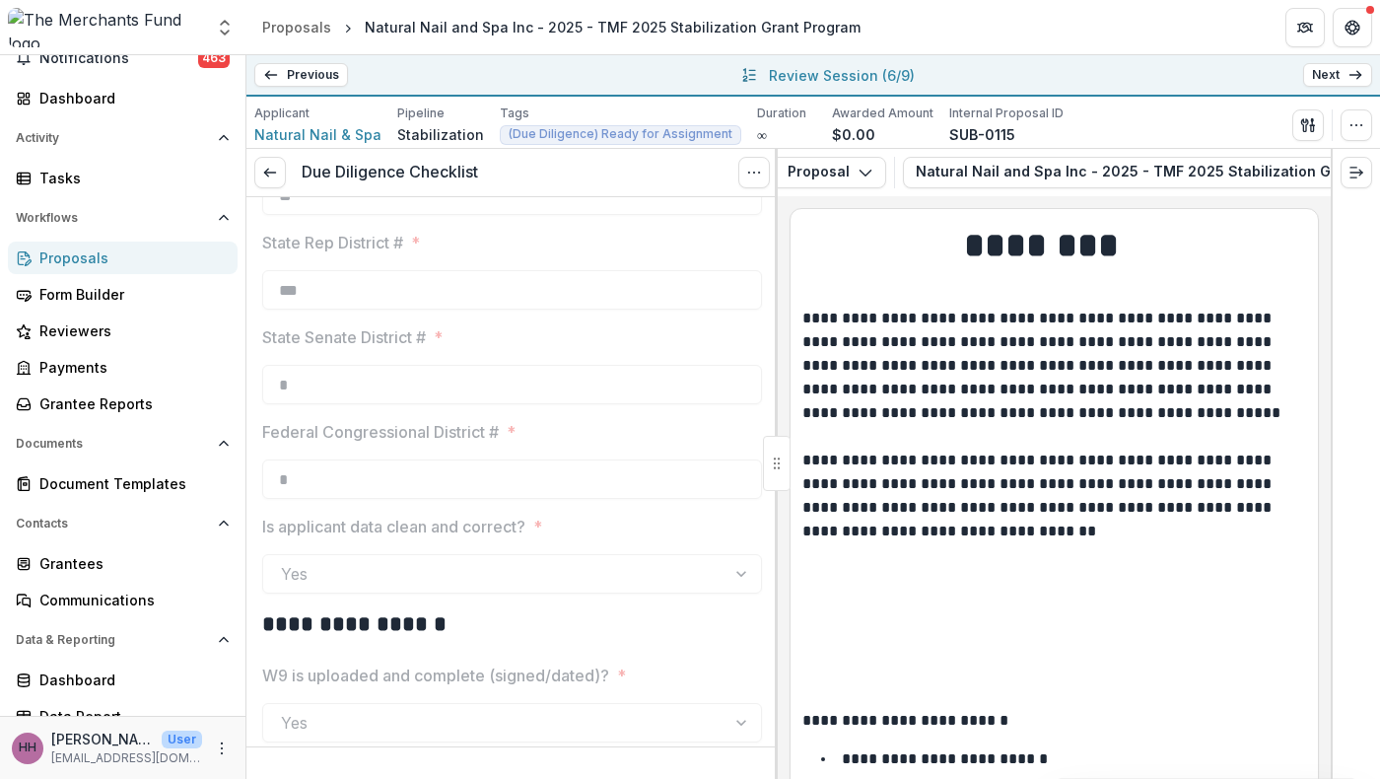
scroll to position [2421, 0]
click at [278, 180] on icon at bounding box center [270, 173] width 16 height 16
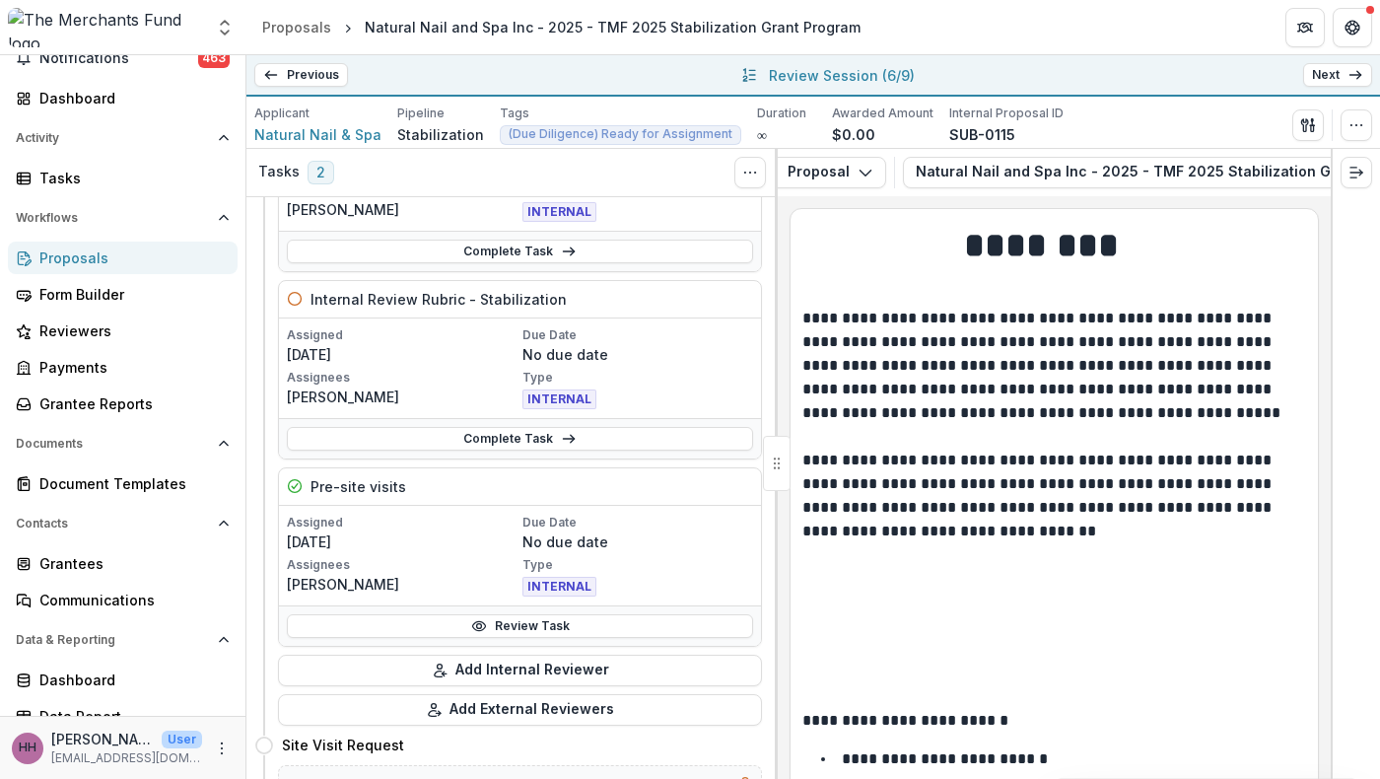
scroll to position [145, 0]
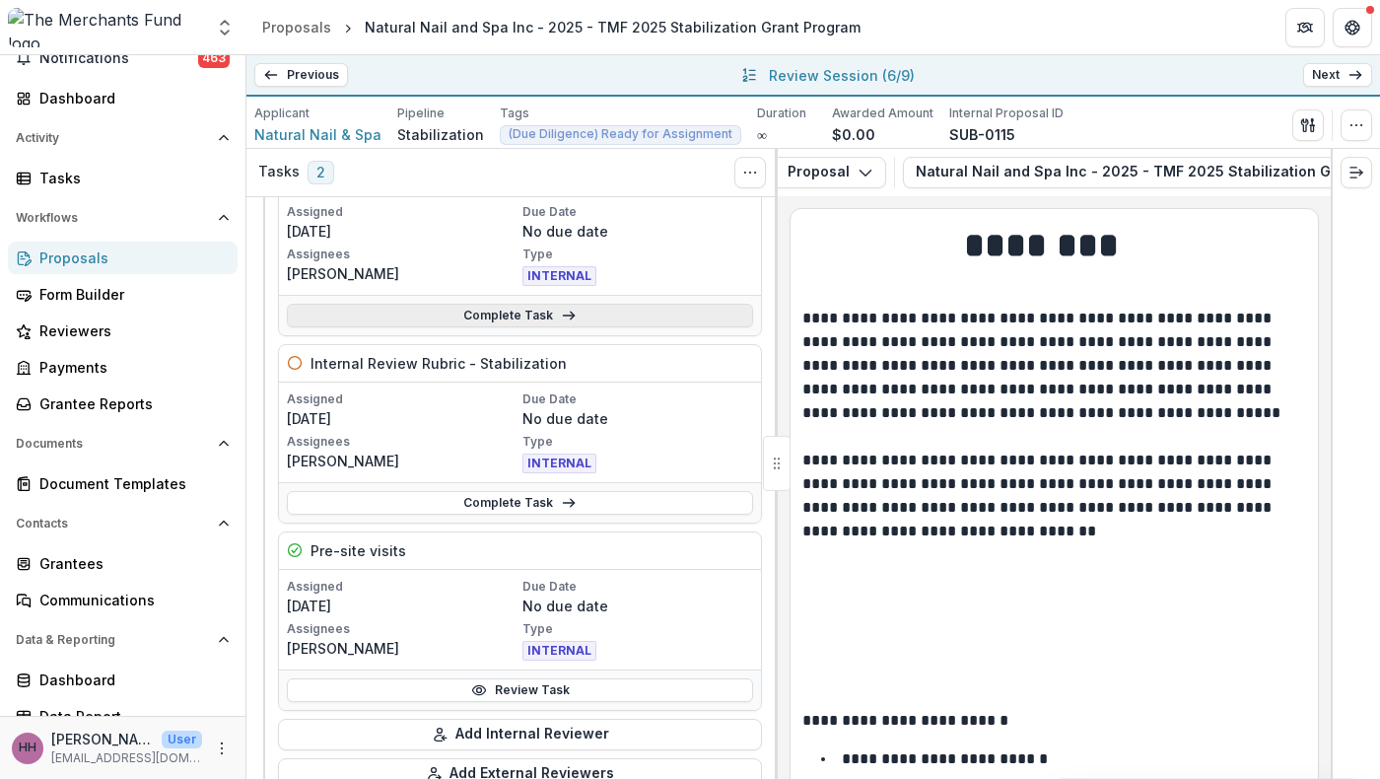
click at [444, 327] on link "Complete Task" at bounding box center [520, 316] width 466 height 24
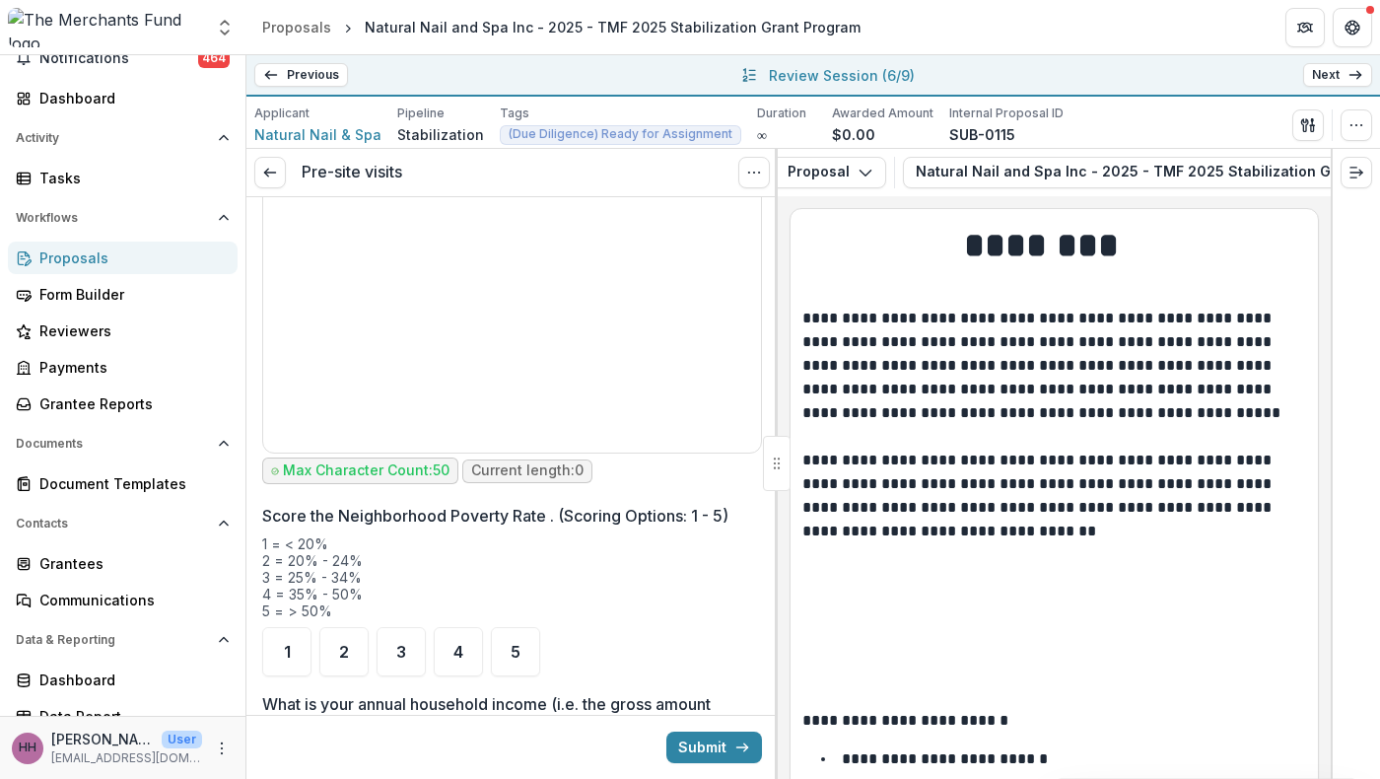
scroll to position [2088, 0]
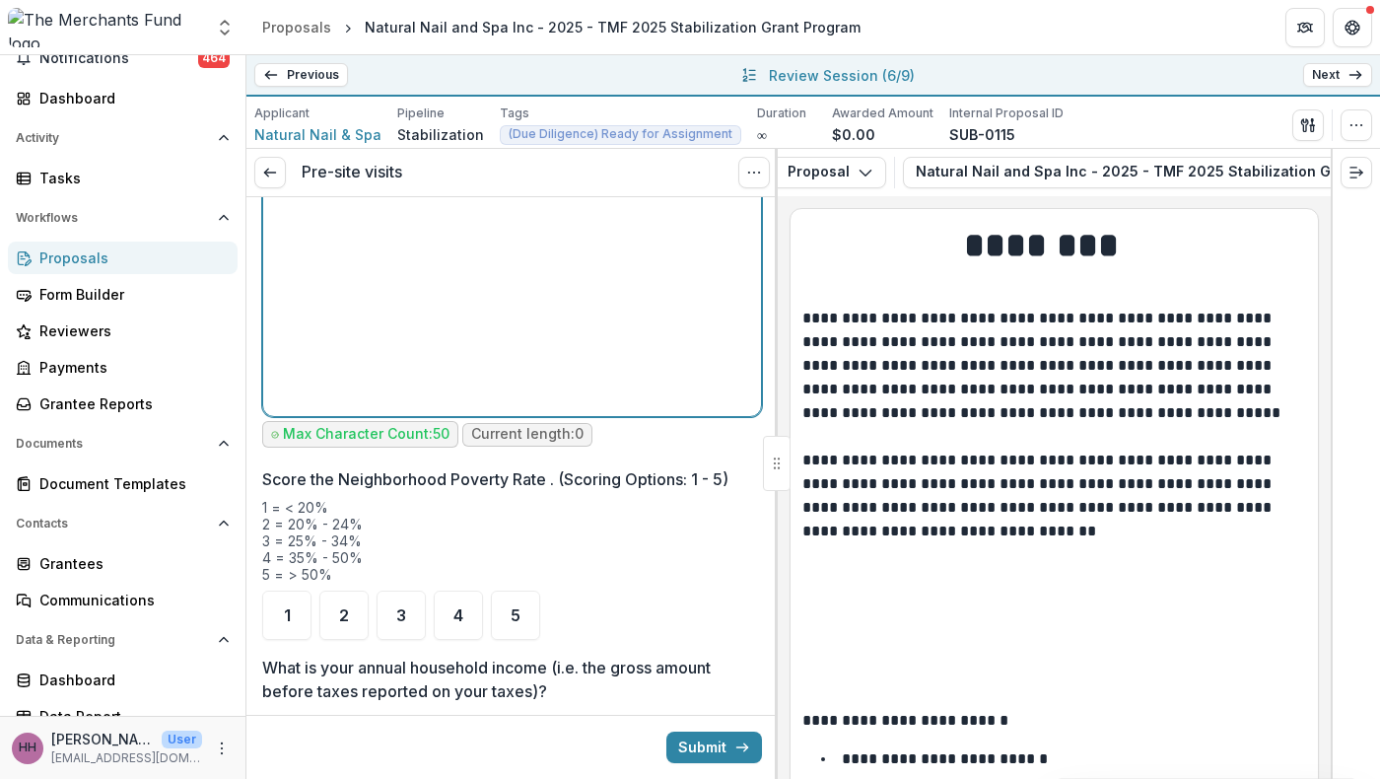
click at [592, 408] on div at bounding box center [512, 260] width 482 height 296
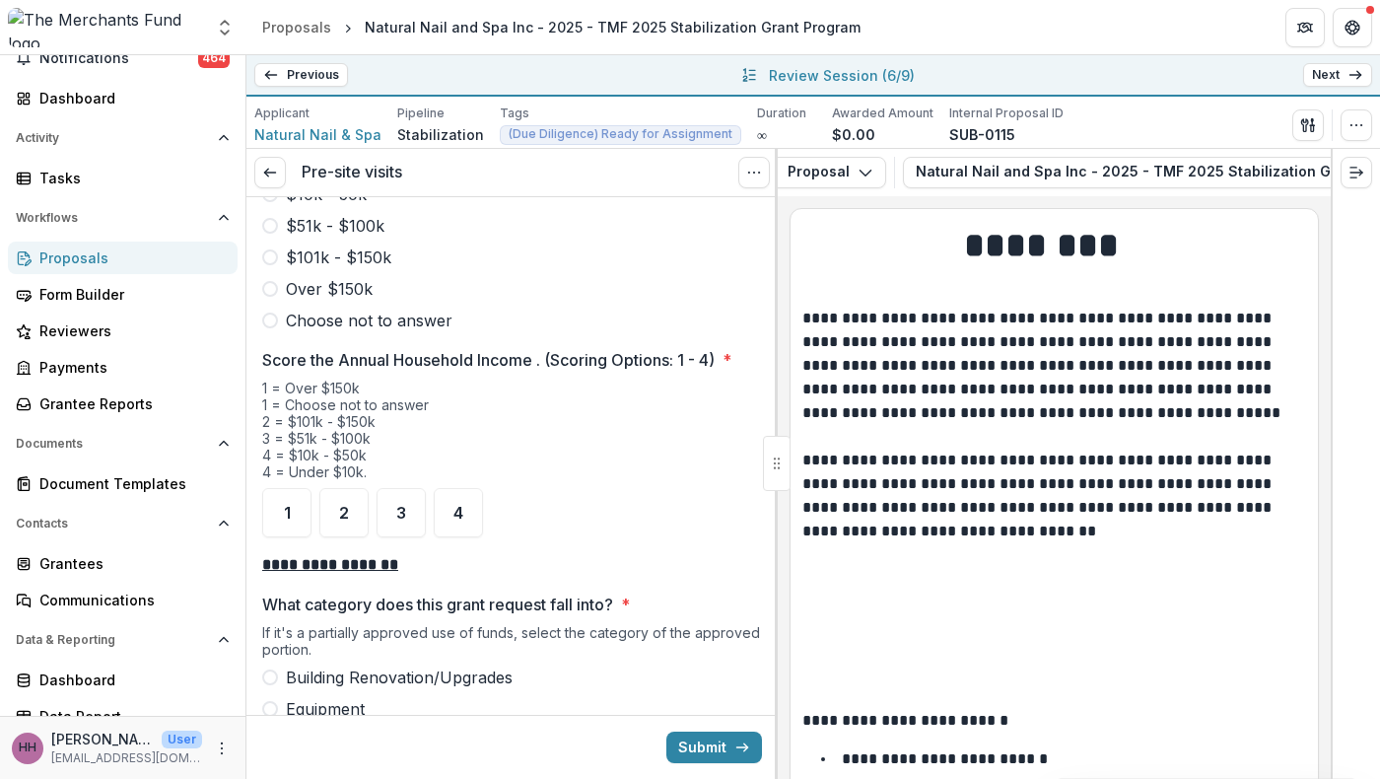
scroll to position [2658, 0]
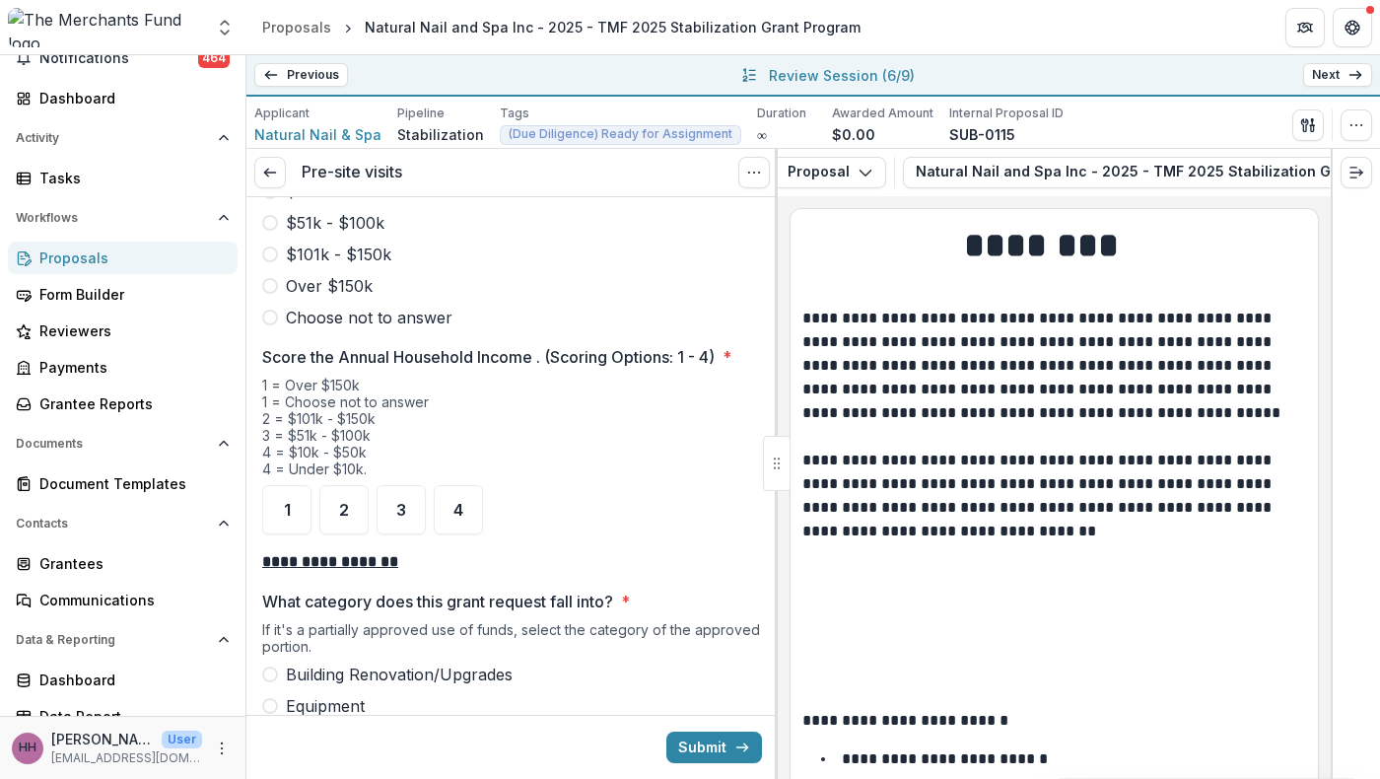
click at [308, 69] on div "1" at bounding box center [286, 44] width 49 height 49
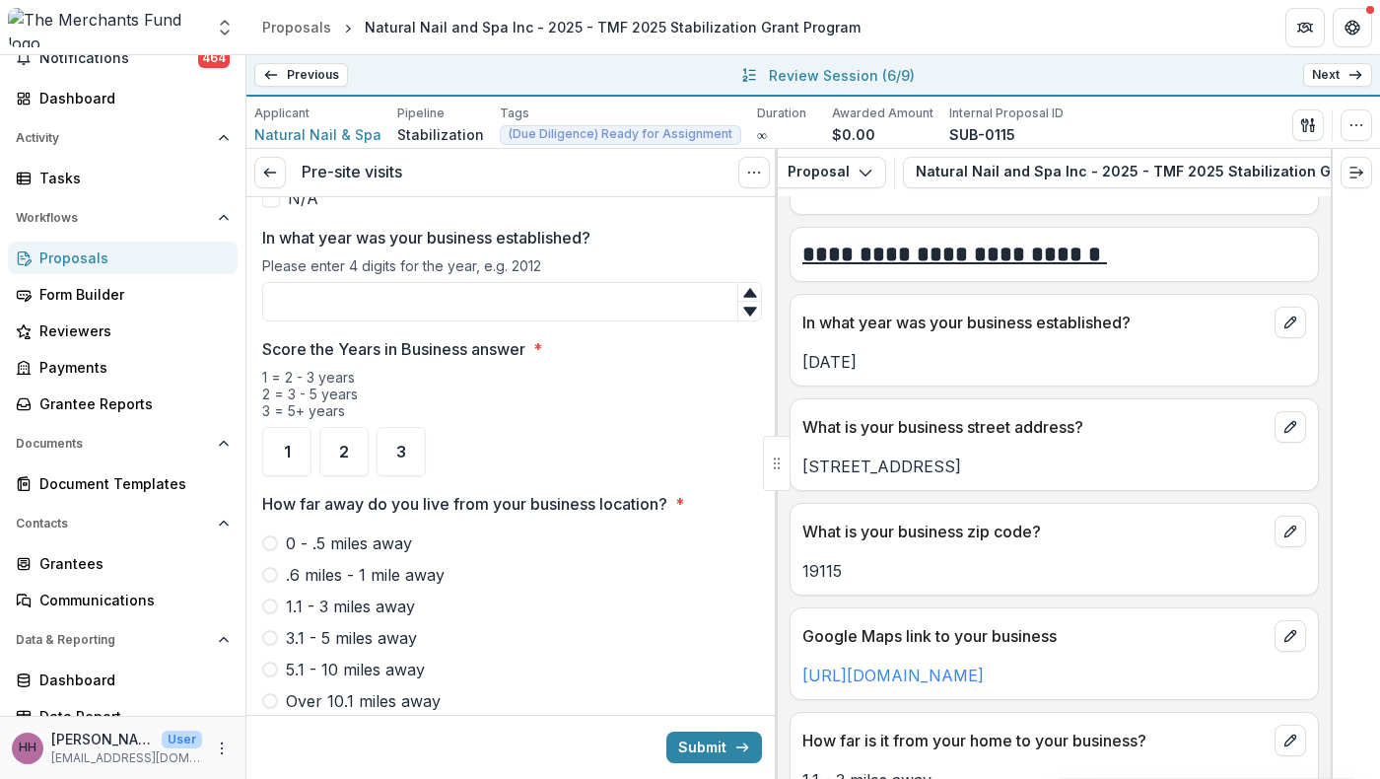
scroll to position [1284, 0]
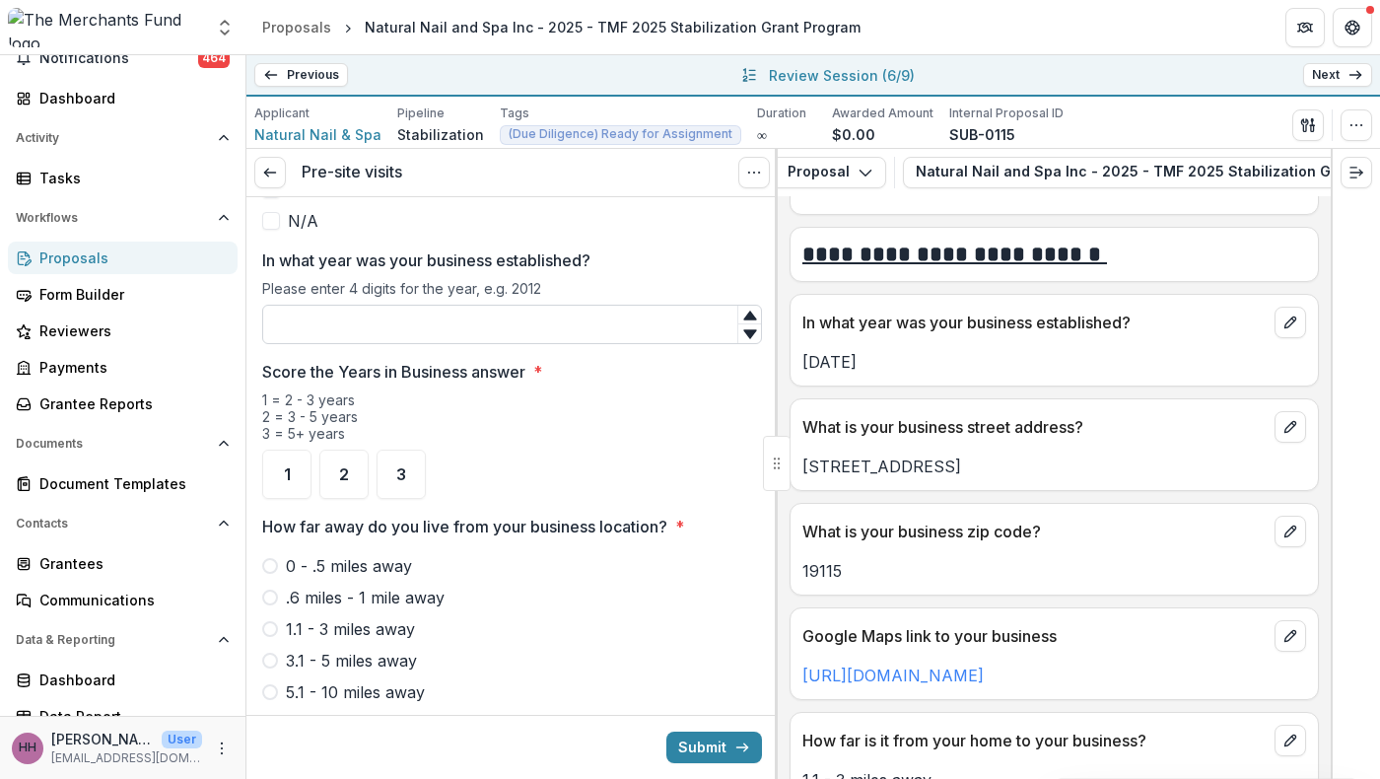
click at [549, 344] on input "In what year was your business established?" at bounding box center [512, 324] width 500 height 39
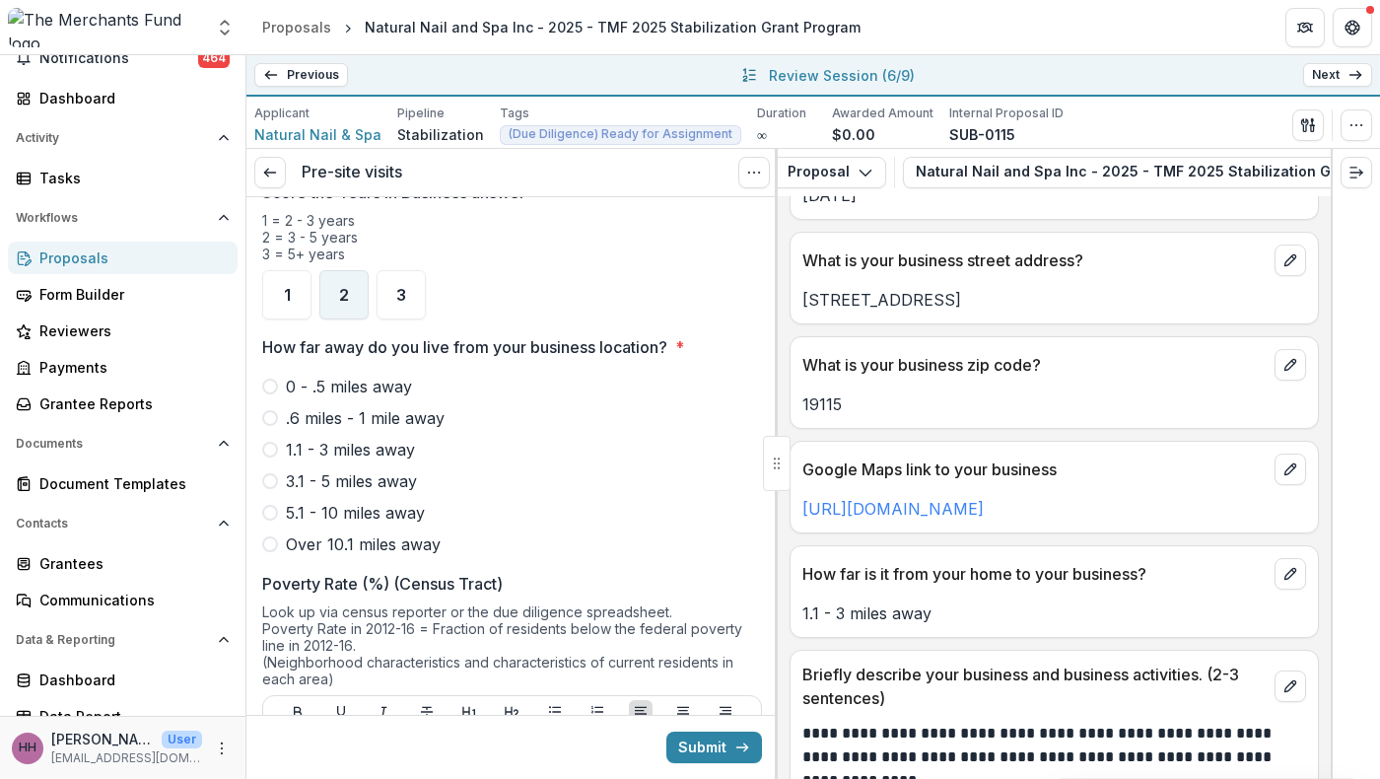
scroll to position [1519, 0]
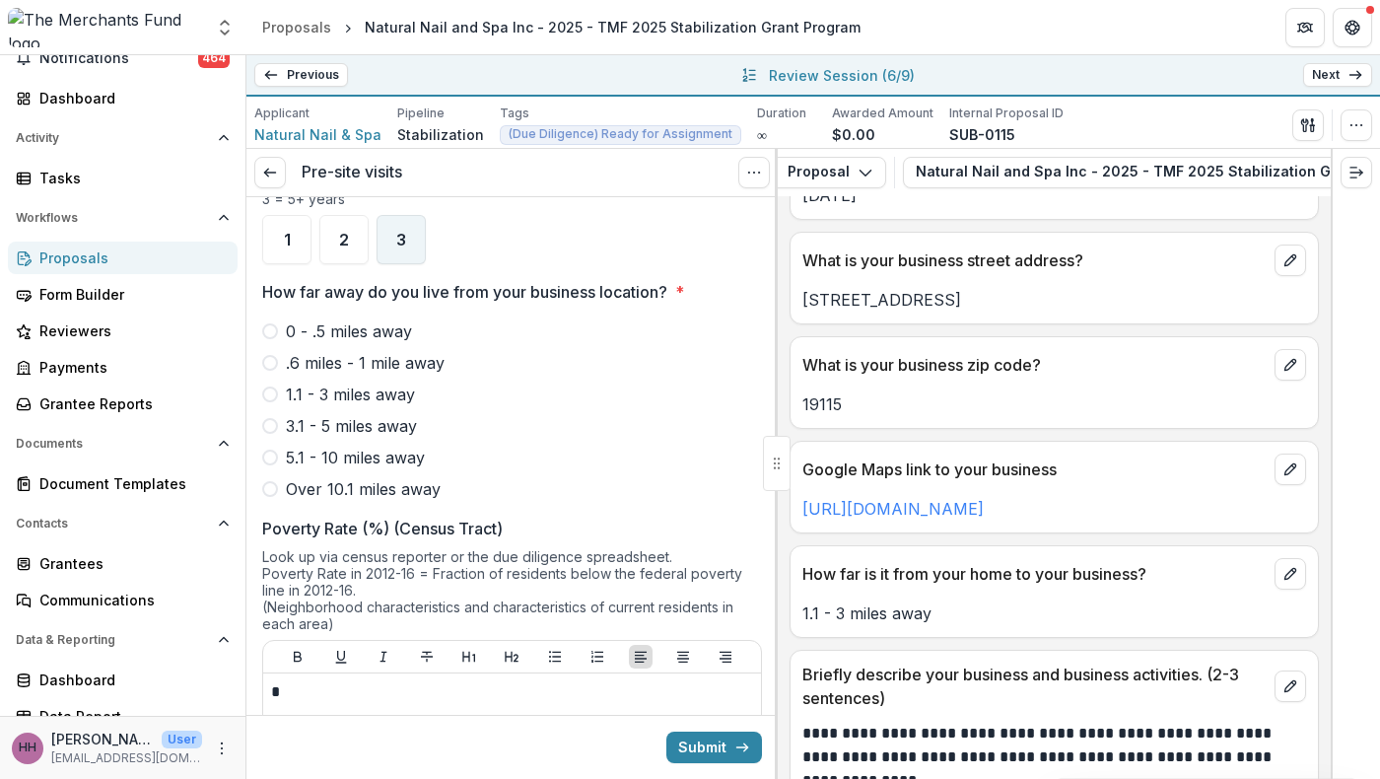
click at [406, 248] on span "3" at bounding box center [401, 240] width 10 height 16
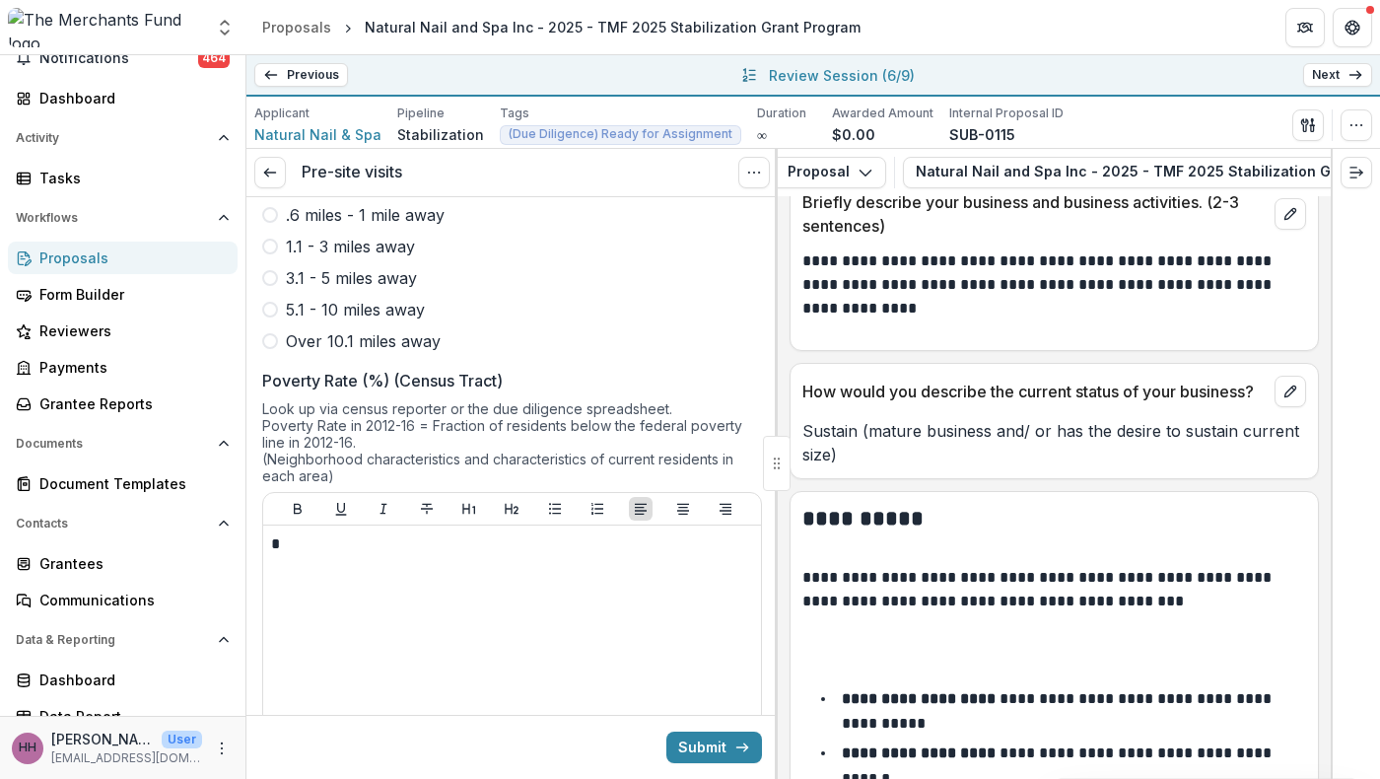
scroll to position [1829, 0]
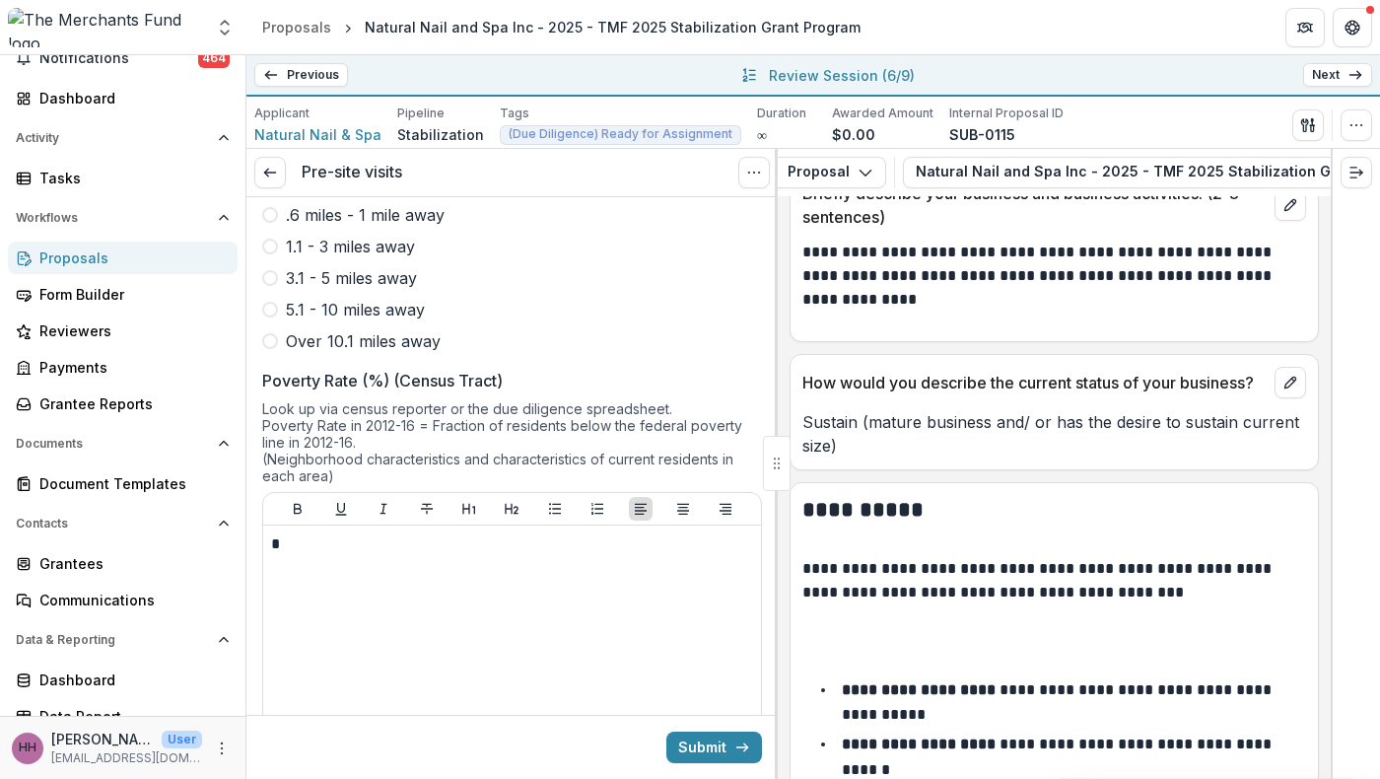
type input "****"
click at [272, 254] on span at bounding box center [270, 247] width 16 height 16
click at [915, 37] on link "[URL][DOMAIN_NAME]" at bounding box center [893, 28] width 181 height 20
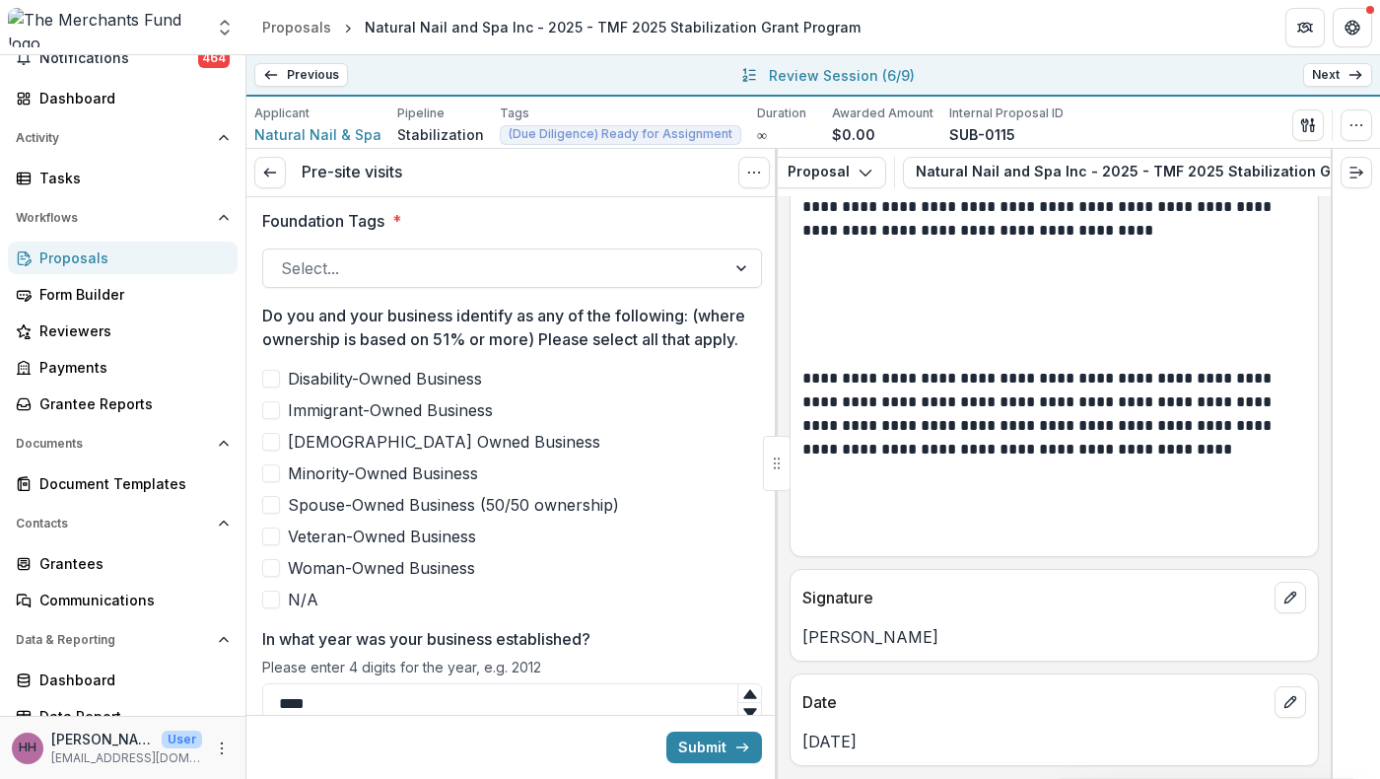
scroll to position [888, 0]
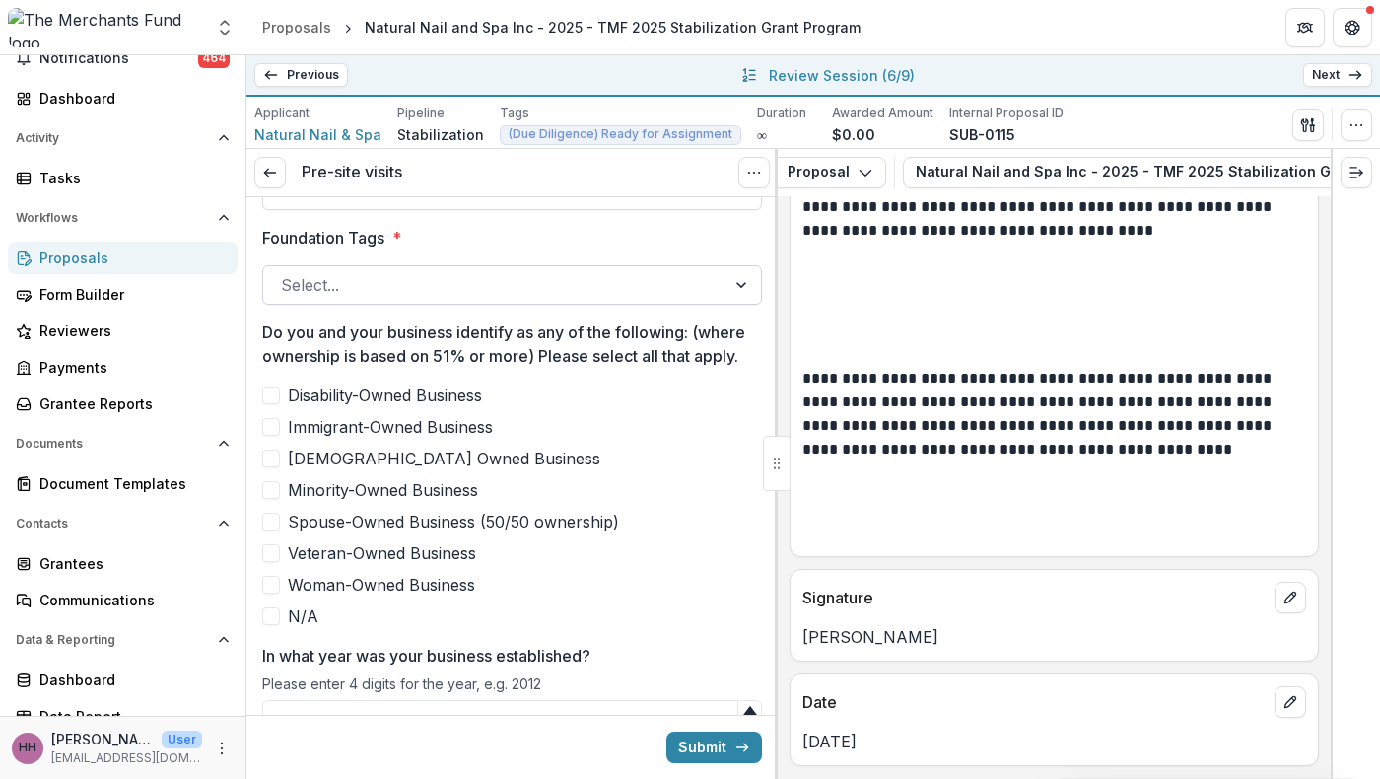
click at [417, 299] on div at bounding box center [494, 285] width 427 height 28
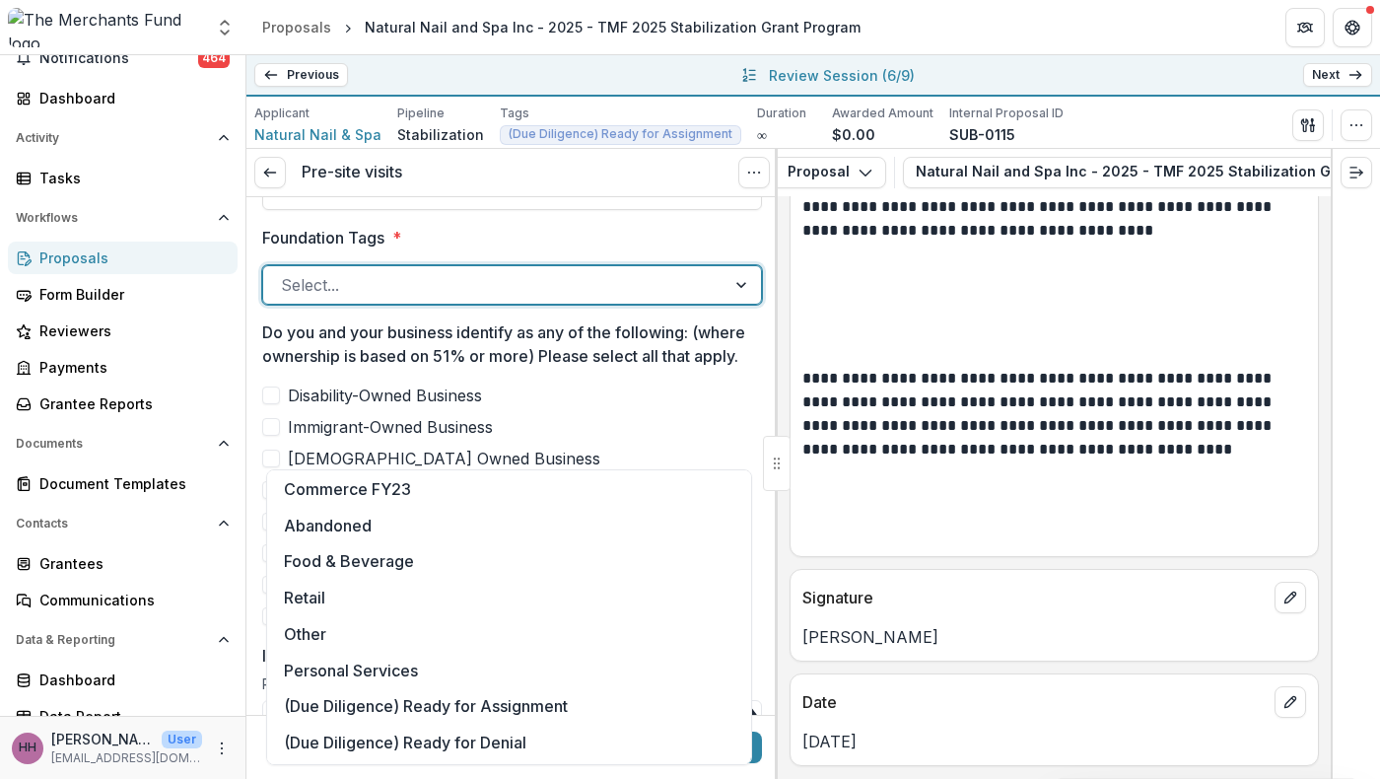
scroll to position [459, 0]
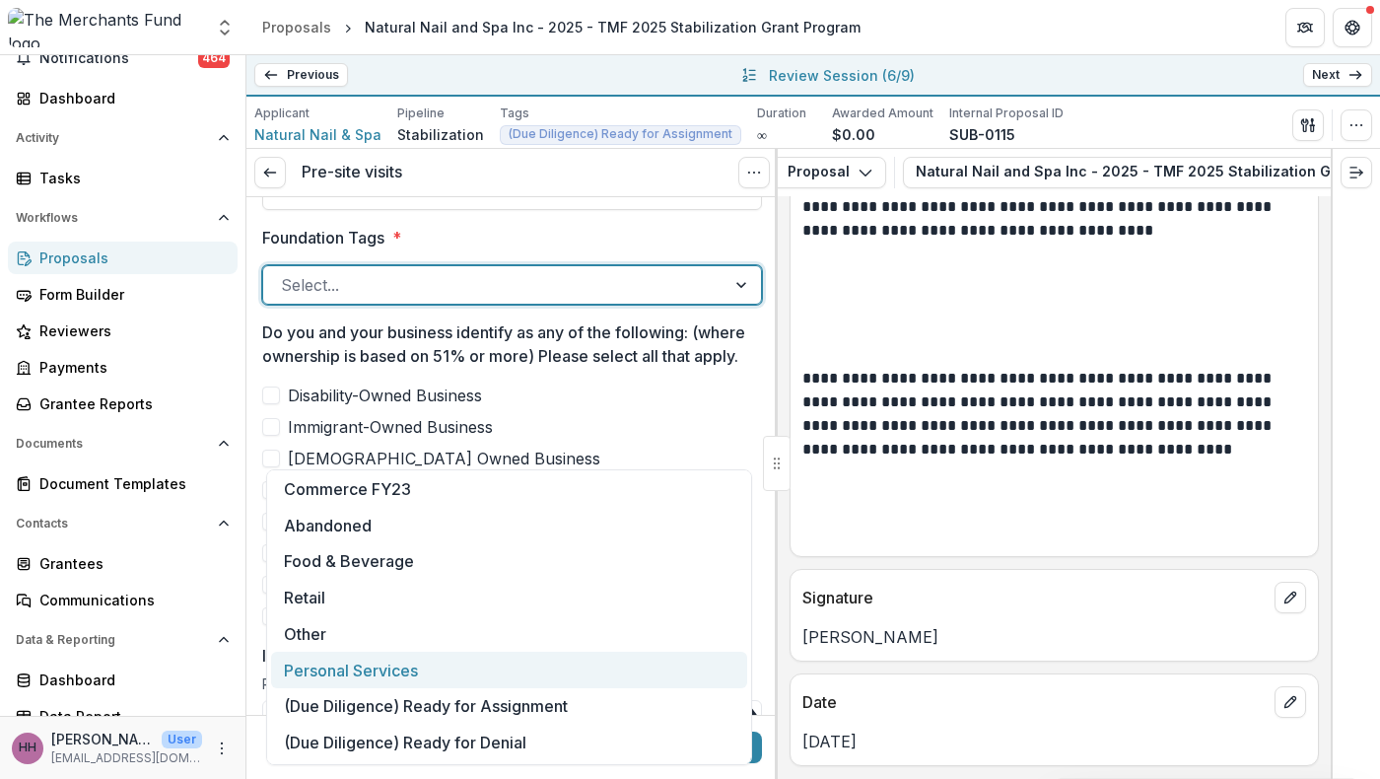
click at [439, 665] on div "Personal Services" at bounding box center [509, 670] width 476 height 36
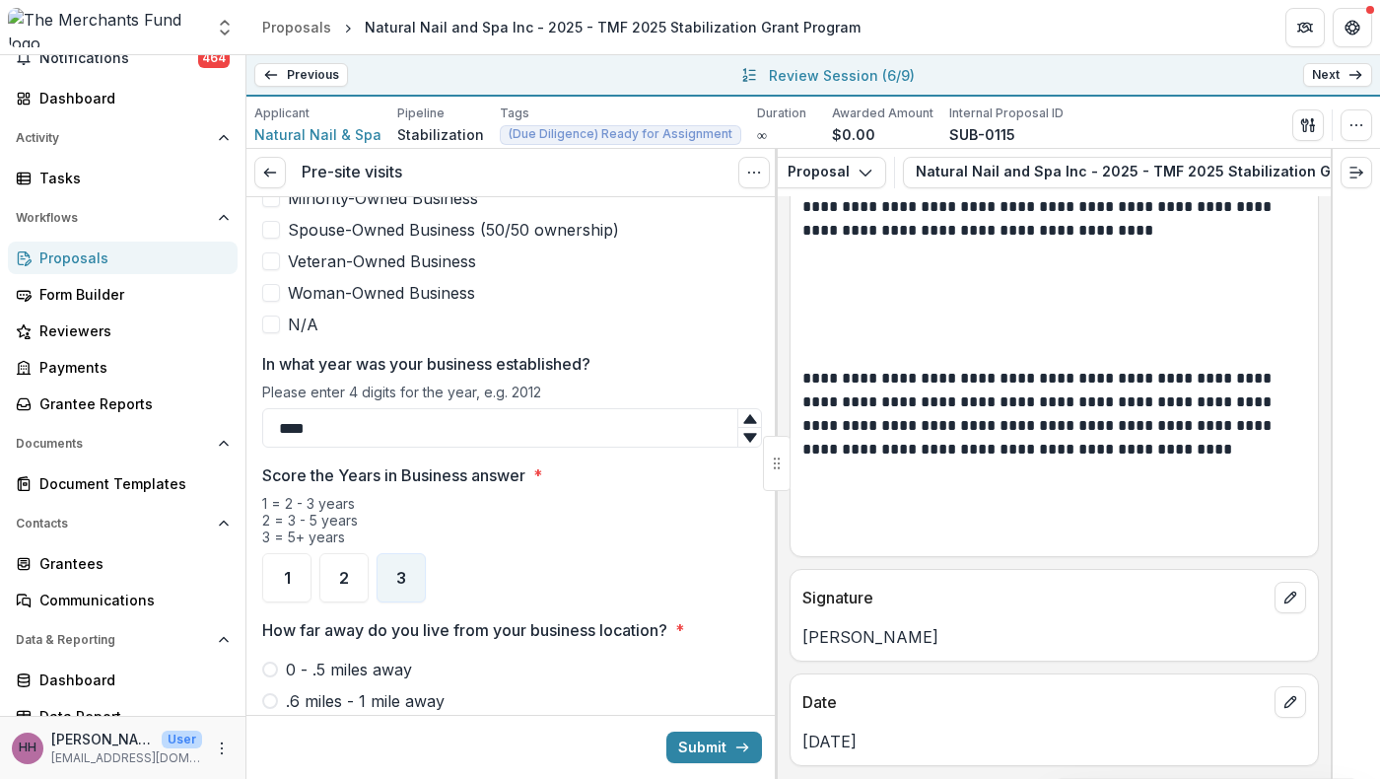
scroll to position [1188, 0]
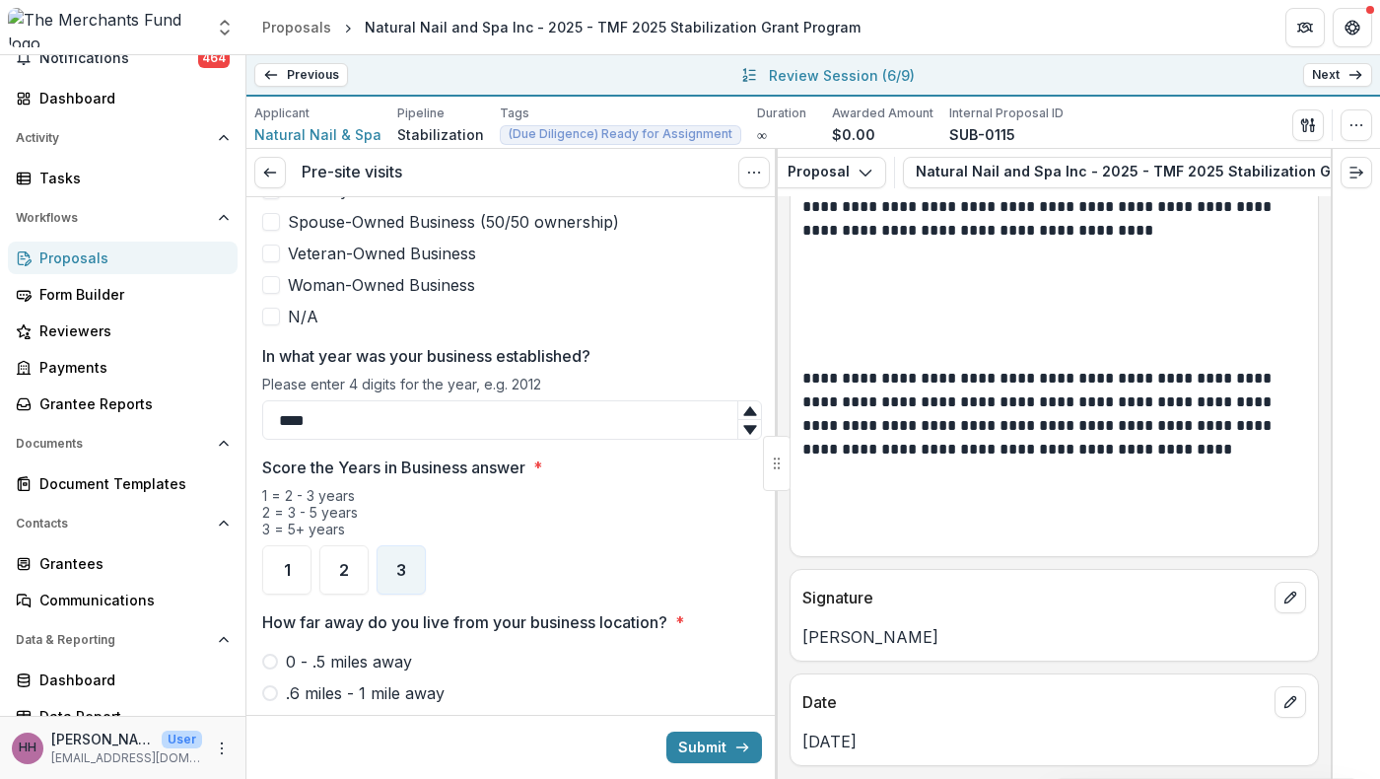
click at [360, 139] on span "Immigrant-Owned Business" at bounding box center [390, 127] width 205 height 24
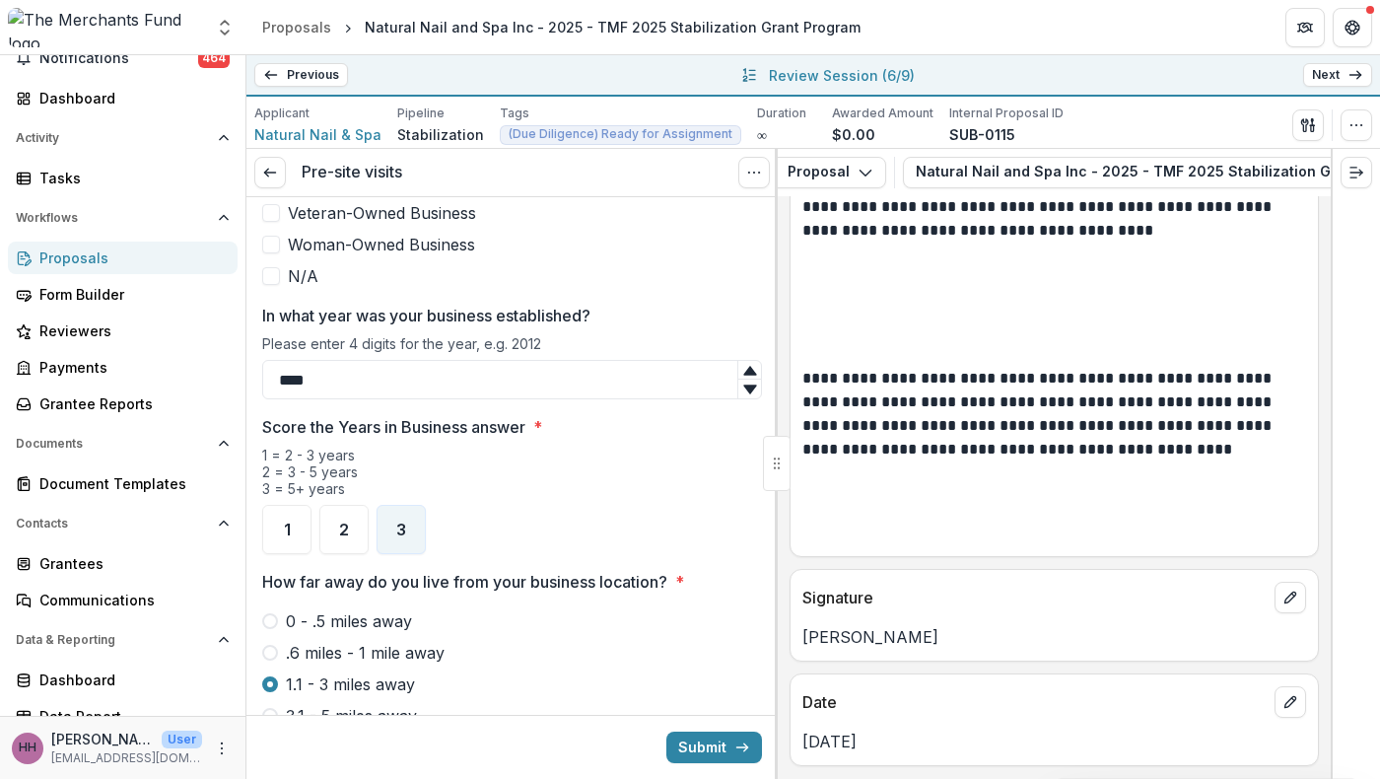
scroll to position [1216, 0]
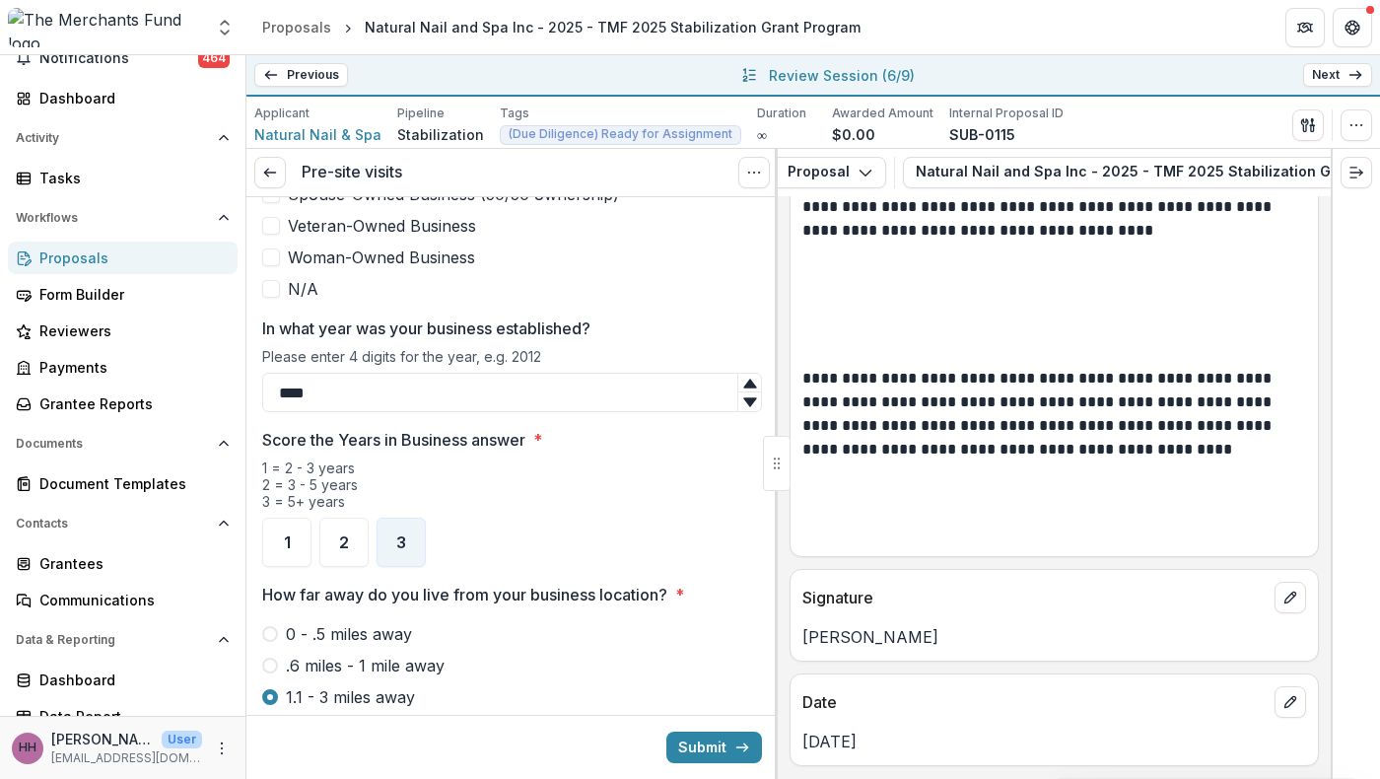
click at [464, 175] on span "Minority-Owned Business" at bounding box center [383, 163] width 190 height 24
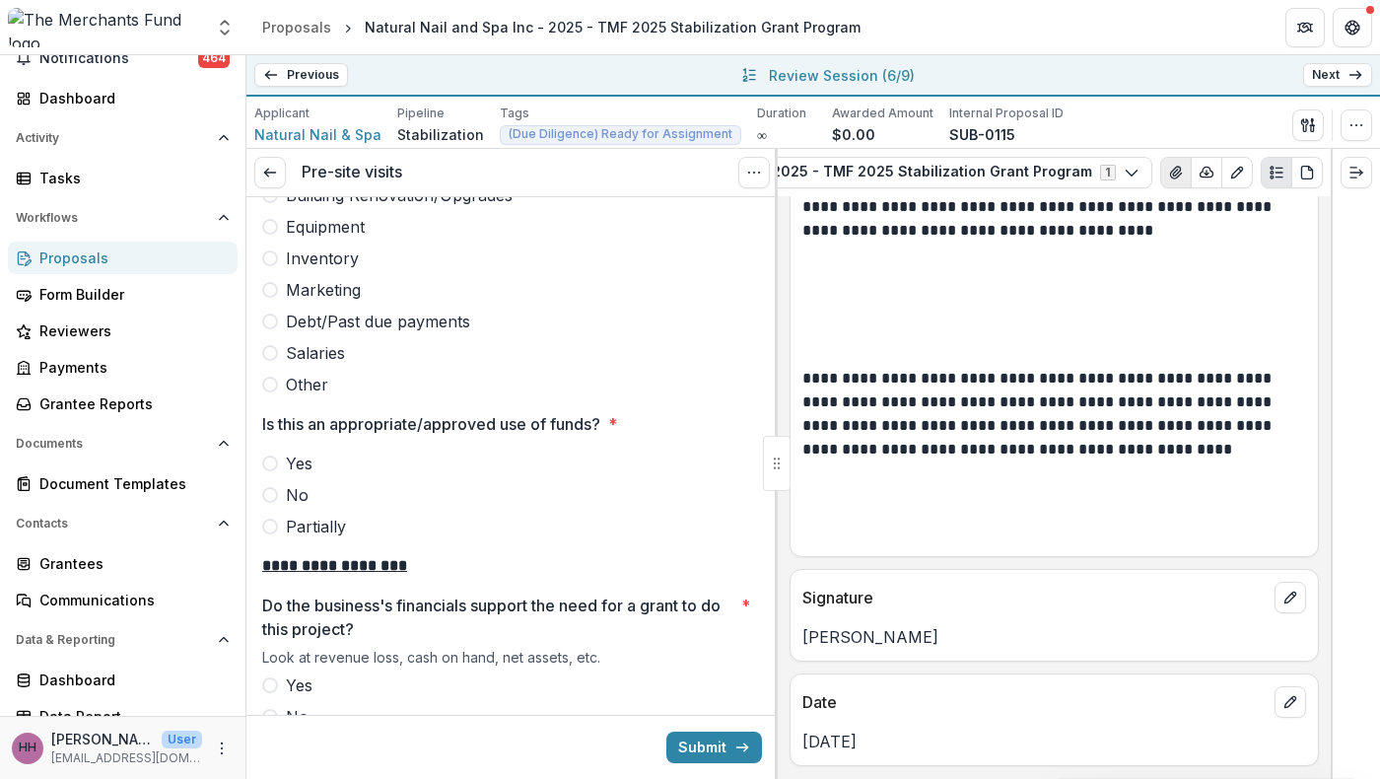
scroll to position [0, 545]
click at [1168, 180] on icon "View Attached Files" at bounding box center [1176, 173] width 16 height 16
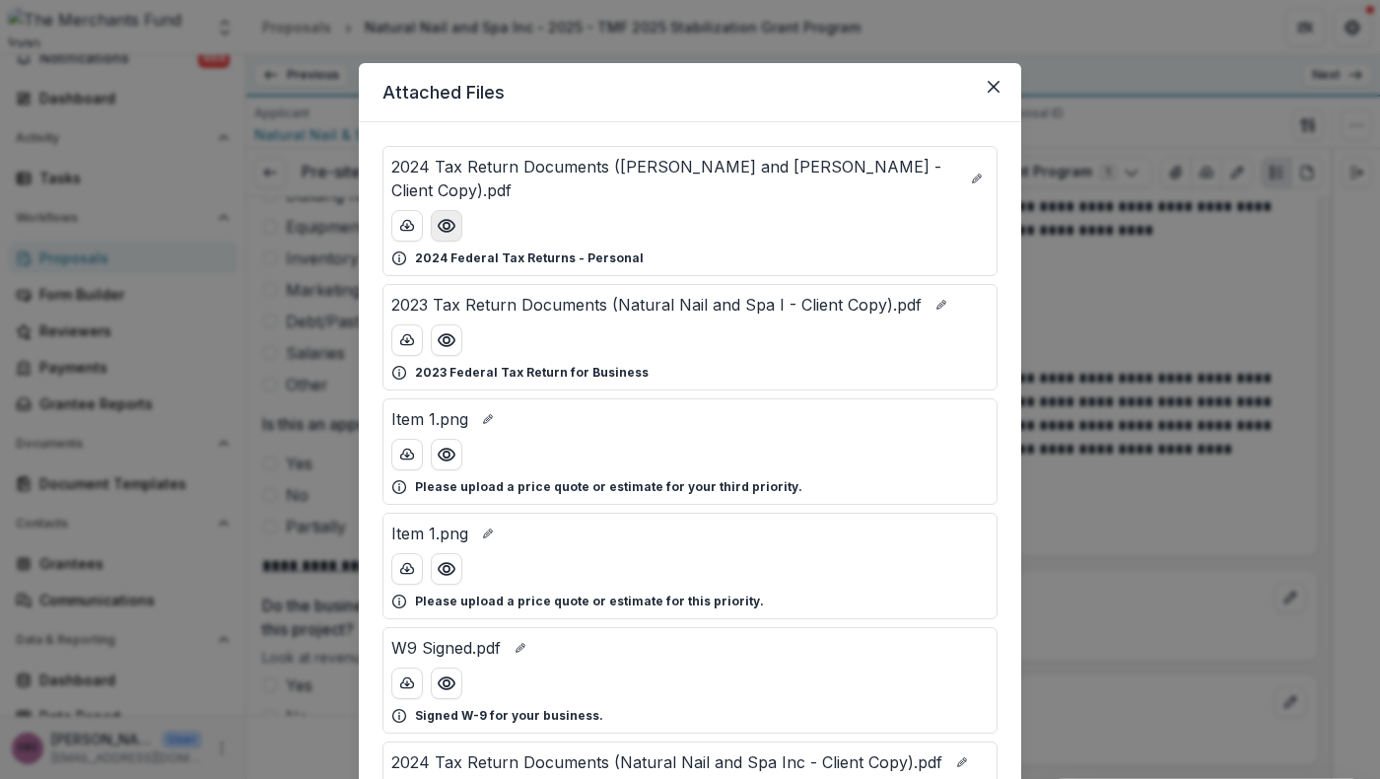
click at [439, 232] on icon "Preview 2024 Tax Return Documents (Lu Nicholas and Yao Zheng - Client Copy).pdf" at bounding box center [447, 226] width 16 height 12
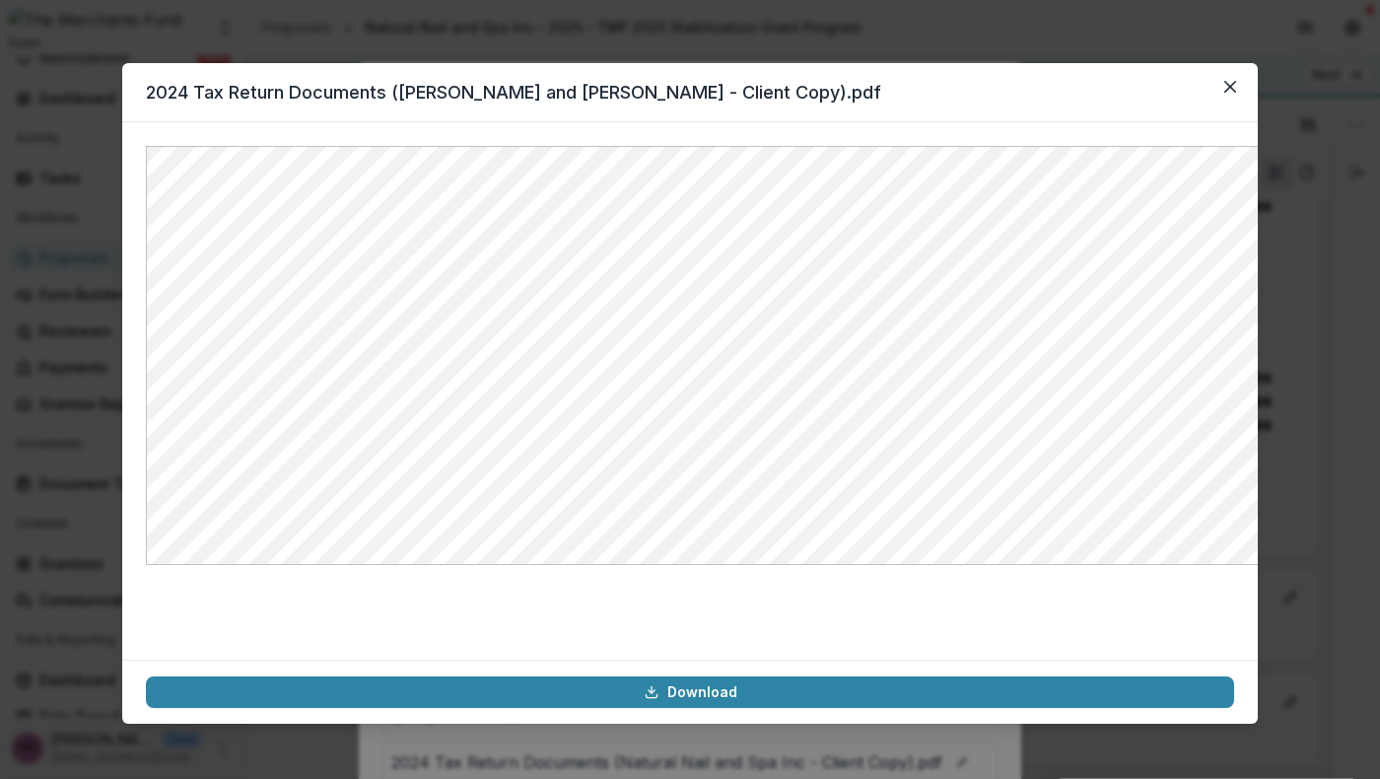
click at [911, 43] on div "2024 Tax Return Documents ([PERSON_NAME] and [PERSON_NAME] - Client Copy).pdf D…" at bounding box center [690, 389] width 1380 height 779
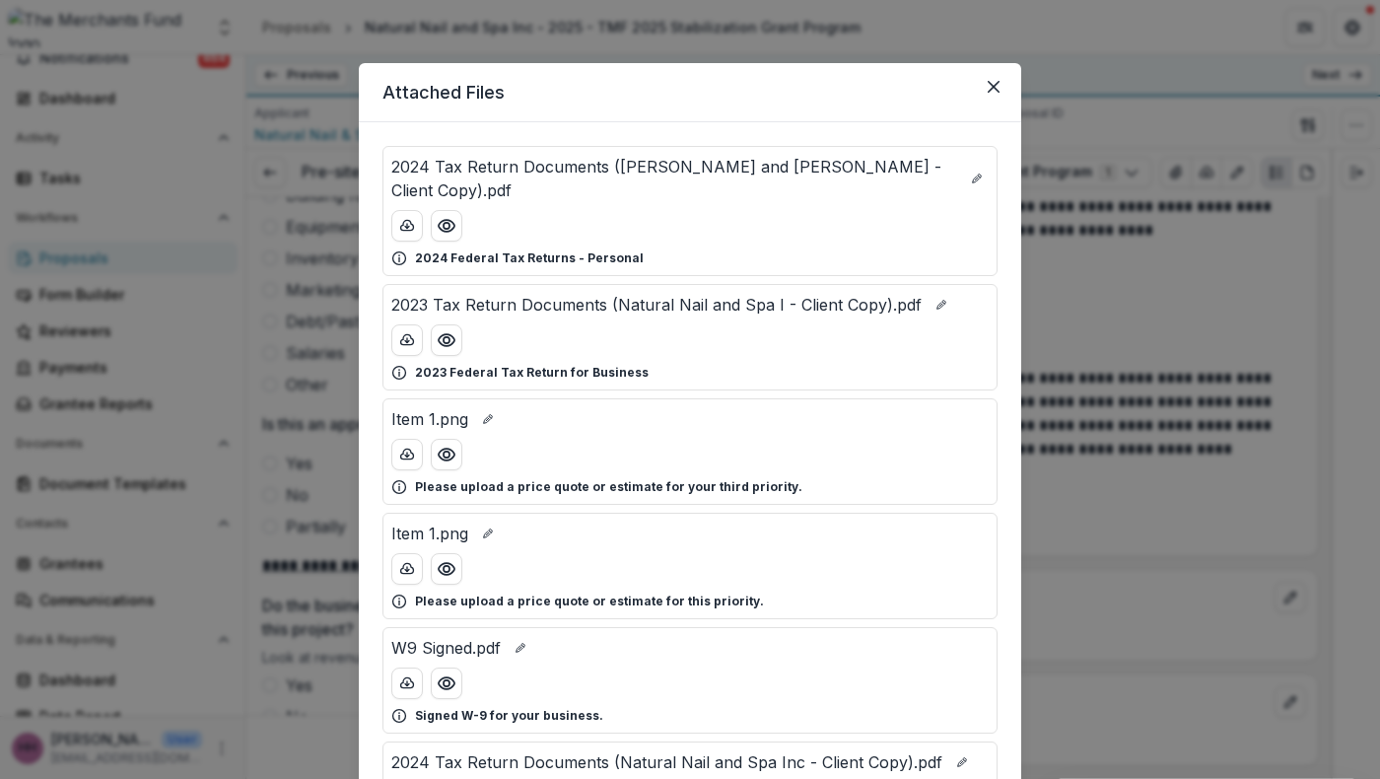
click at [514, 51] on div "Attached Files 2024 Tax Return Documents ([PERSON_NAME] and [PERSON_NAME] - Cli…" at bounding box center [690, 389] width 1380 height 779
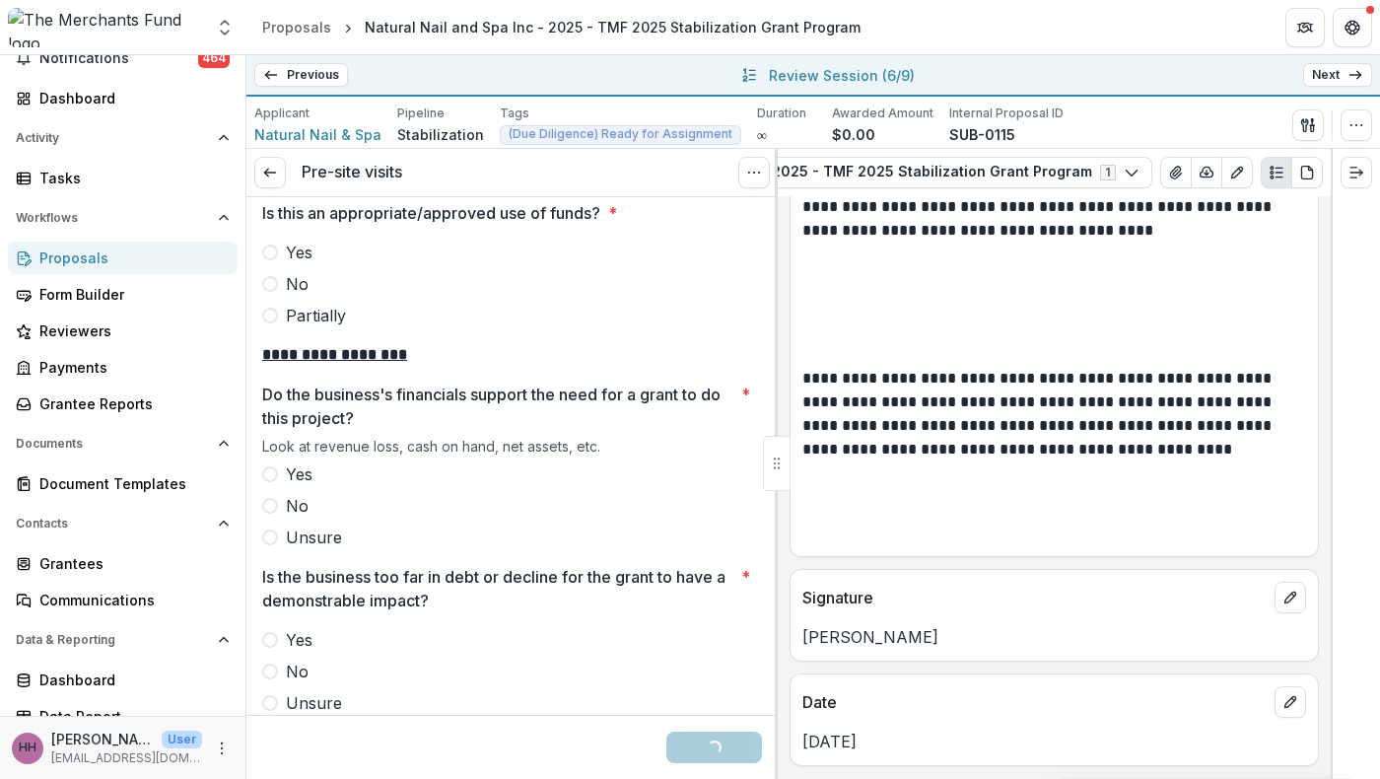
scroll to position [3353, 0]
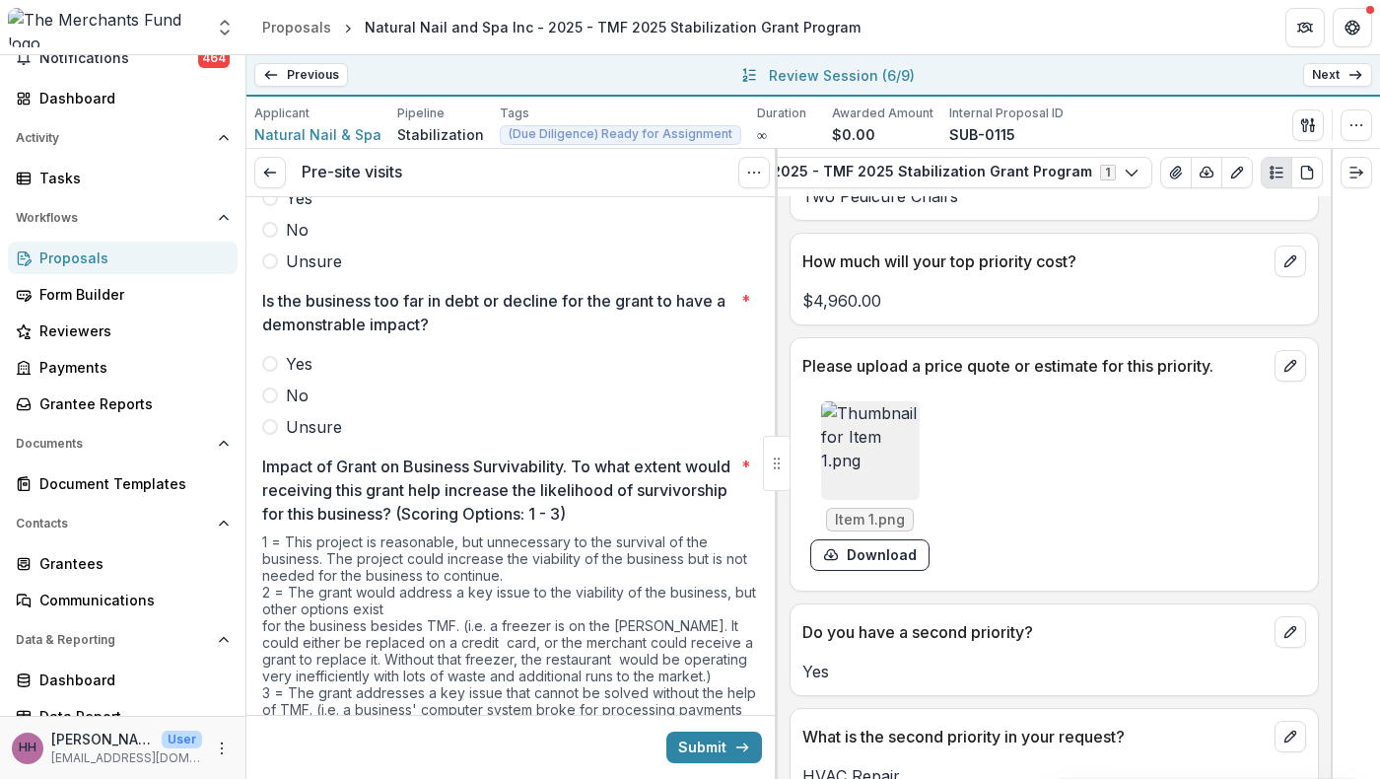
scroll to position [5836, 0]
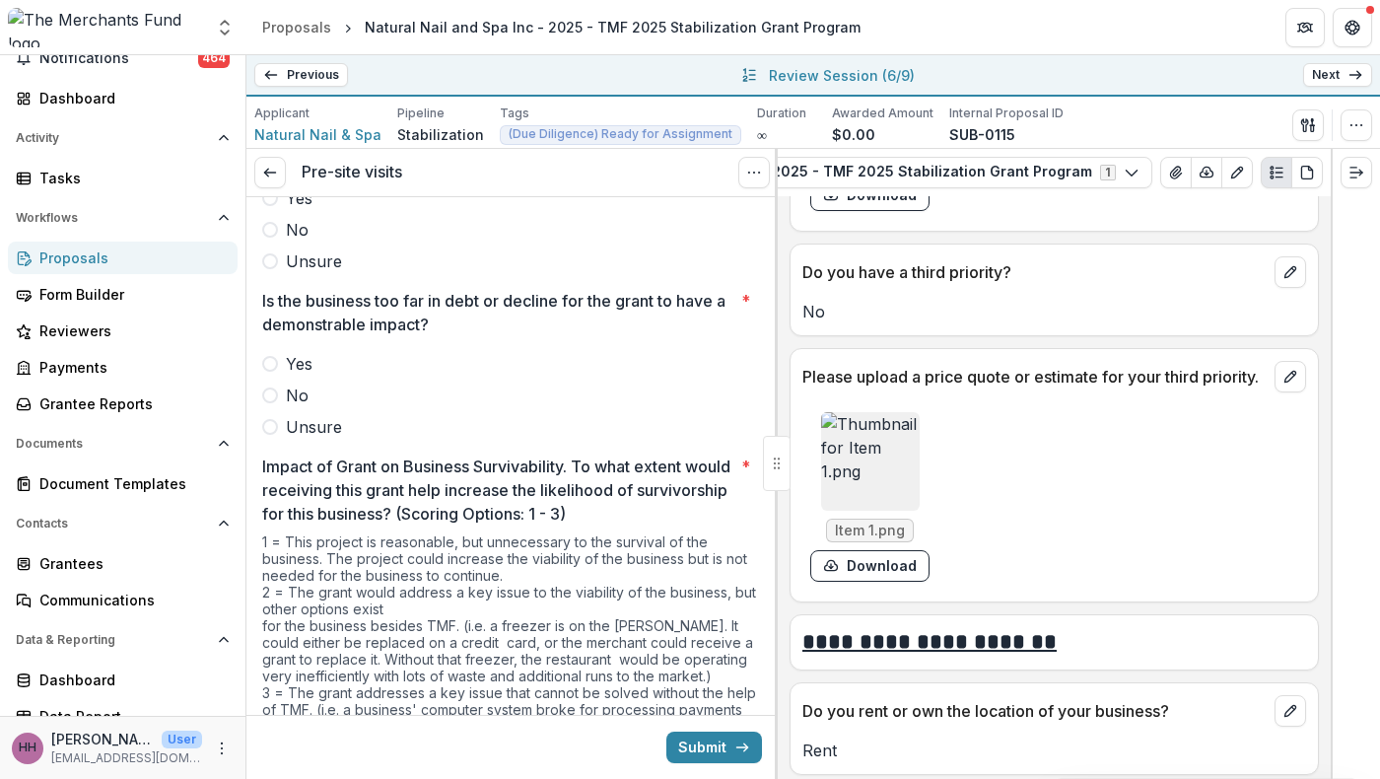
scroll to position [6794, 0]
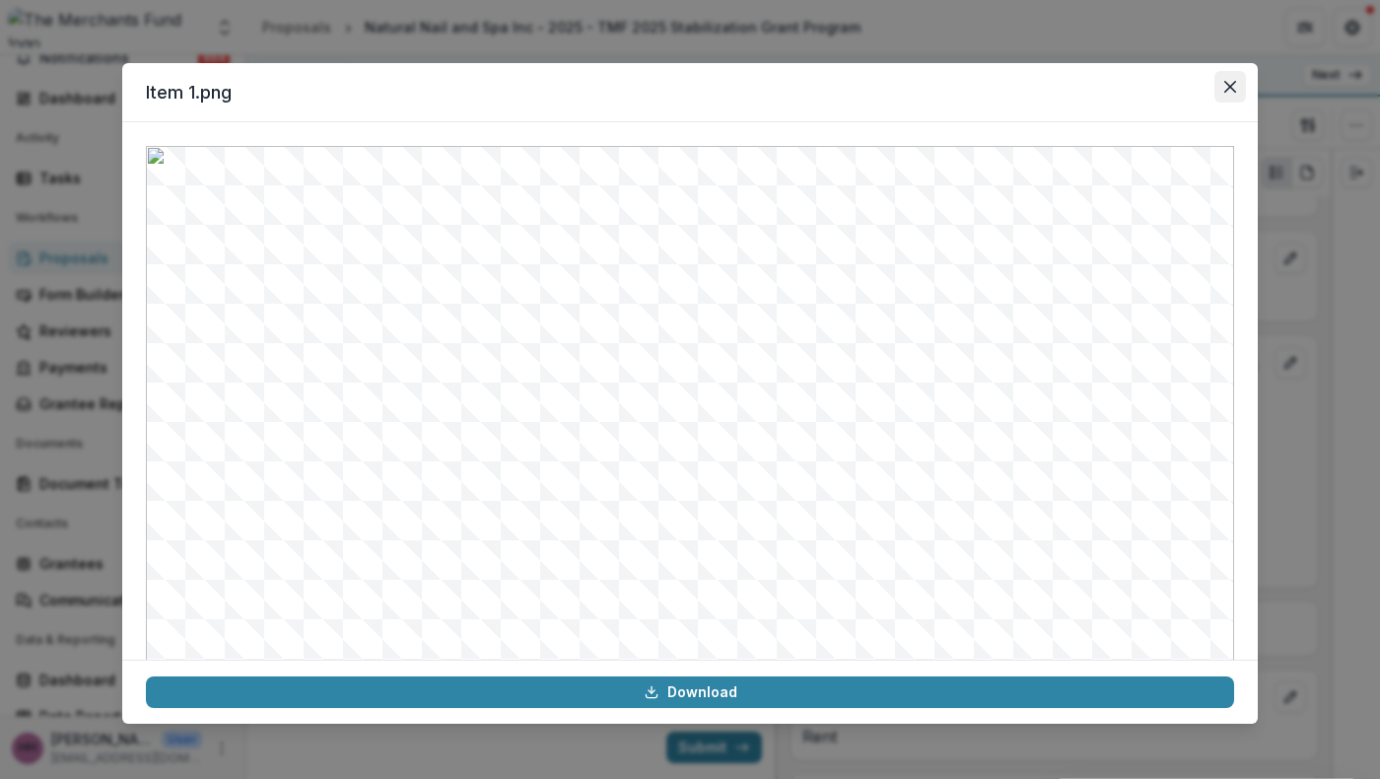
click at [1237, 93] on icon "Close" at bounding box center [1231, 87] width 12 height 12
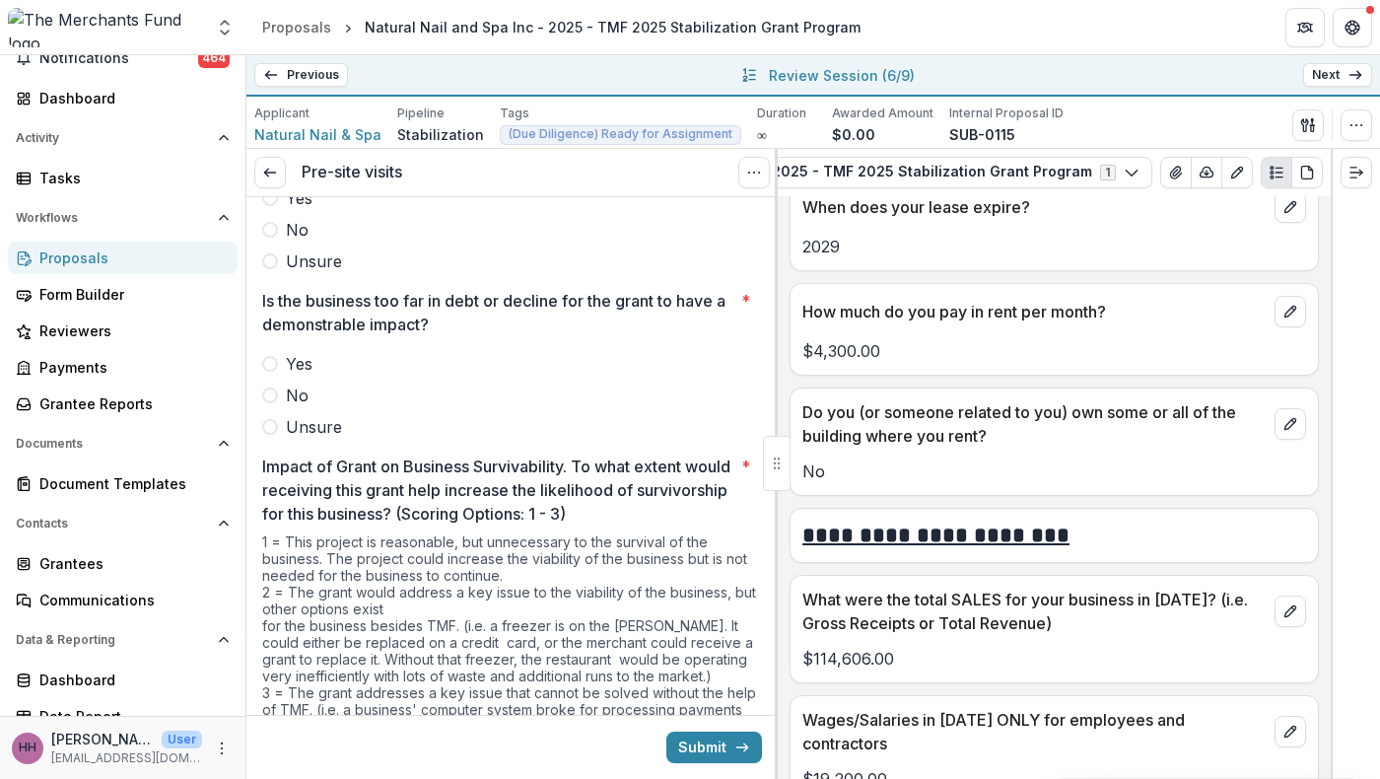
scroll to position [7567, 0]
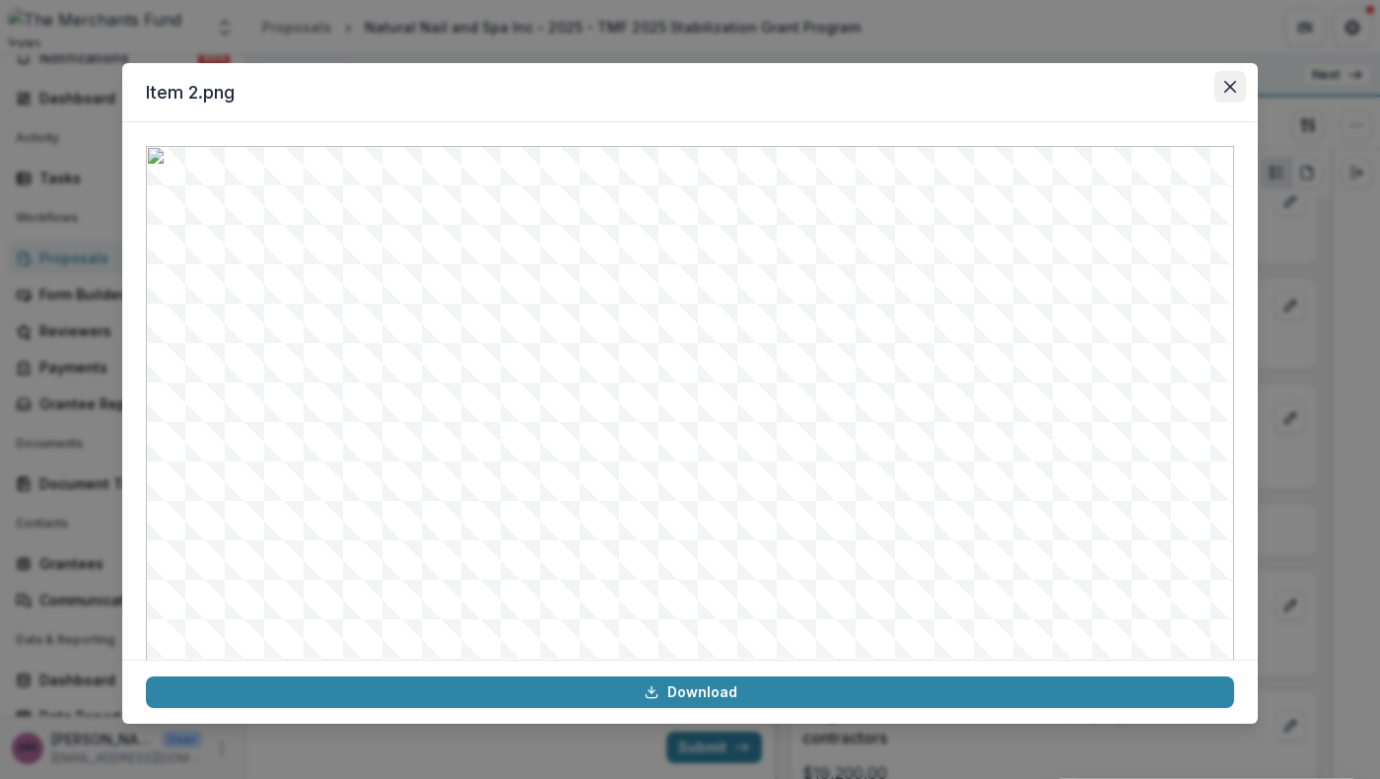
click at [1237, 93] on icon "Close" at bounding box center [1231, 87] width 12 height 12
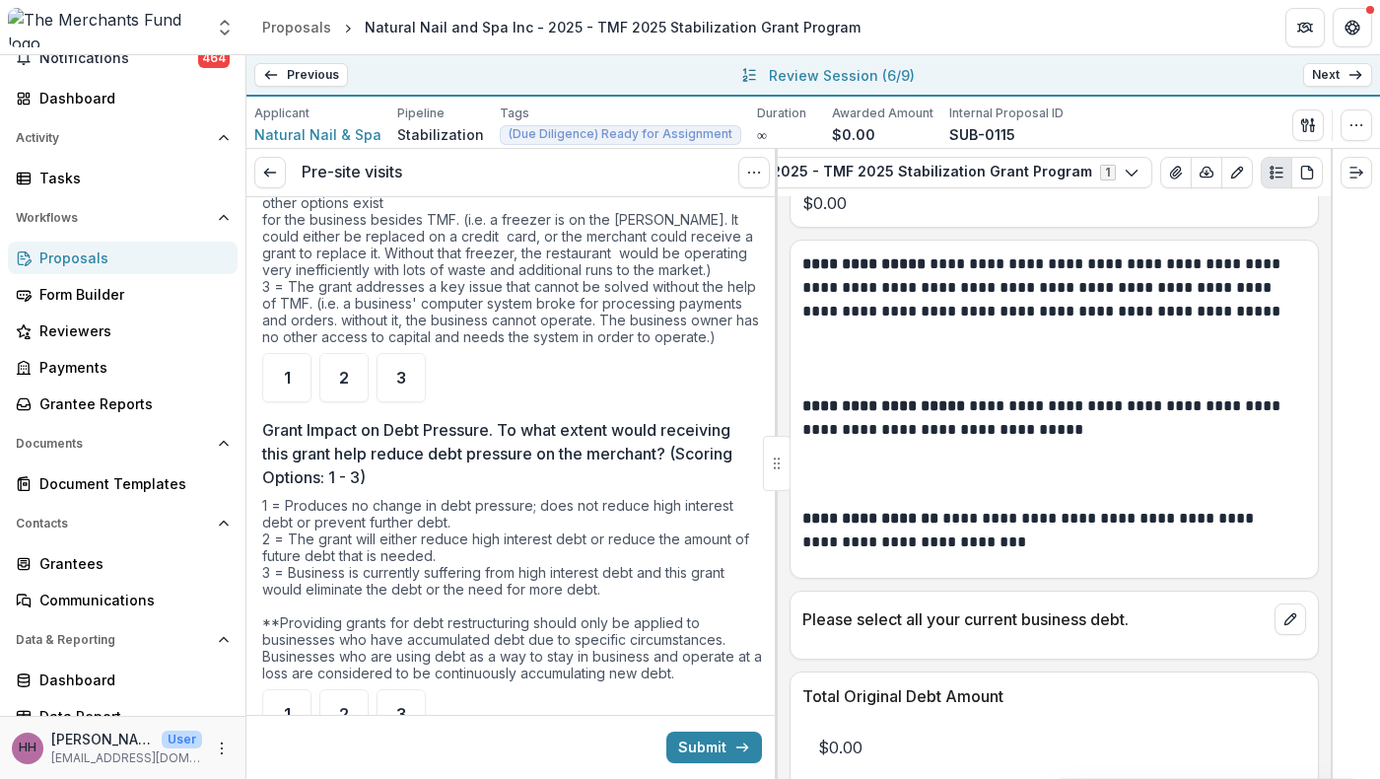
scroll to position [4050, 0]
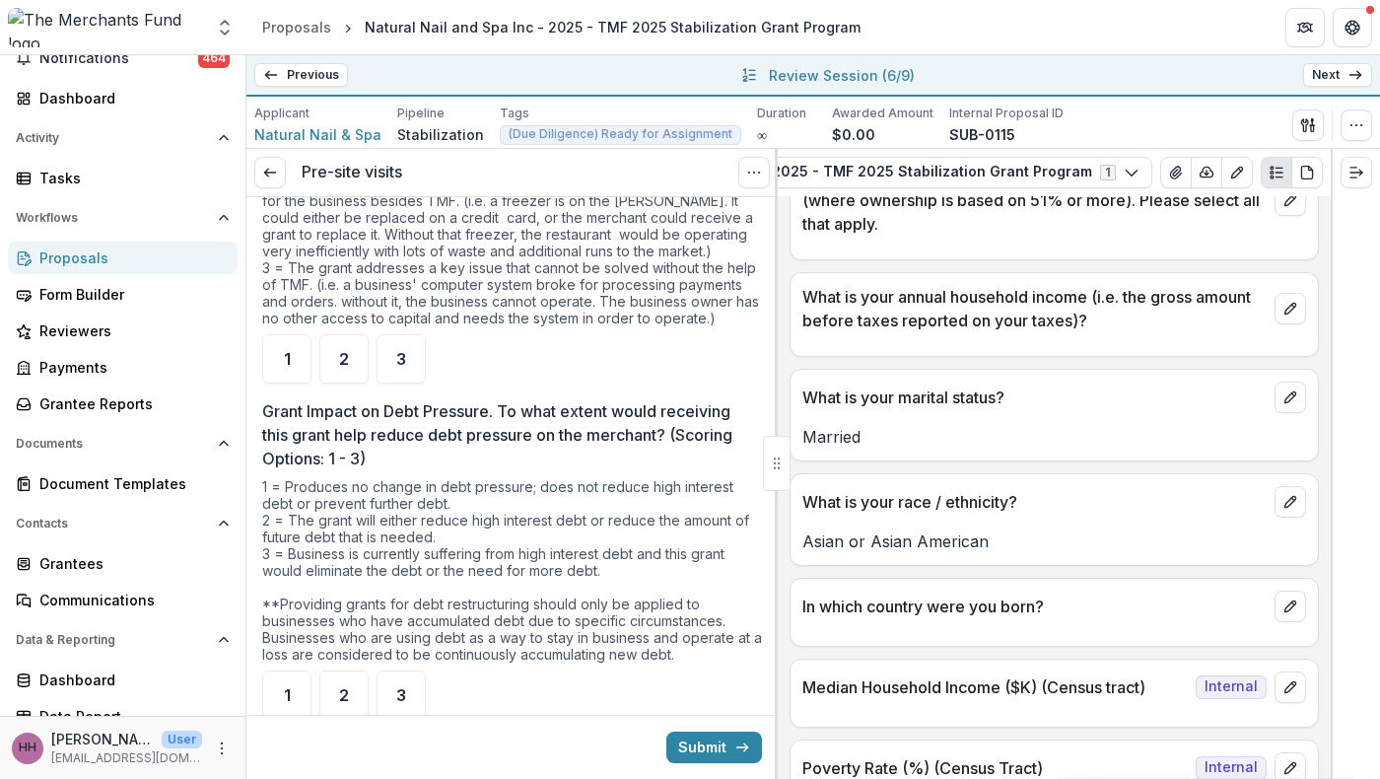
scroll to position [11926, 0]
